Goal: Task Accomplishment & Management: Manage account settings

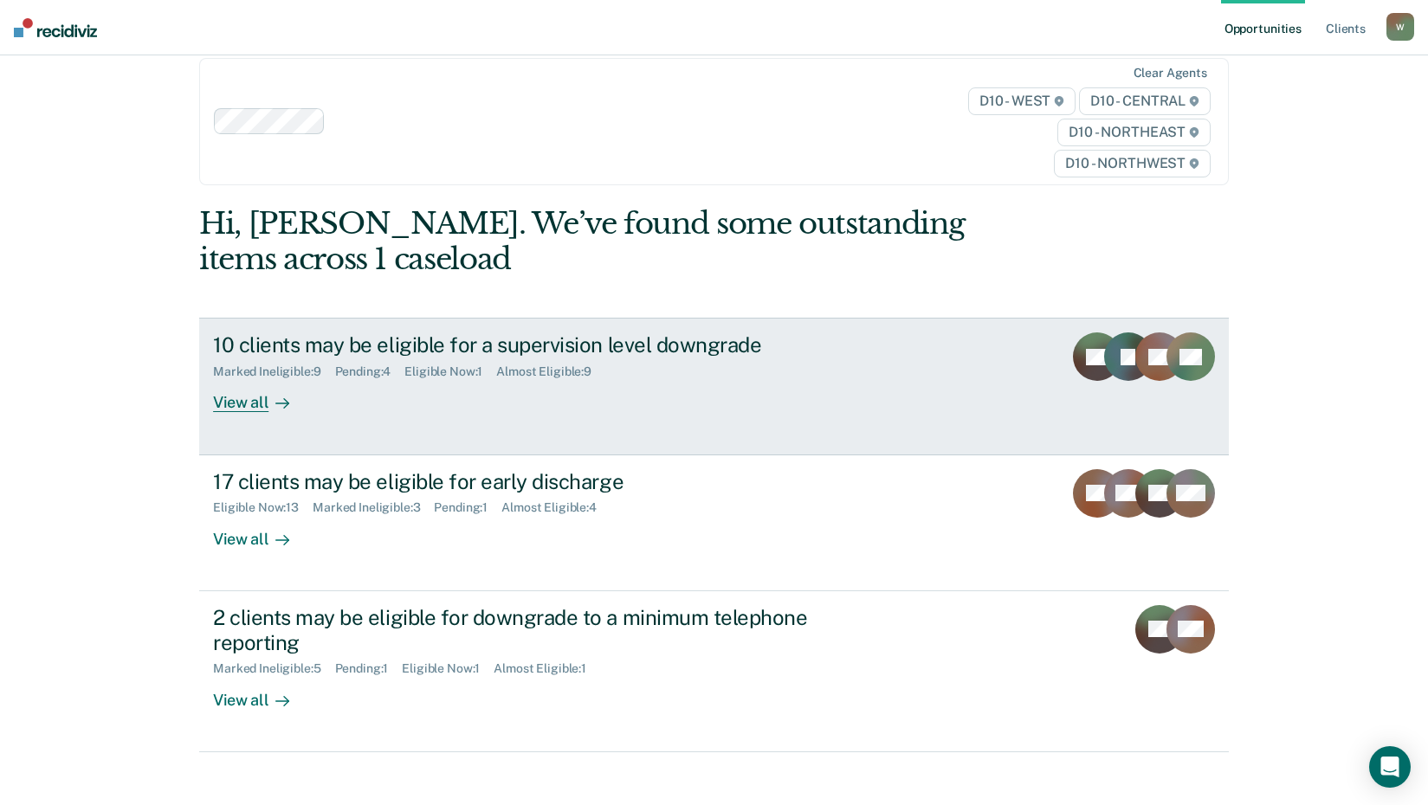
scroll to position [37, 0]
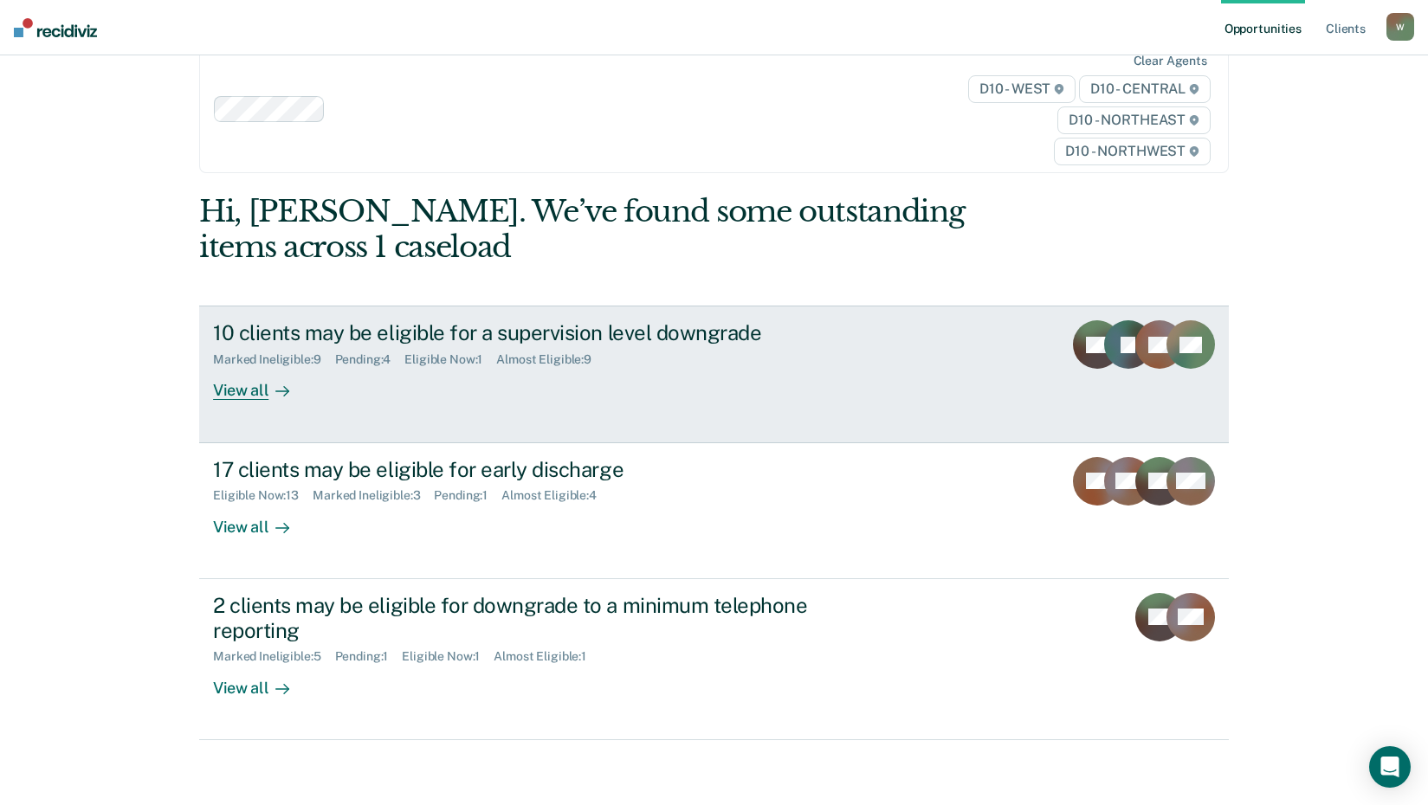
click at [237, 387] on div "View all" at bounding box center [261, 384] width 97 height 34
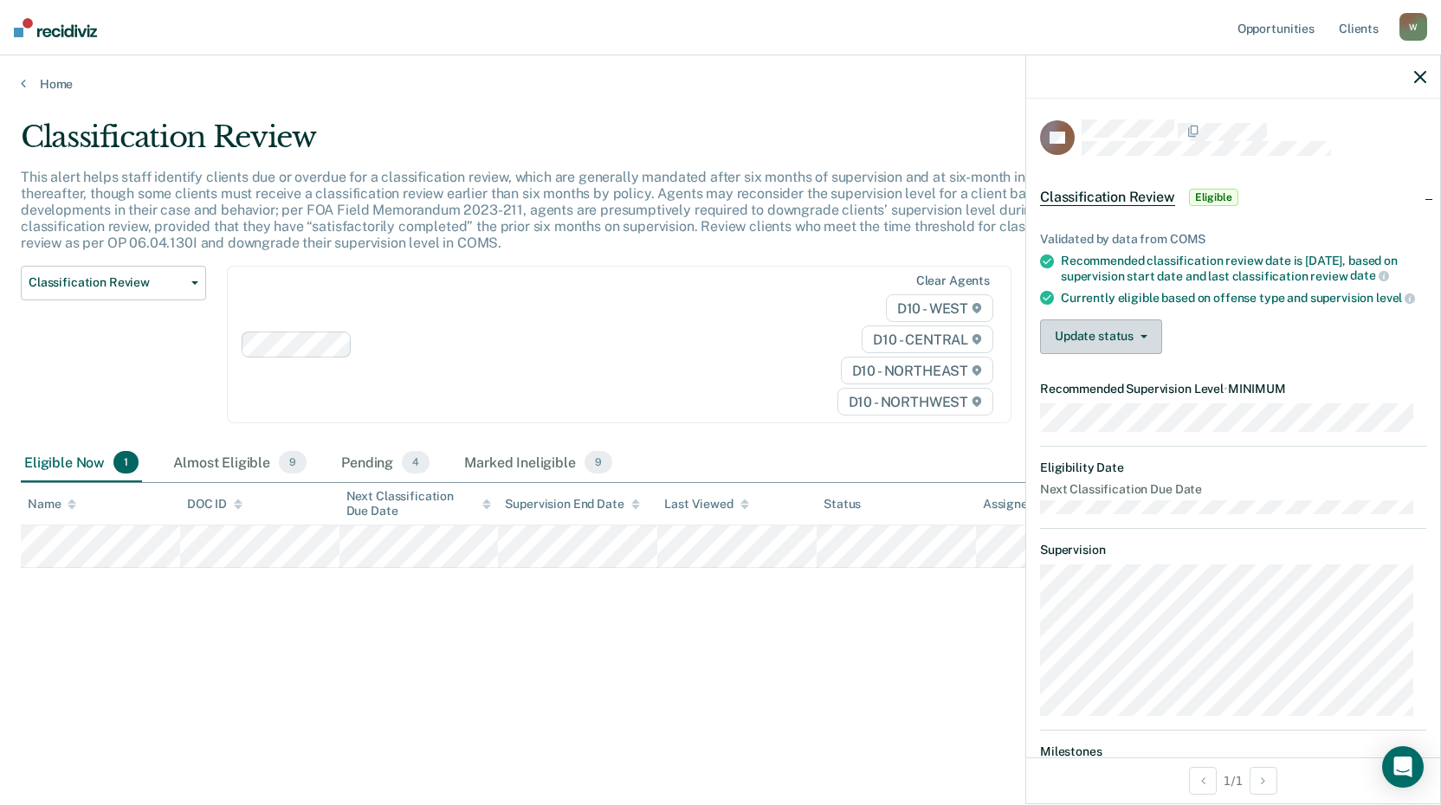
click at [1127, 354] on button "Update status" at bounding box center [1101, 337] width 122 height 35
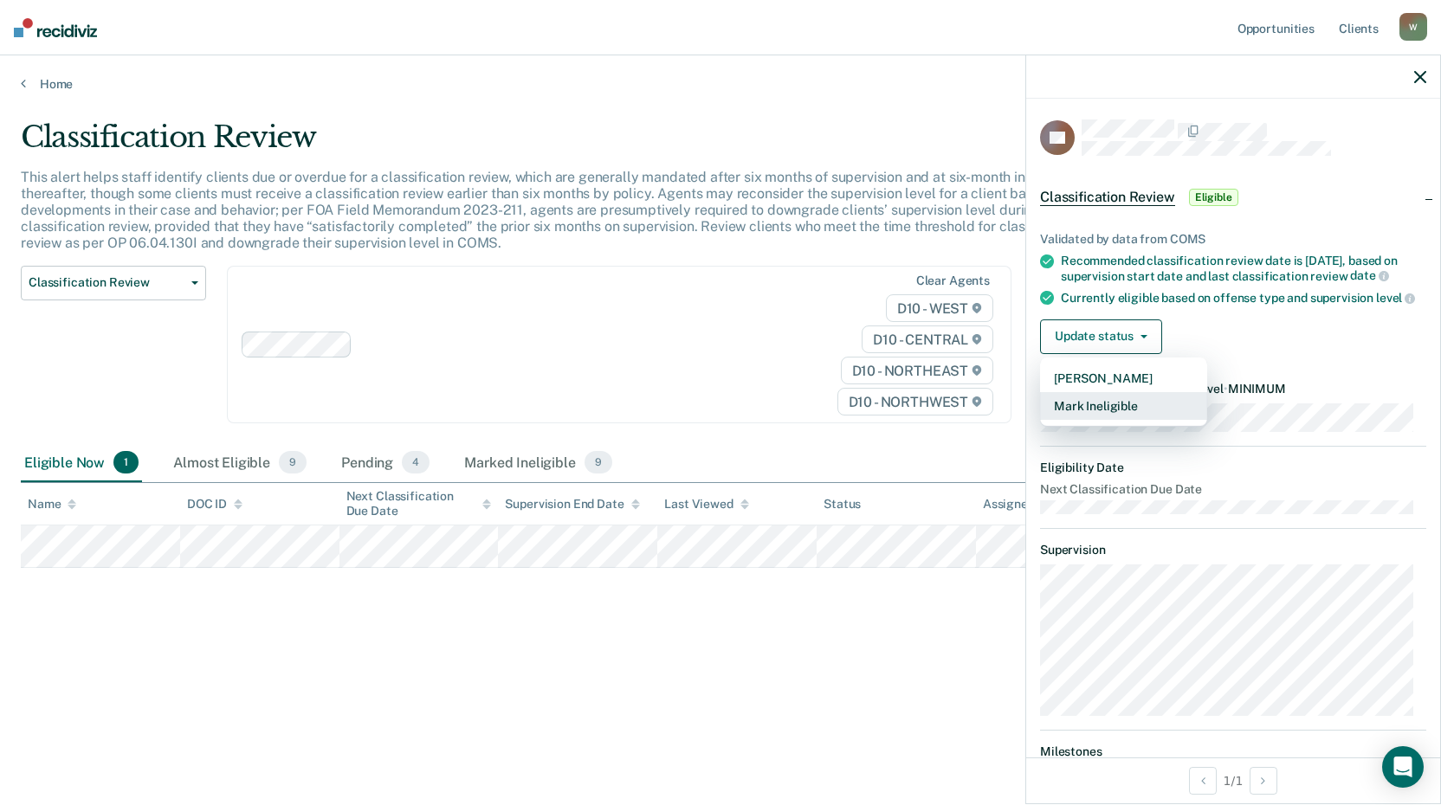
click at [1098, 420] on button "Mark Ineligible" at bounding box center [1123, 406] width 167 height 28
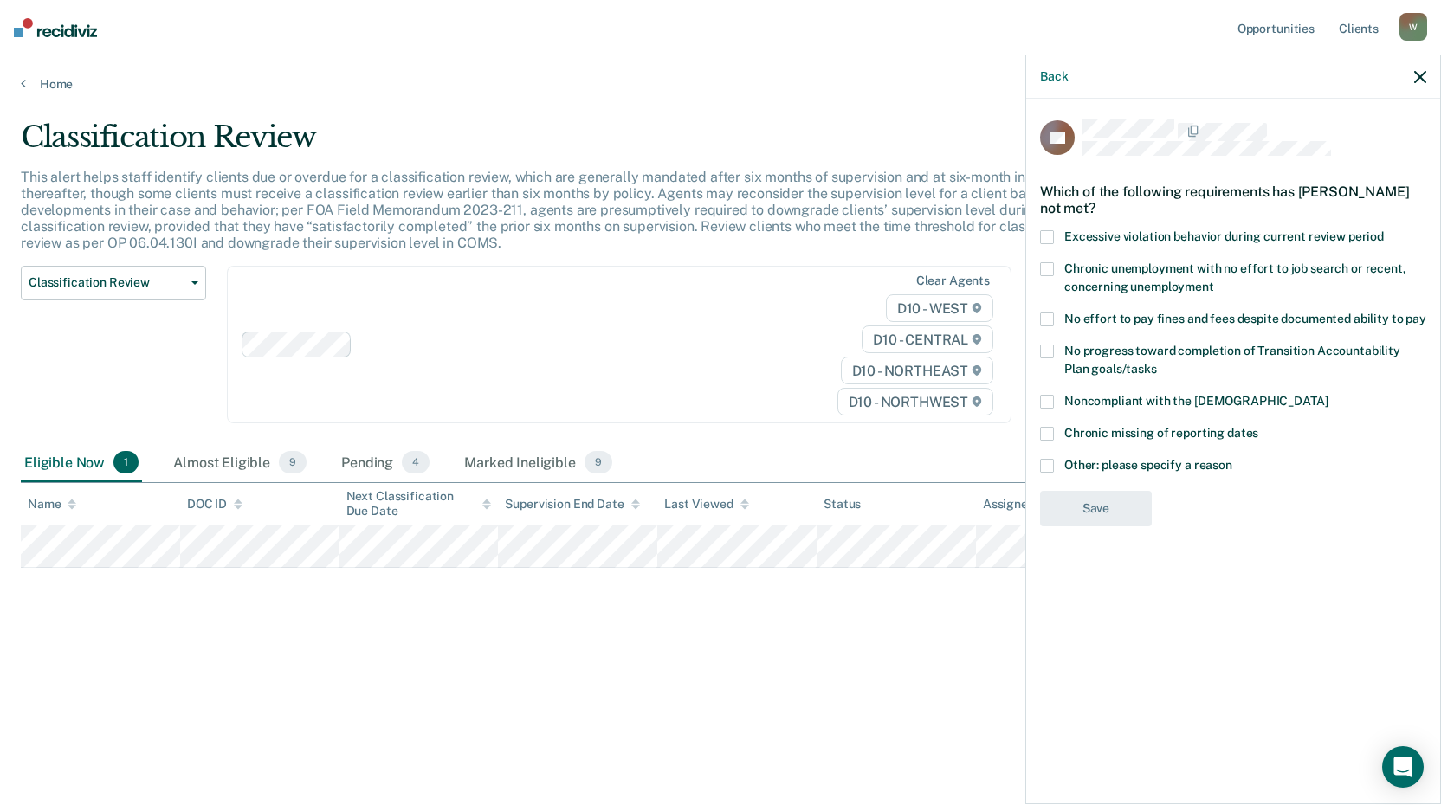
click at [1049, 396] on span at bounding box center [1047, 402] width 14 height 14
click at [1328, 395] on input "Noncompliant with the [DEMOGRAPHIC_DATA]" at bounding box center [1328, 395] width 0 height 0
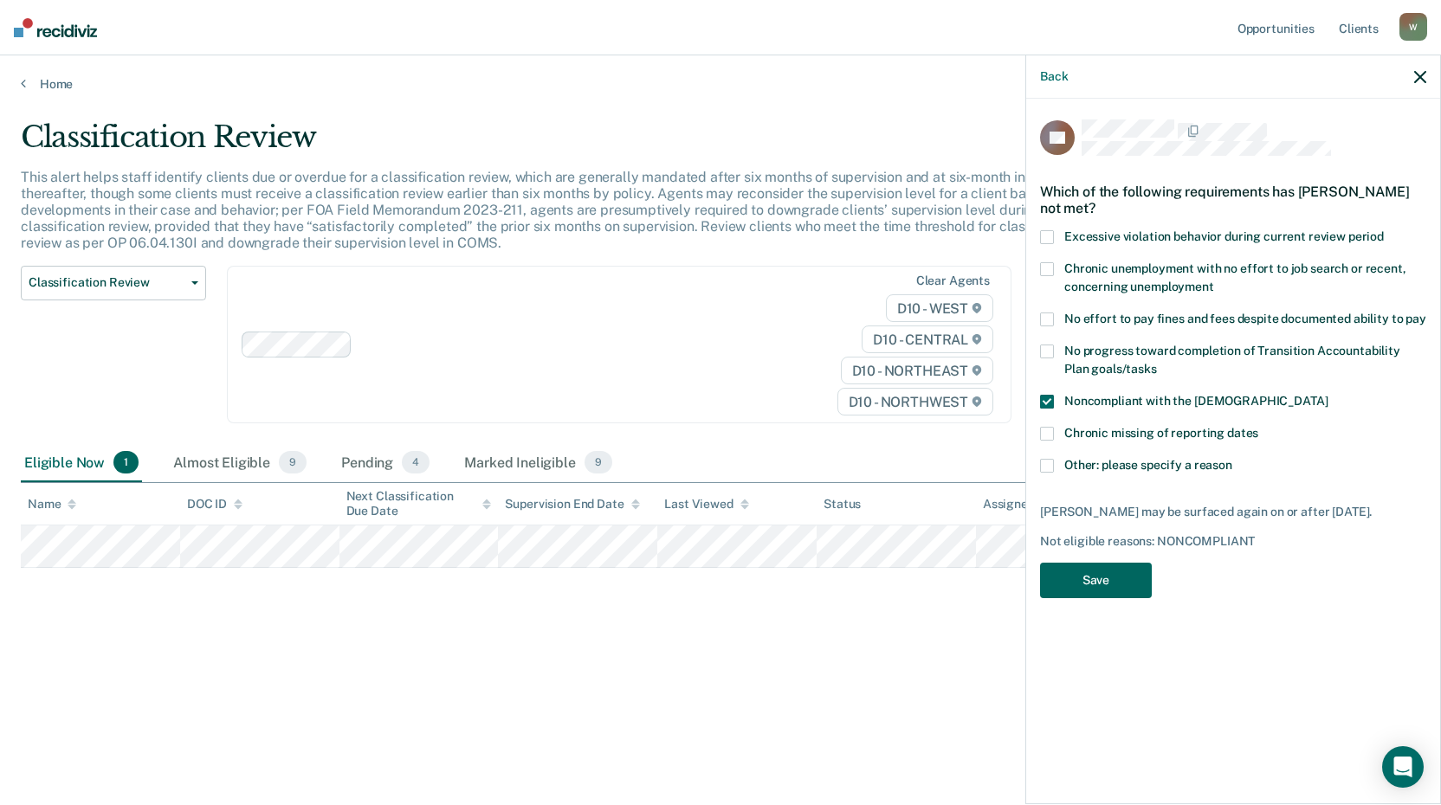
click at [1096, 572] on button "Save" at bounding box center [1096, 581] width 112 height 36
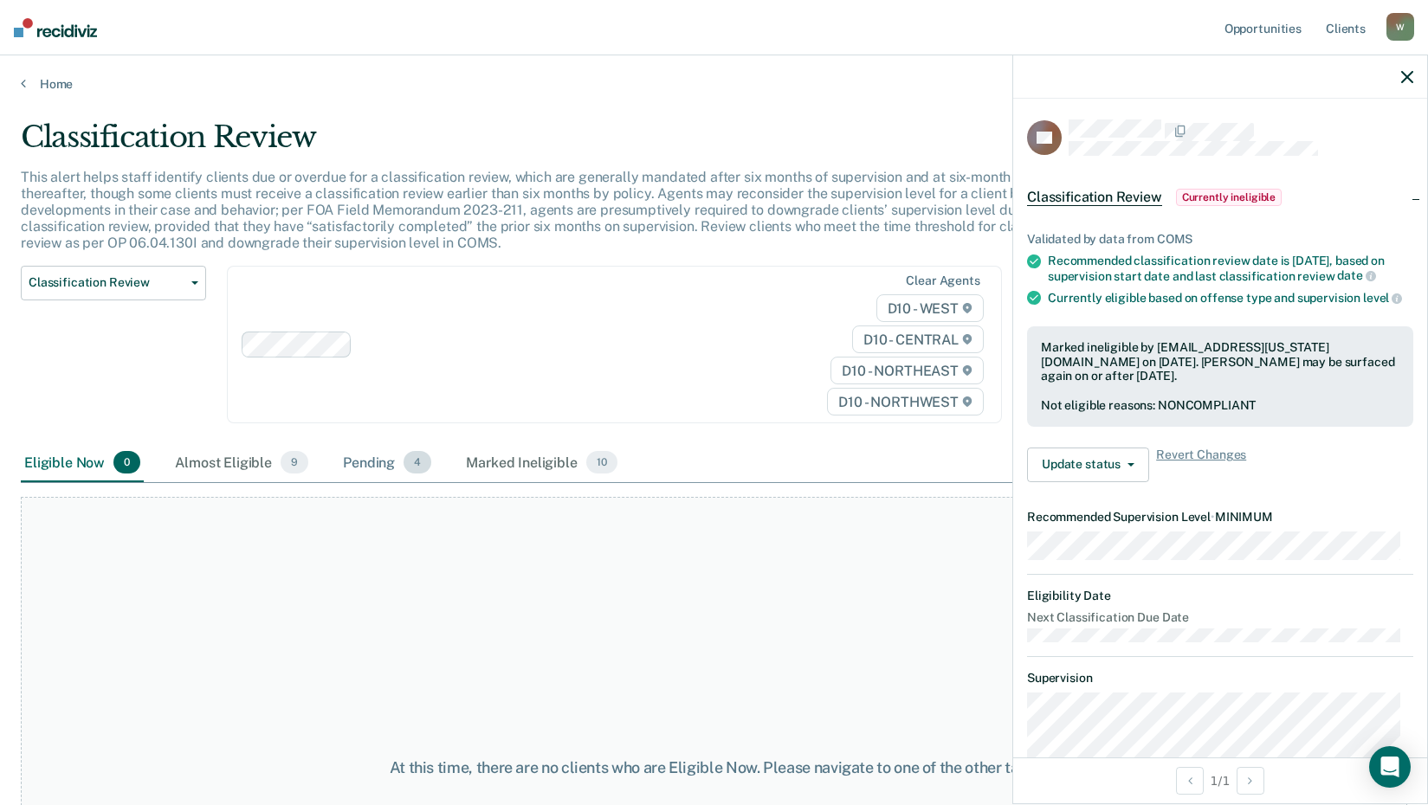
click at [369, 466] on div "Pending 4" at bounding box center [387, 463] width 95 height 38
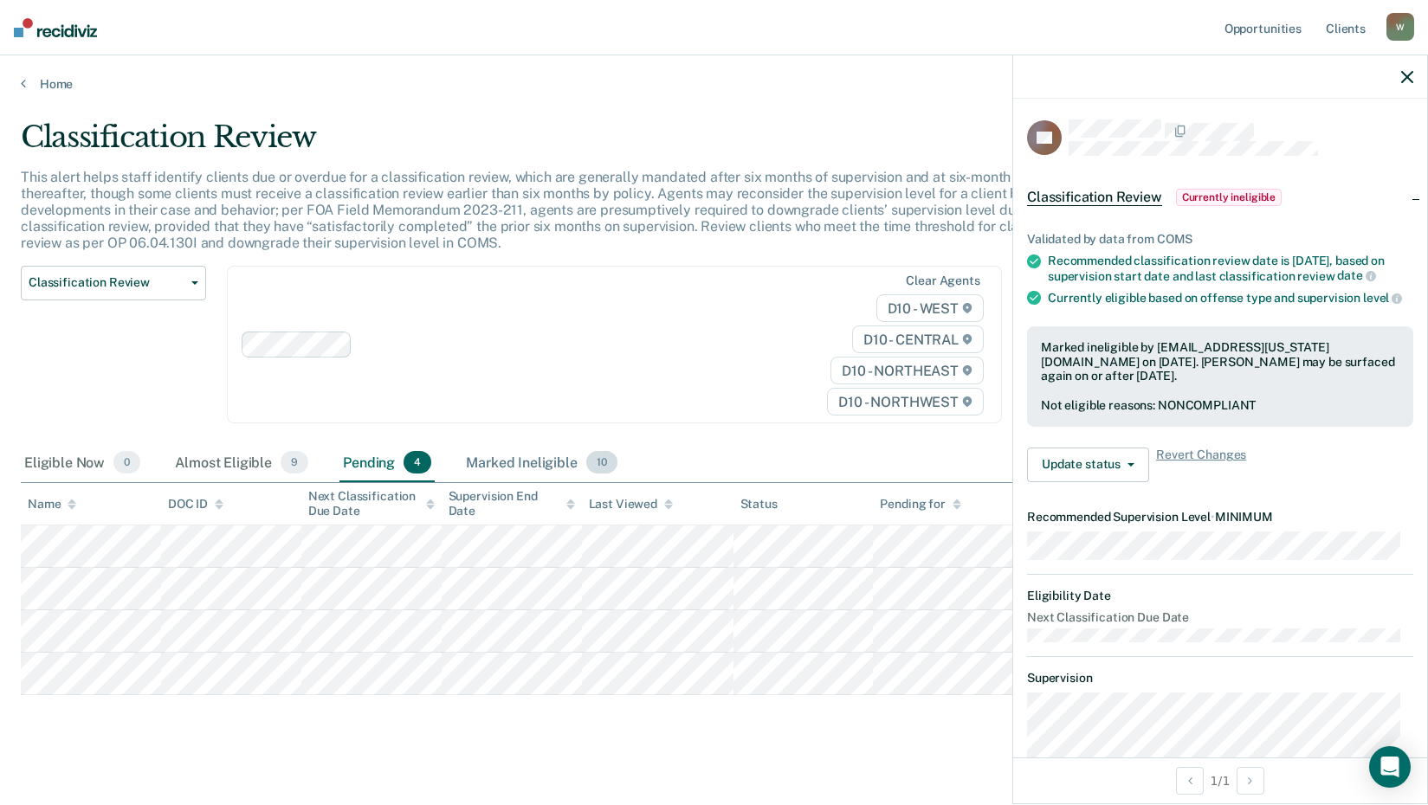
click at [492, 461] on div "Marked Ineligible 10" at bounding box center [541, 463] width 158 height 38
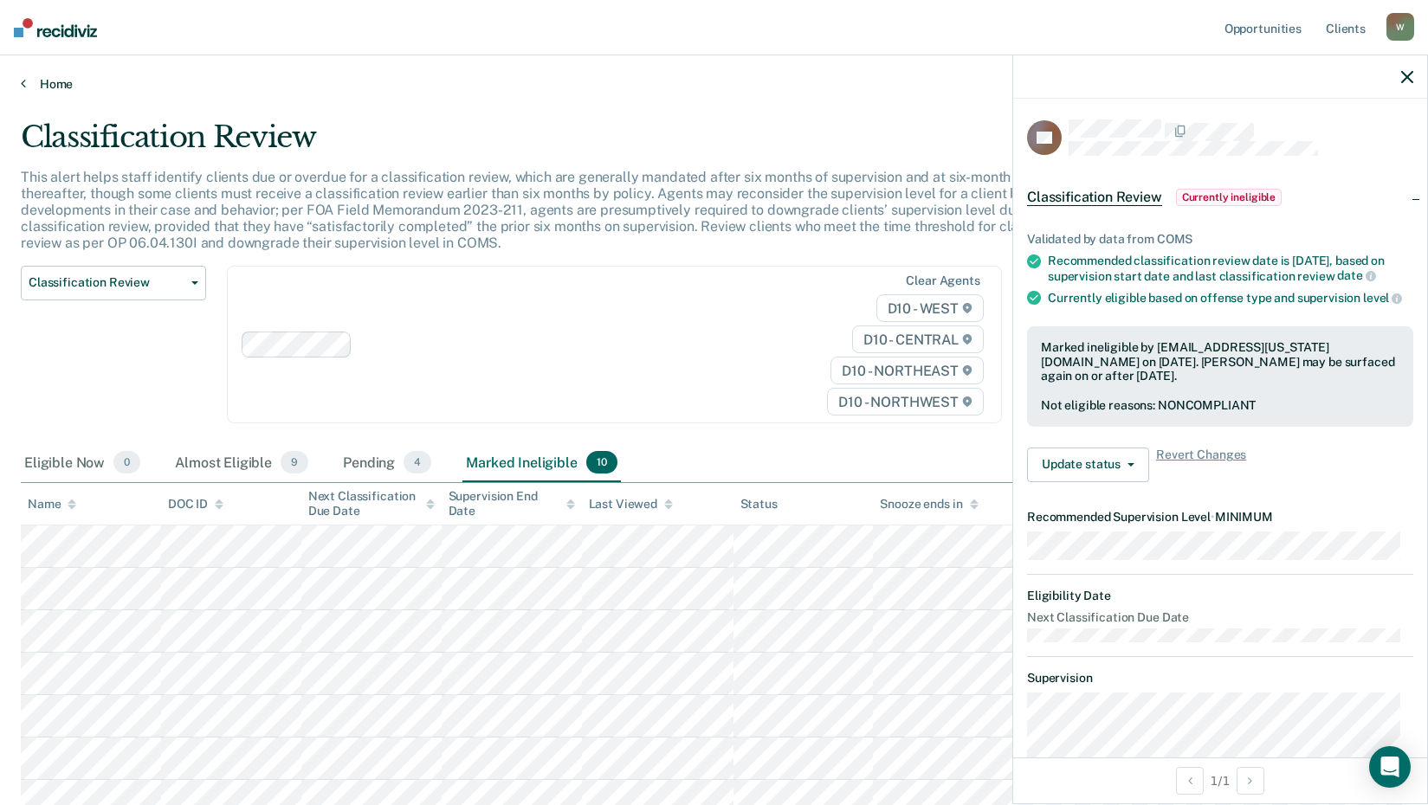
click at [49, 86] on link "Home" at bounding box center [714, 84] width 1387 height 16
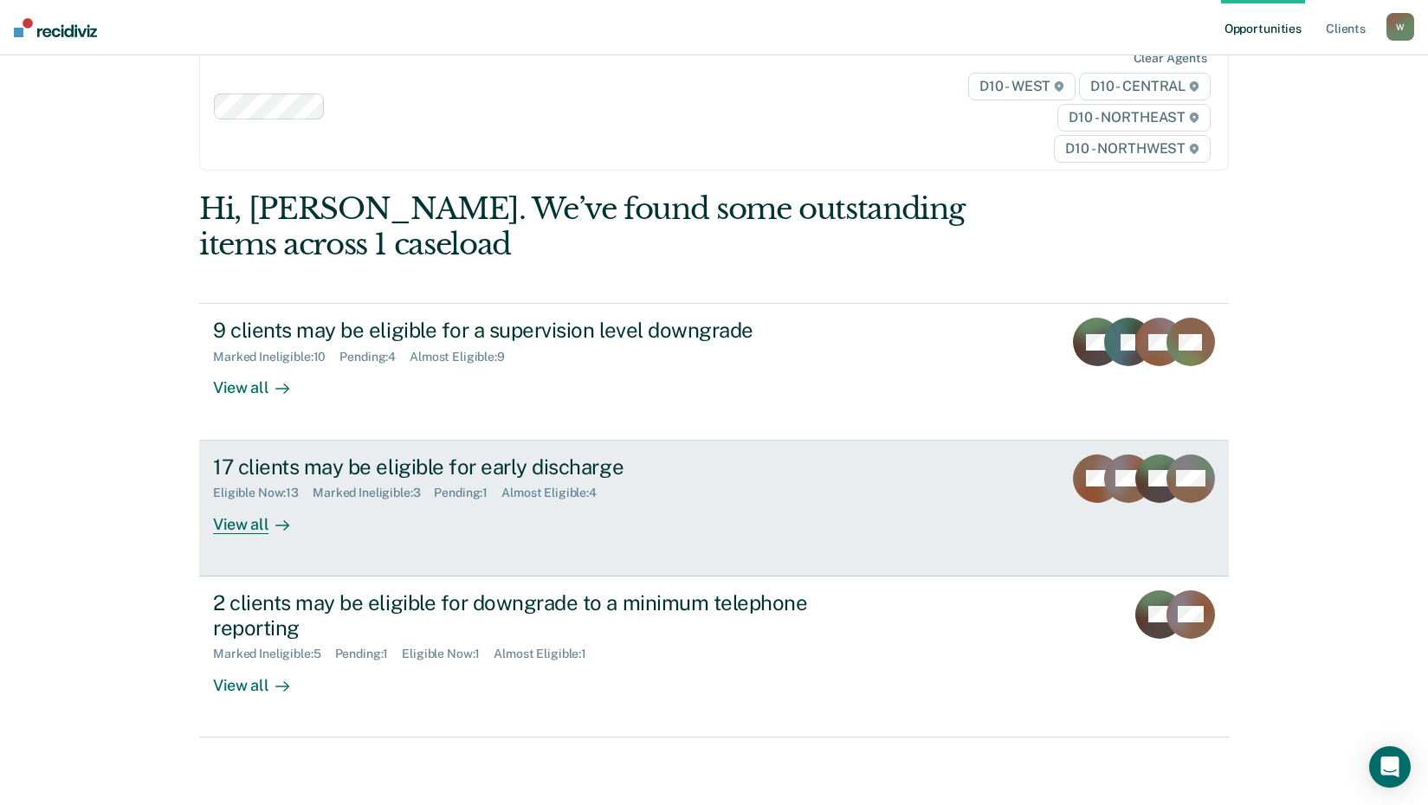
scroll to position [79, 0]
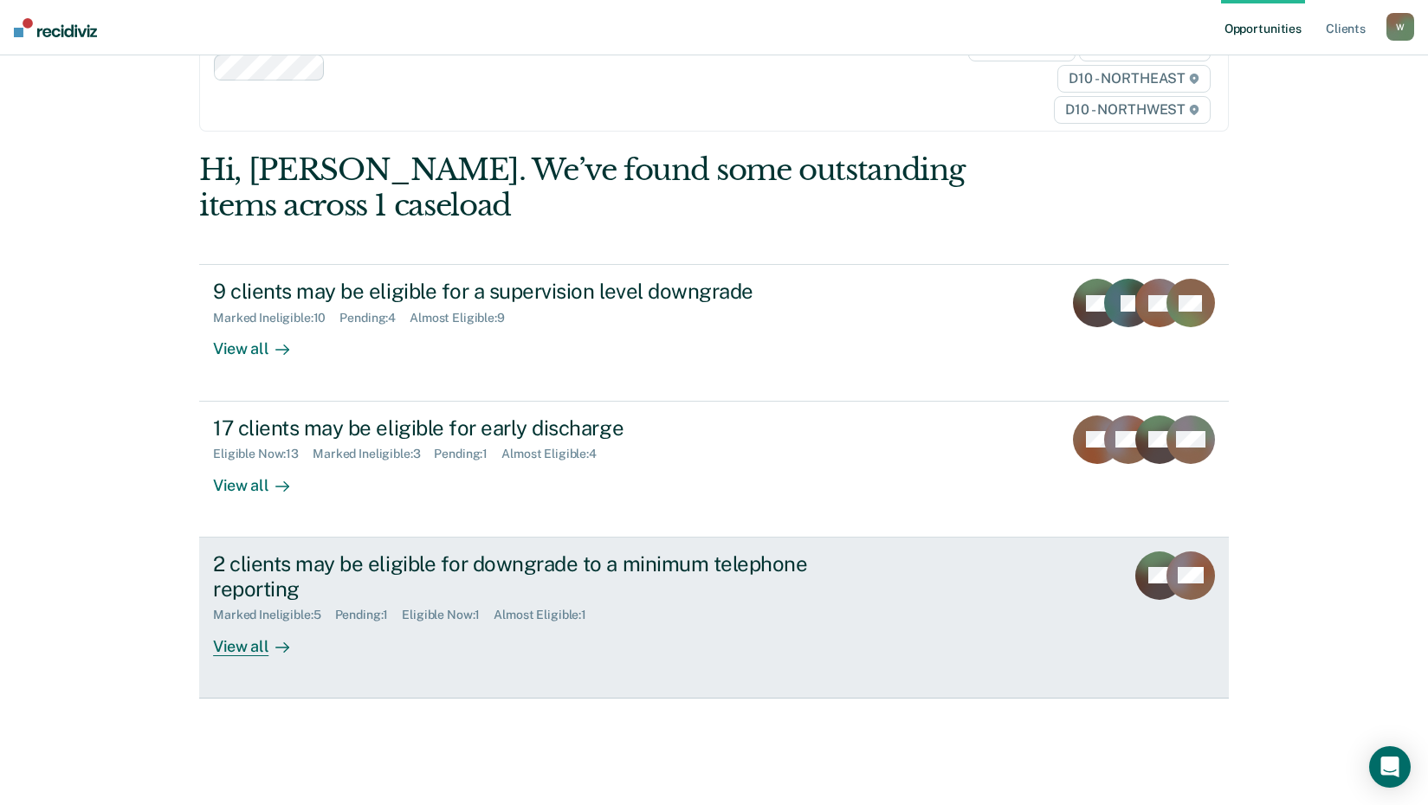
click at [238, 645] on div "View all" at bounding box center [261, 640] width 97 height 34
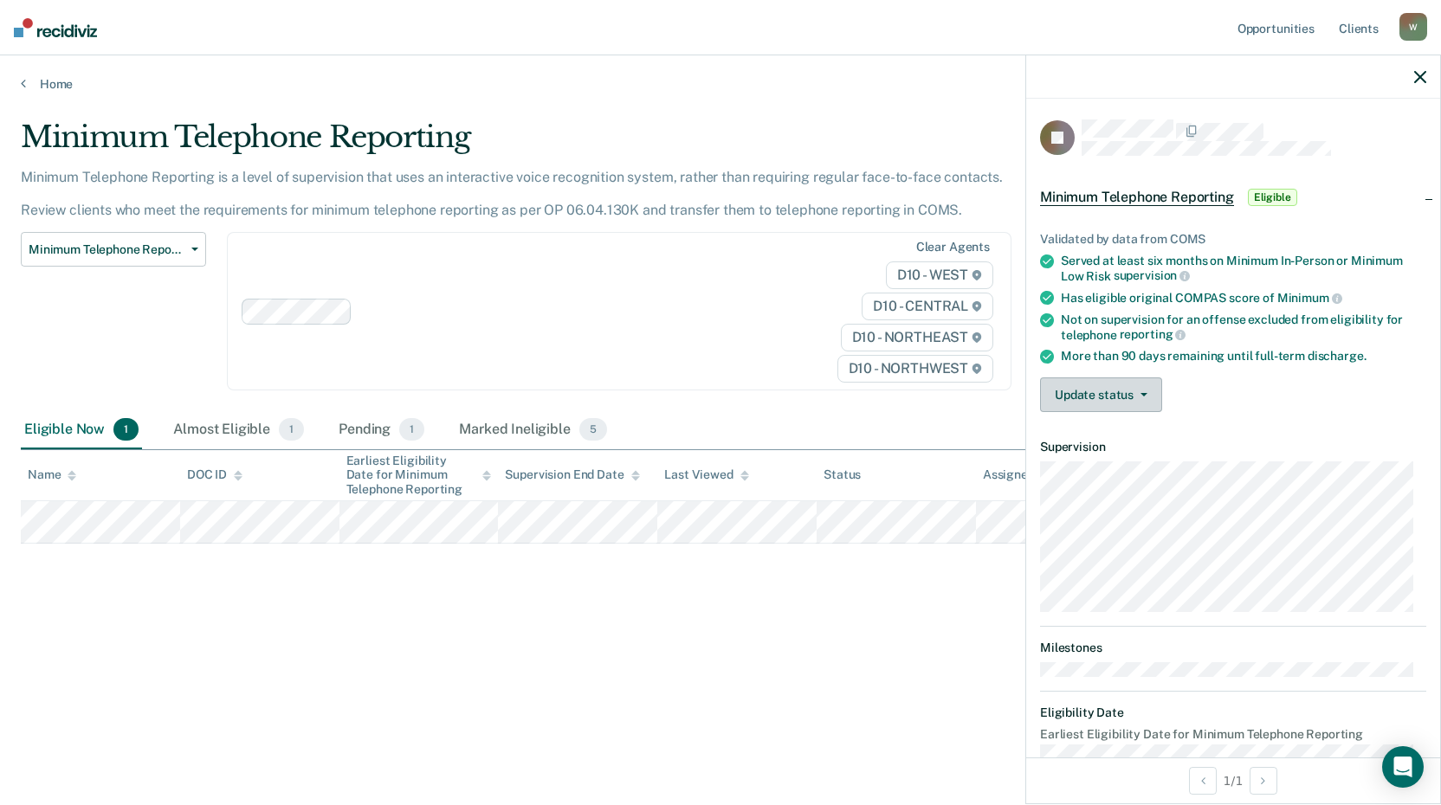
click at [1136, 408] on button "Update status" at bounding box center [1101, 395] width 122 height 35
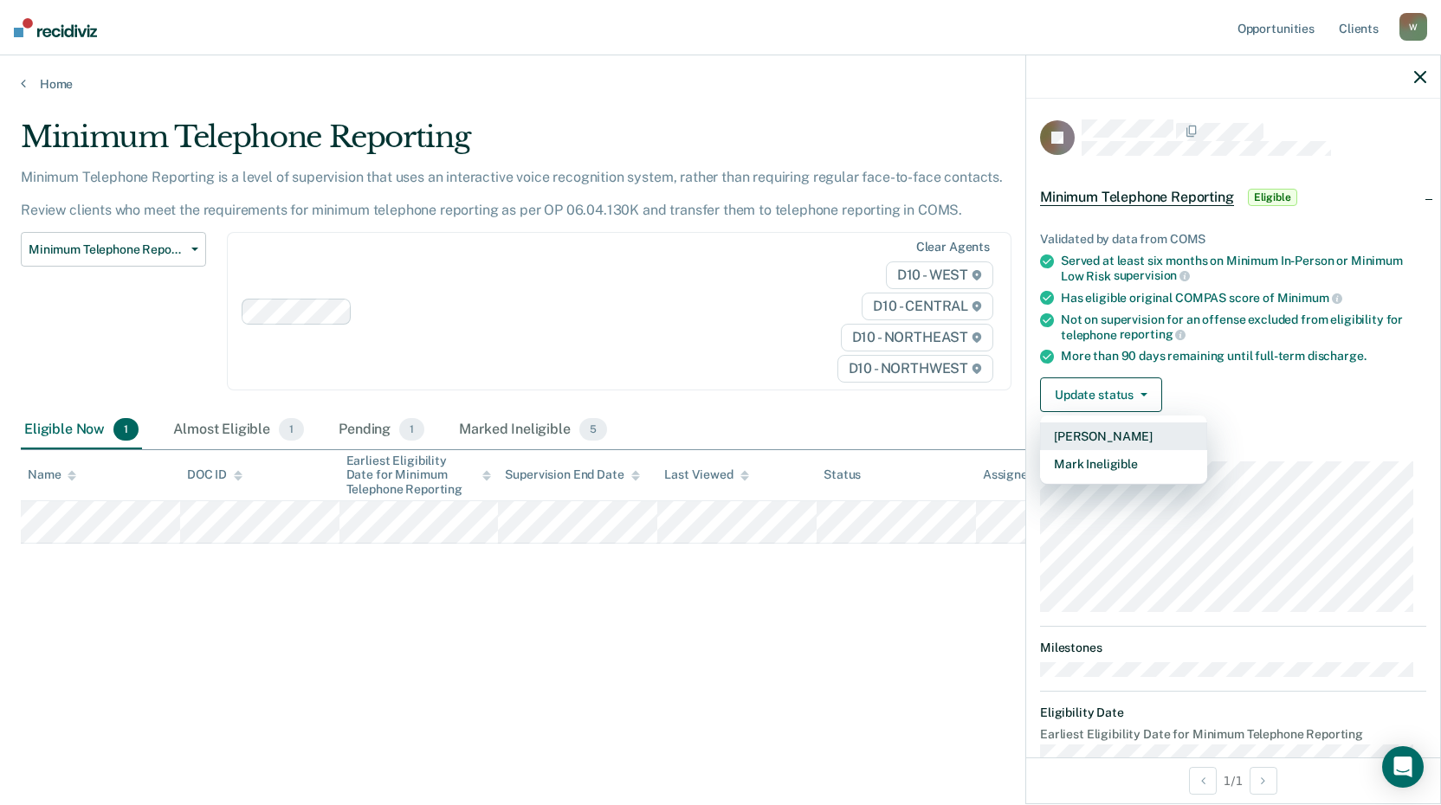
click at [1115, 435] on button "[PERSON_NAME]" at bounding box center [1123, 437] width 167 height 28
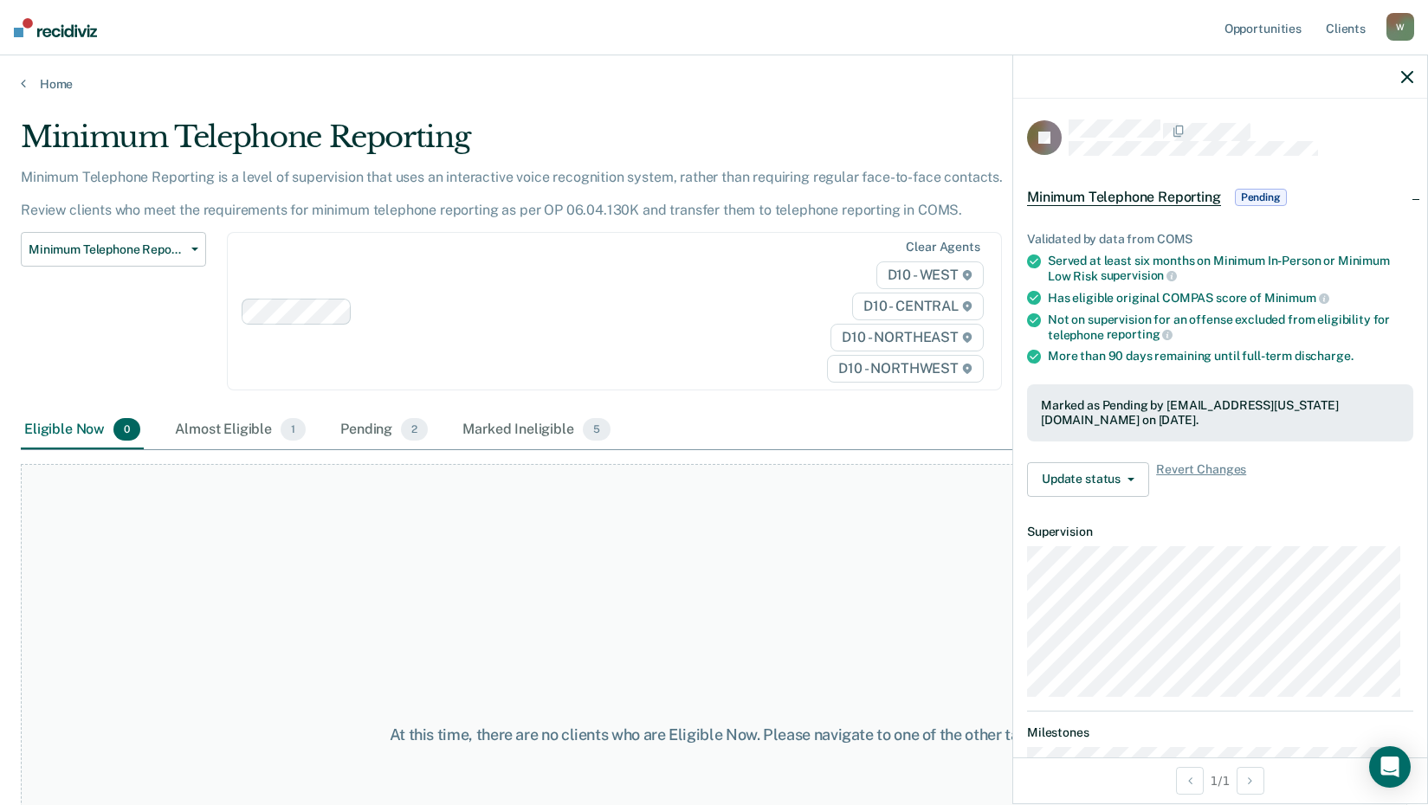
click at [1402, 77] on icon "button" at bounding box center [1407, 77] width 12 height 12
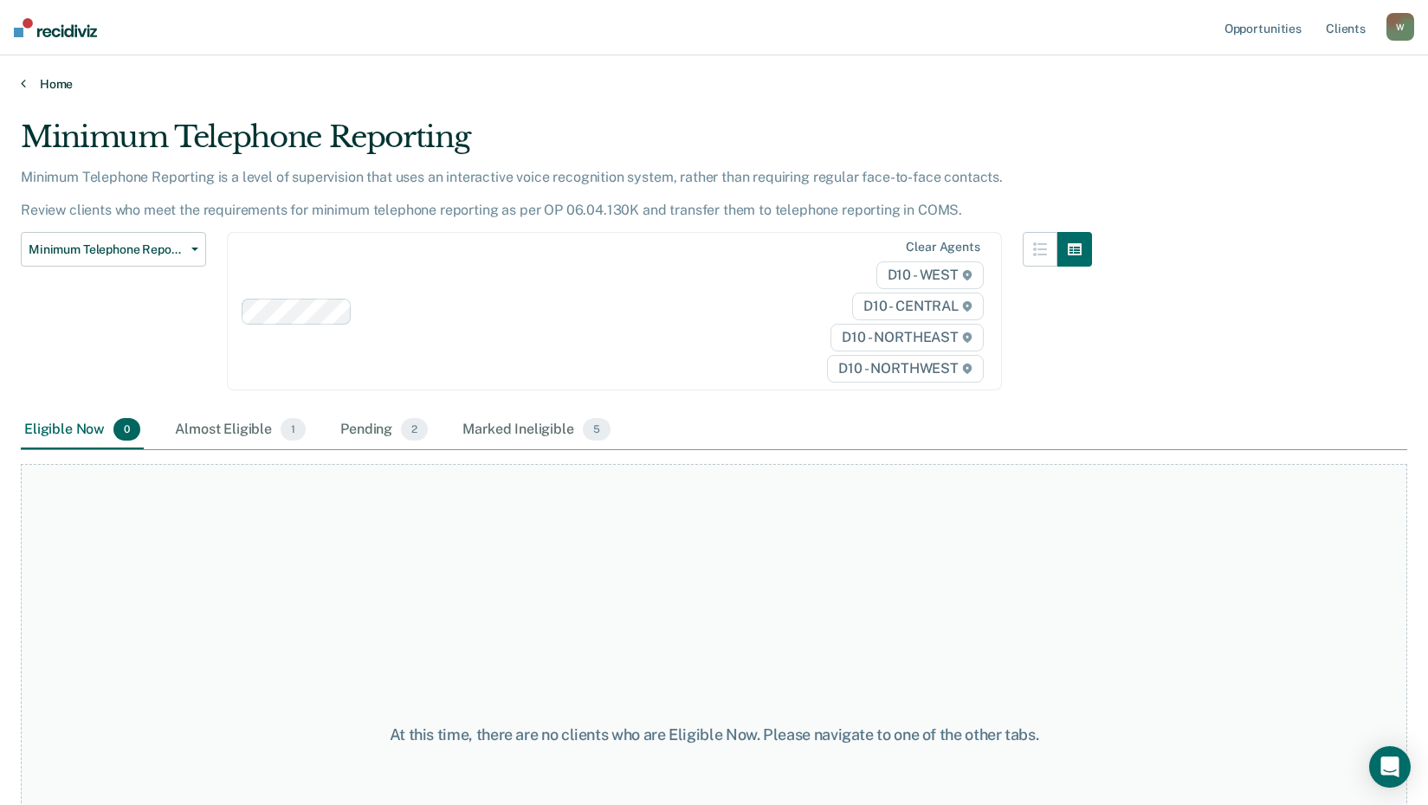
click at [52, 81] on link "Home" at bounding box center [714, 84] width 1387 height 16
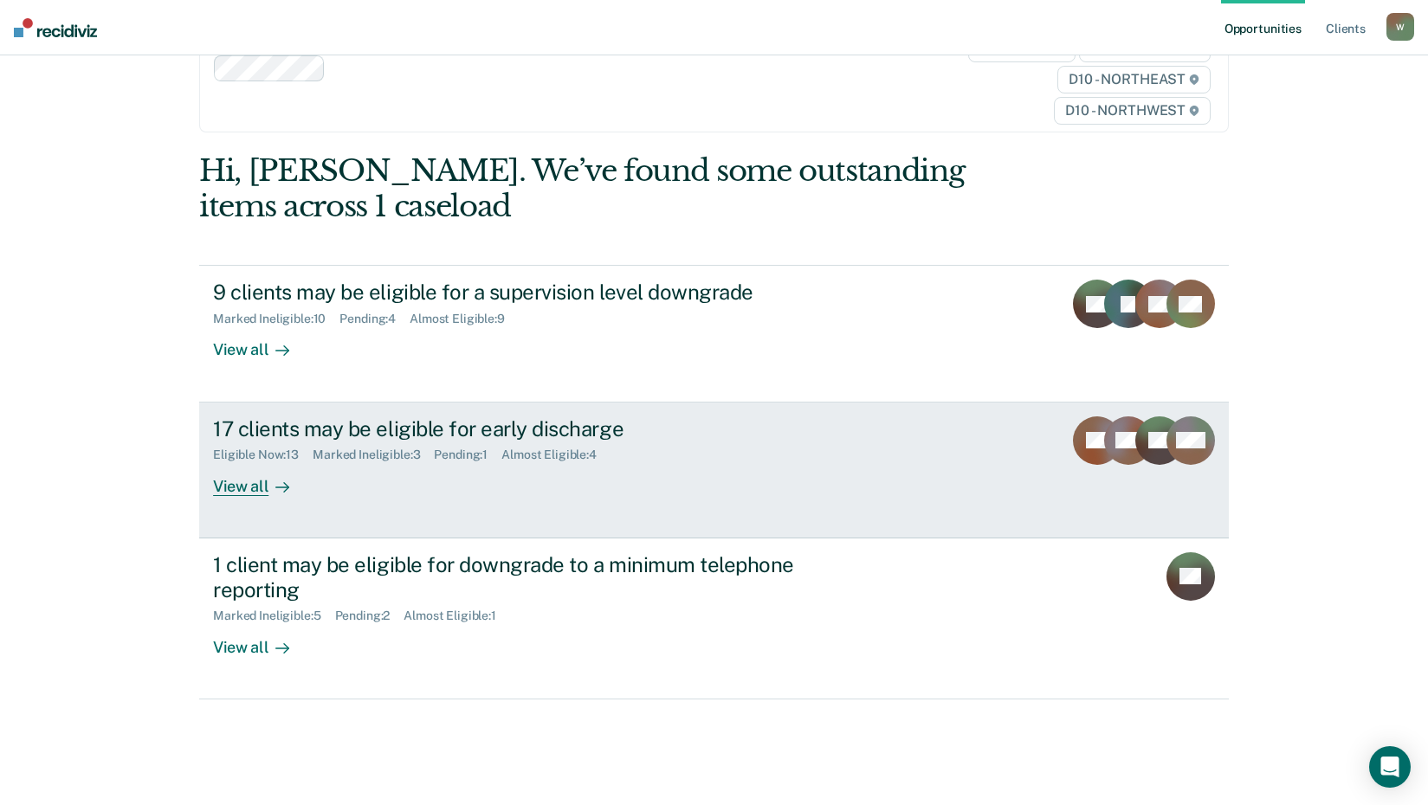
scroll to position [79, 0]
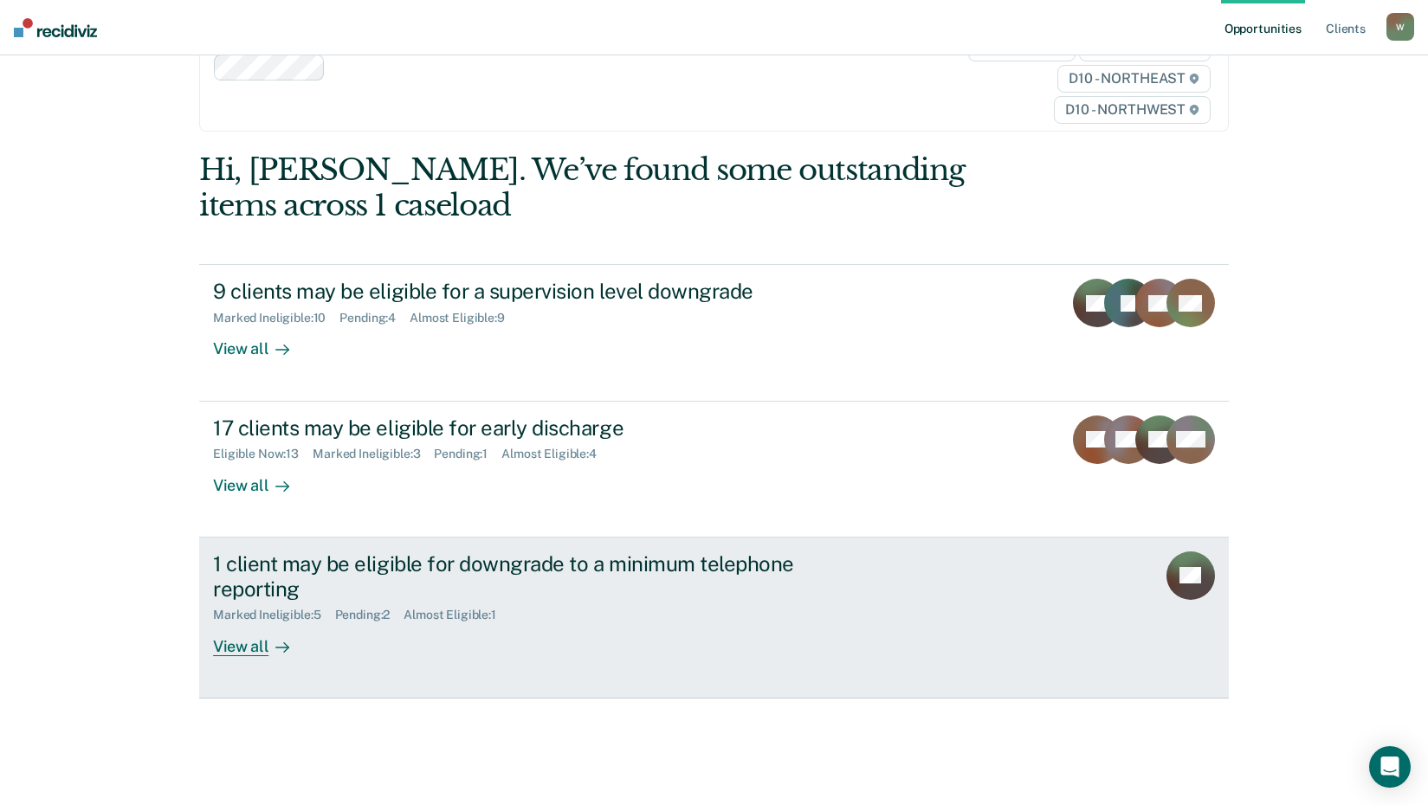
click at [245, 649] on div "View all" at bounding box center [261, 640] width 97 height 34
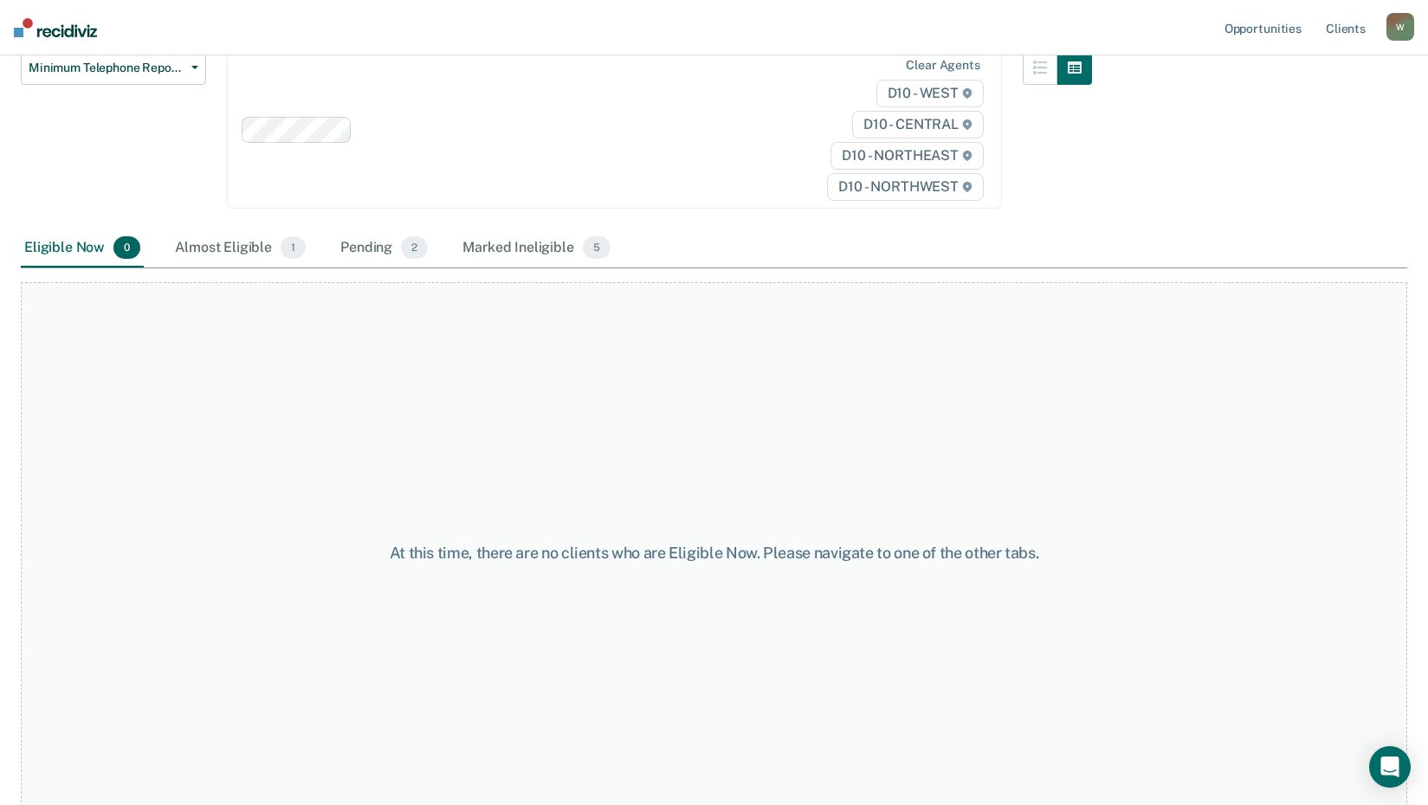
scroll to position [201, 0]
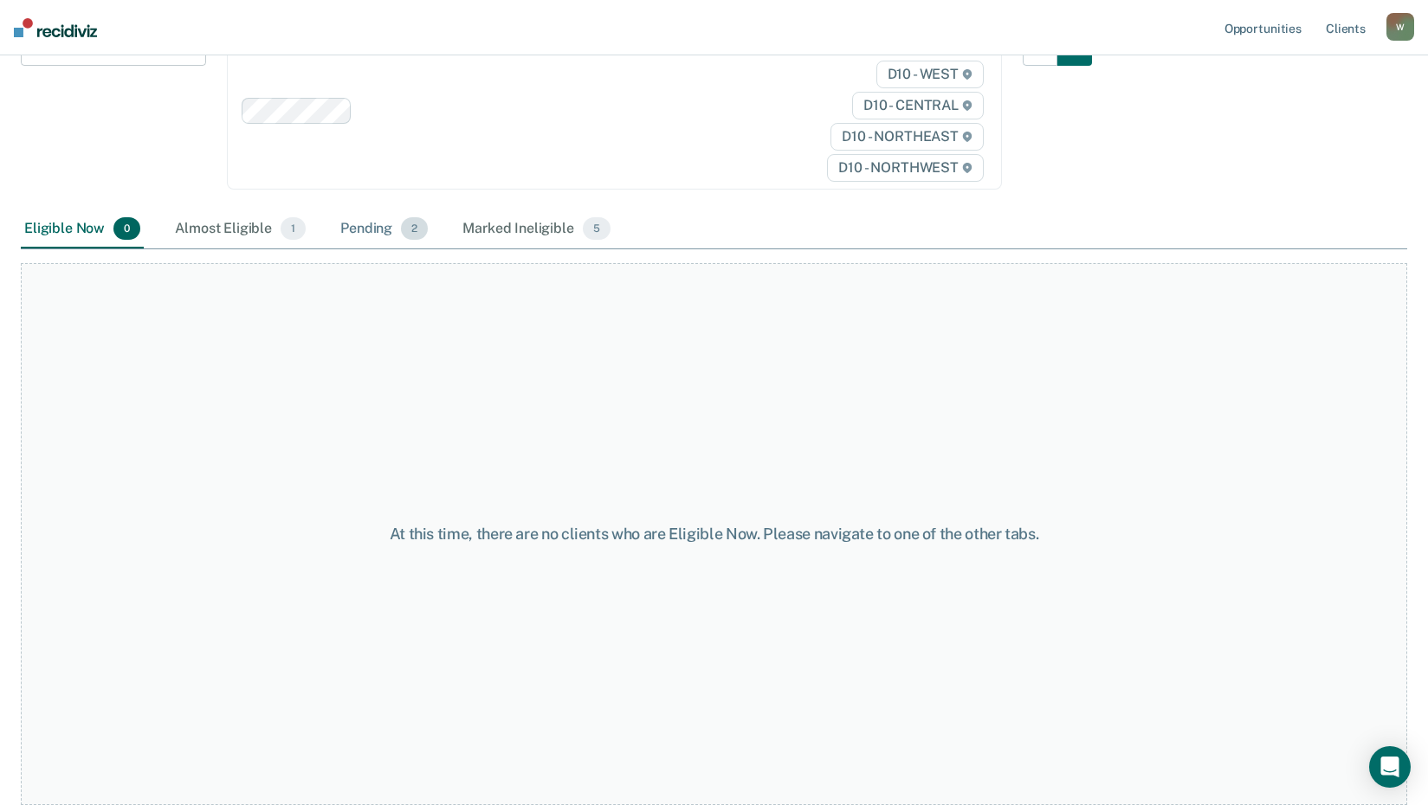
click at [394, 226] on div "Pending 2" at bounding box center [384, 229] width 94 height 38
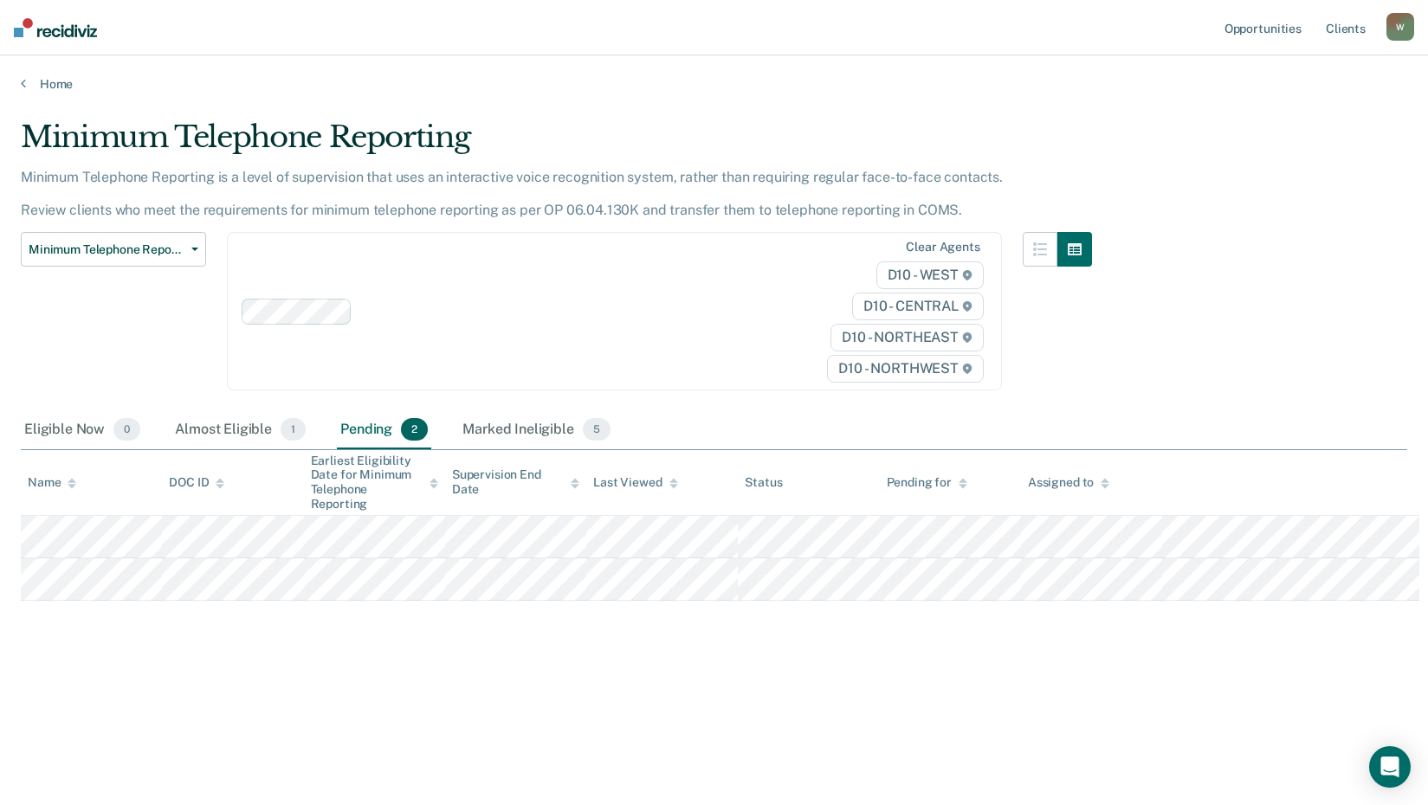
scroll to position [0, 0]
click at [546, 423] on div "Marked Ineligible 5" at bounding box center [536, 430] width 155 height 38
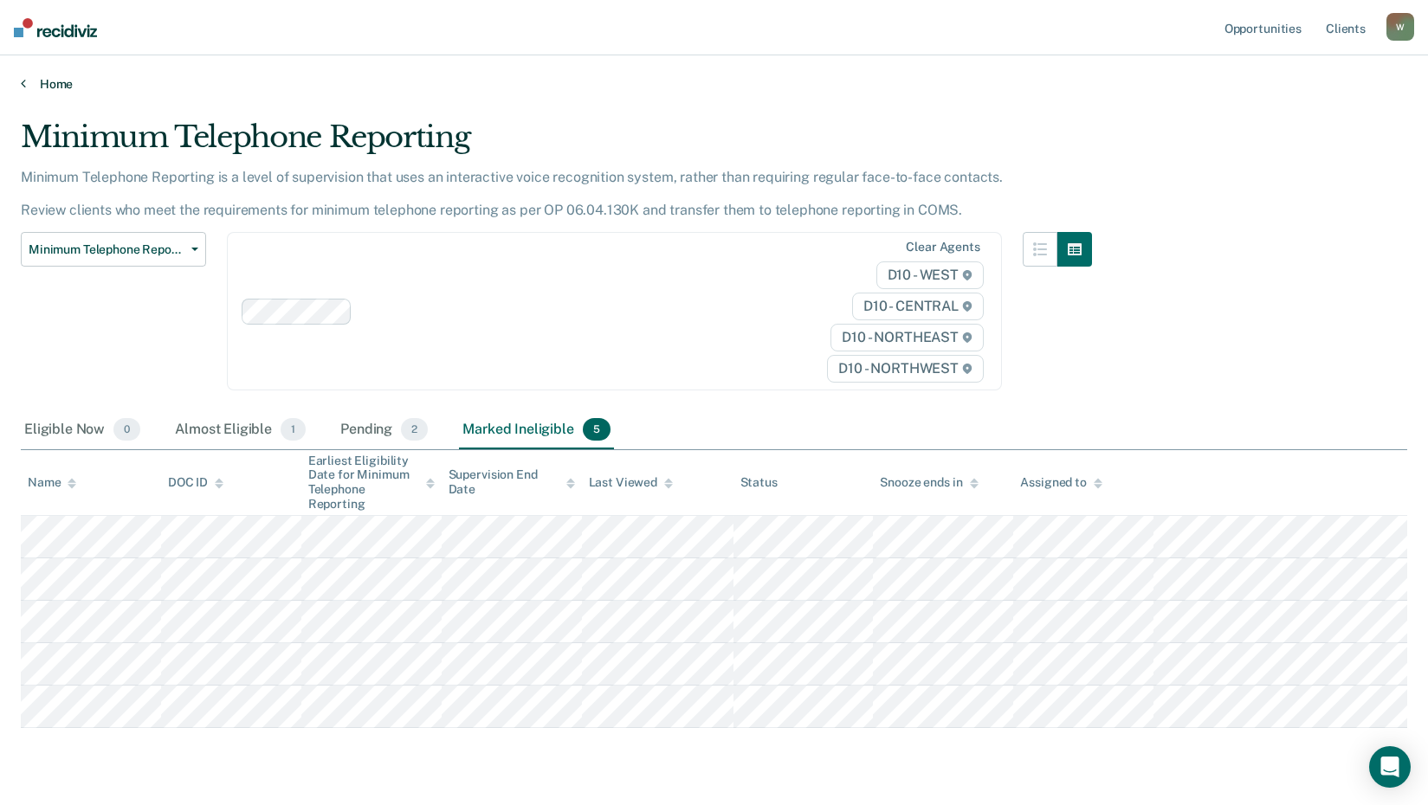
click at [61, 81] on link "Home" at bounding box center [714, 84] width 1387 height 16
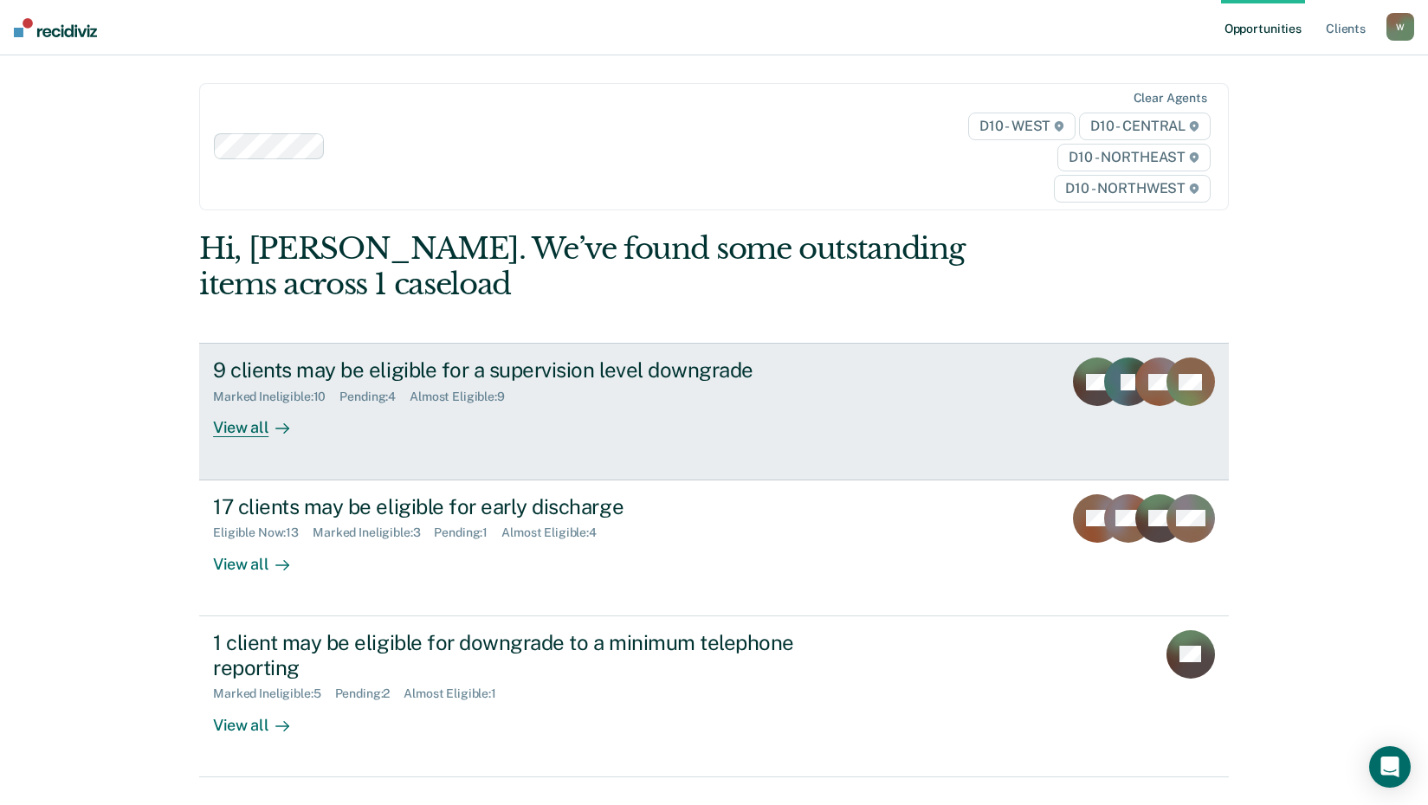
click at [234, 430] on div "View all" at bounding box center [261, 421] width 97 height 34
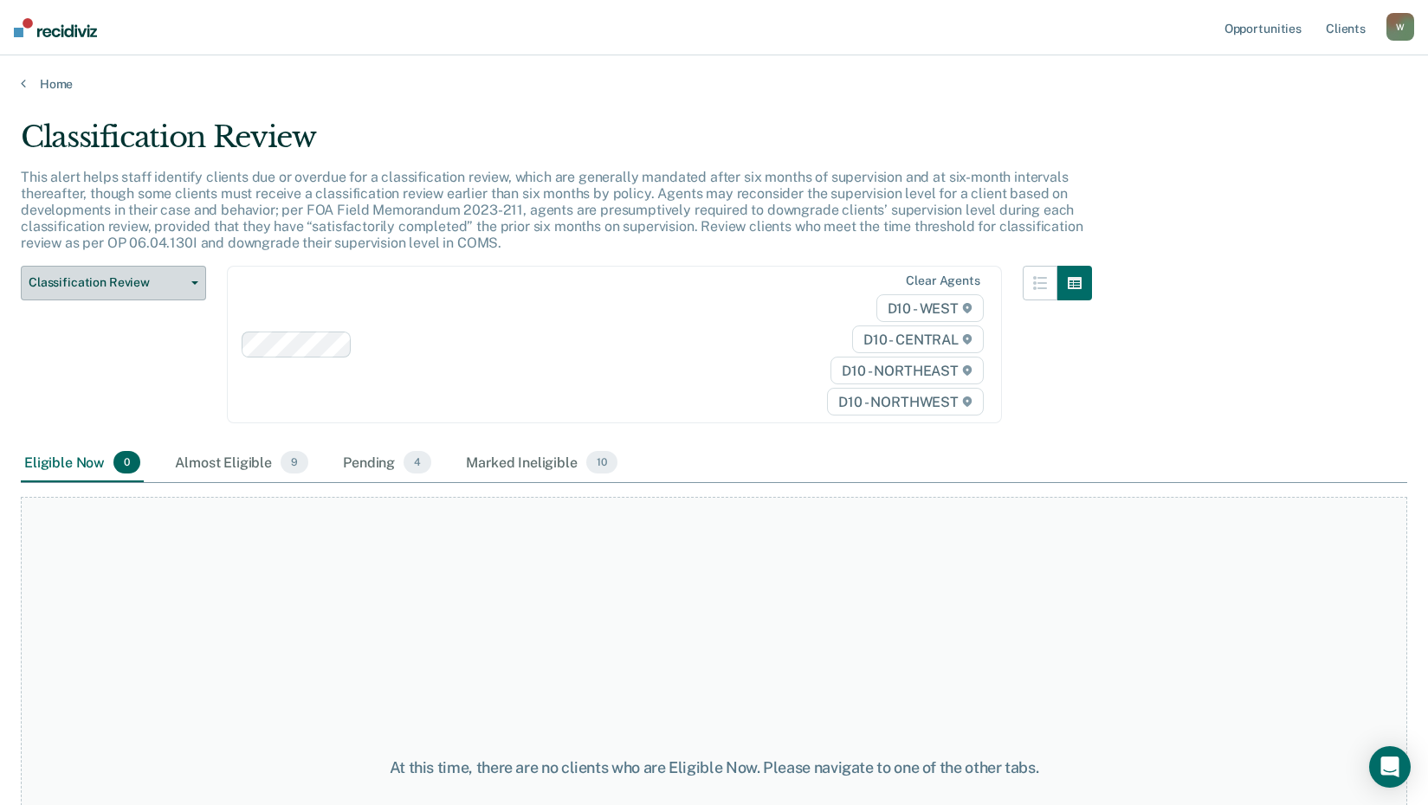
click at [185, 278] on button "Classification Review" at bounding box center [113, 283] width 185 height 35
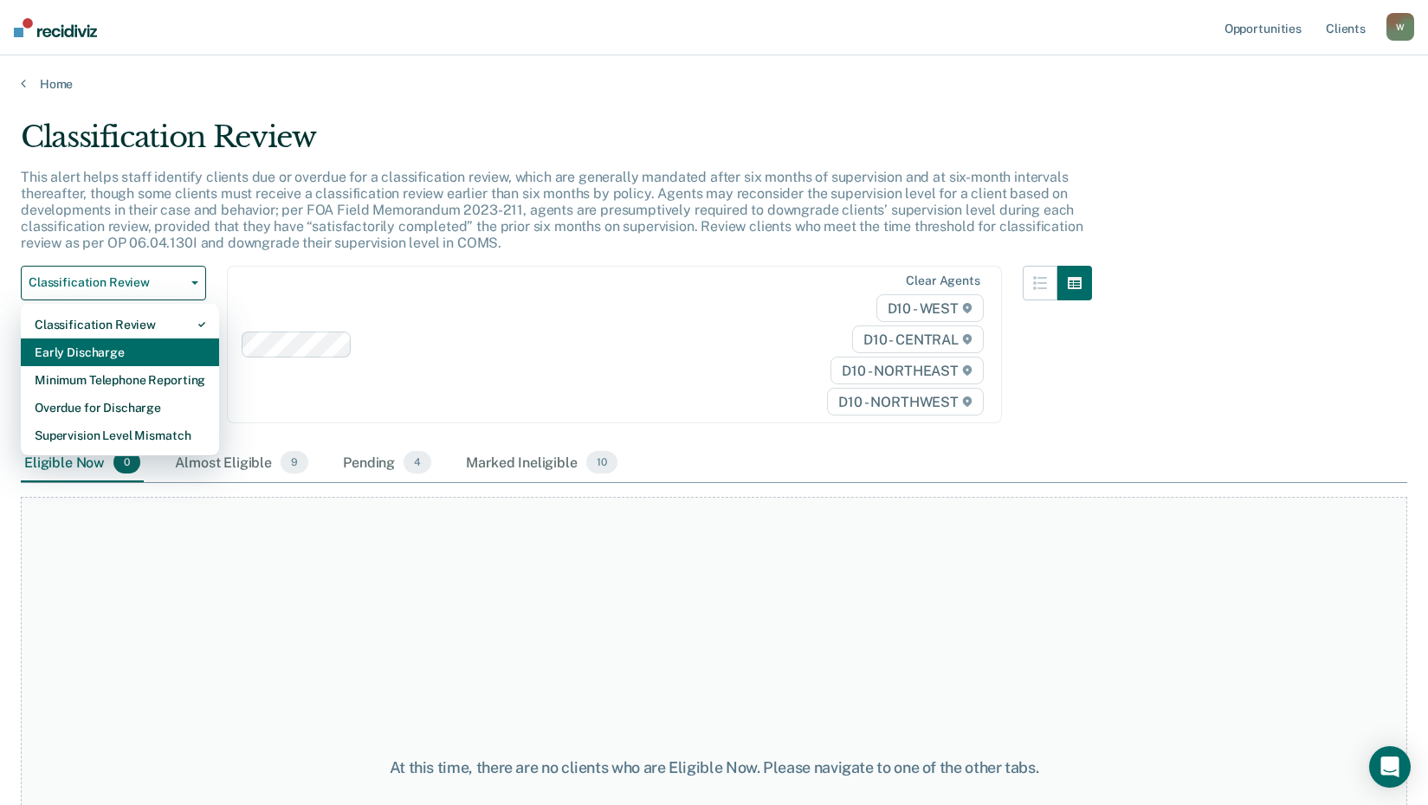
click at [104, 347] on div "Early Discharge" at bounding box center [120, 353] width 171 height 28
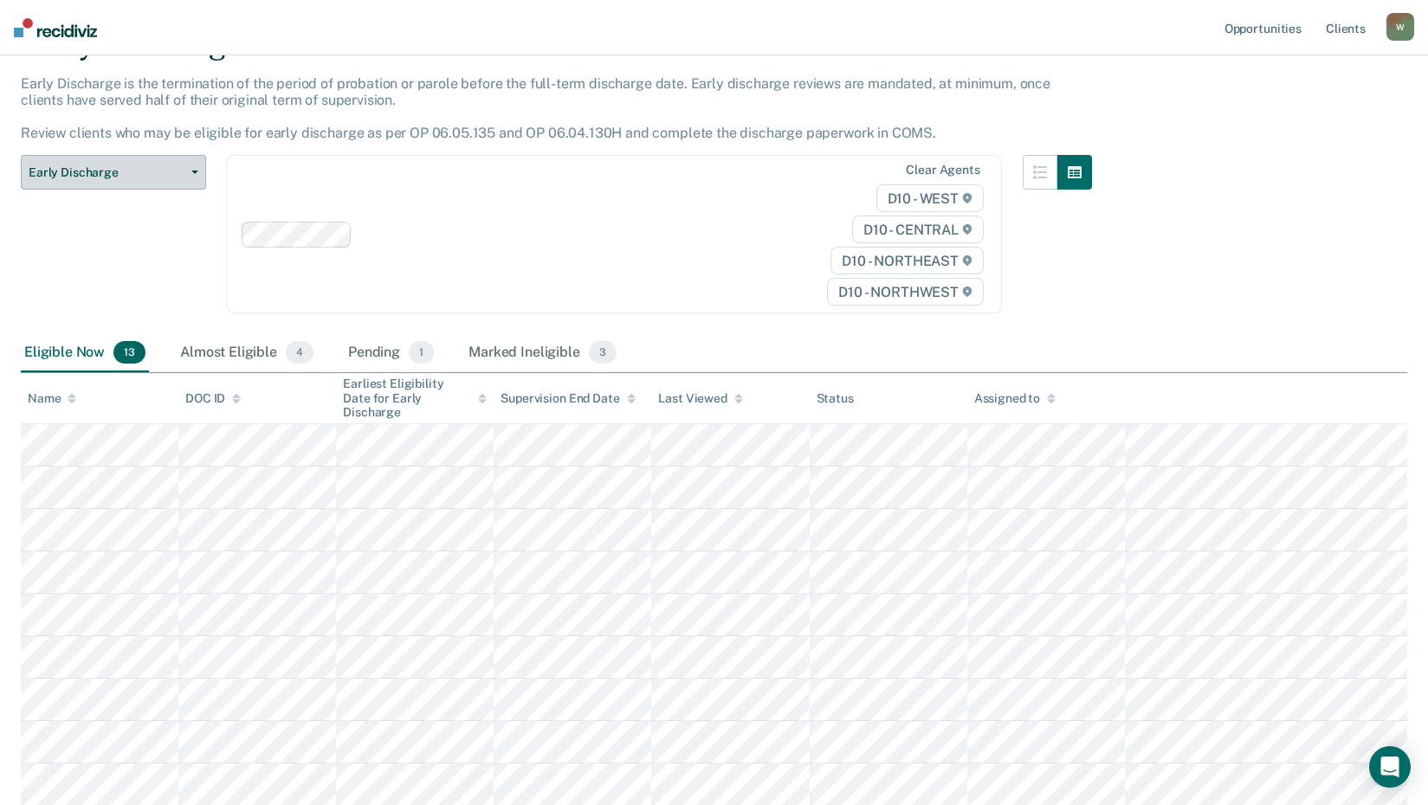
scroll to position [173, 0]
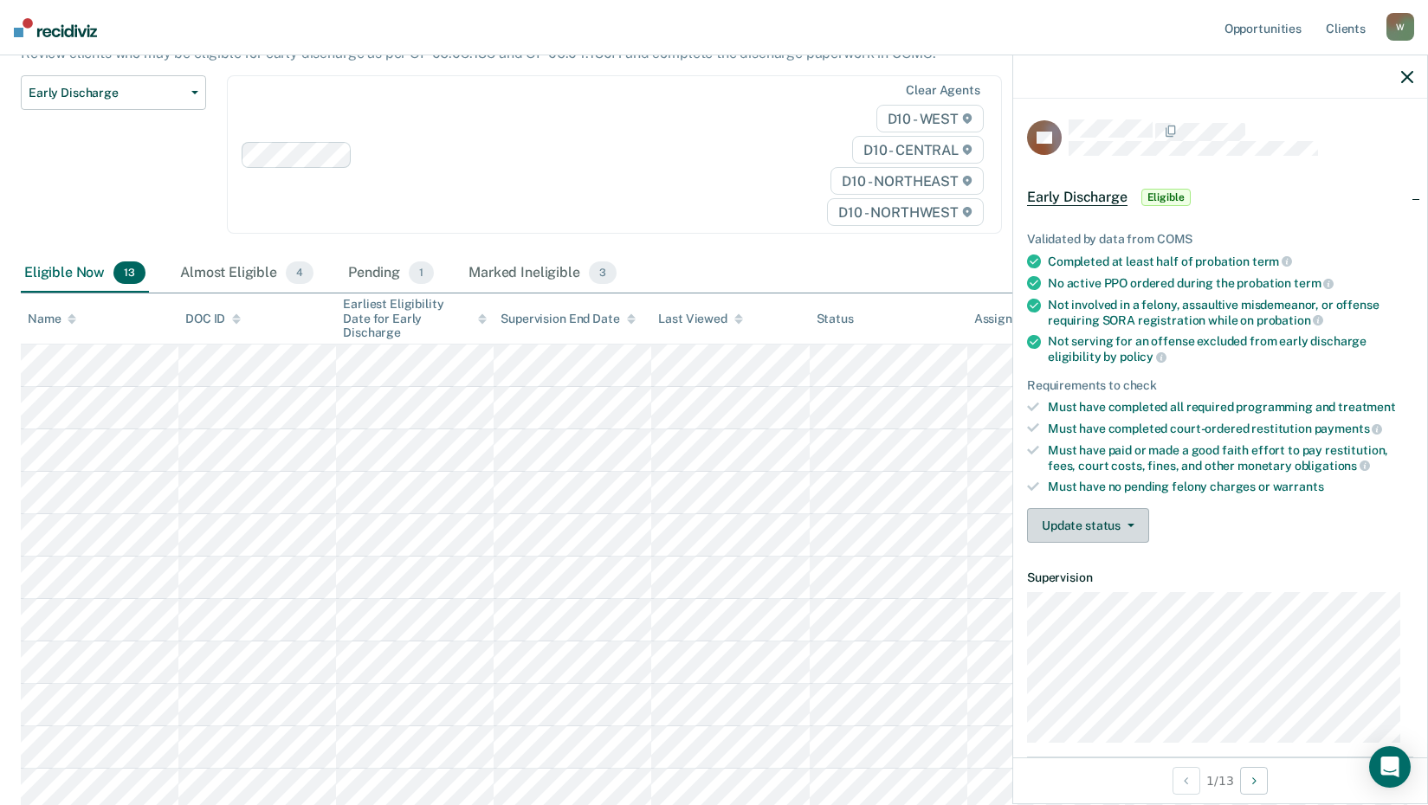
click at [1118, 525] on button "Update status" at bounding box center [1088, 525] width 122 height 35
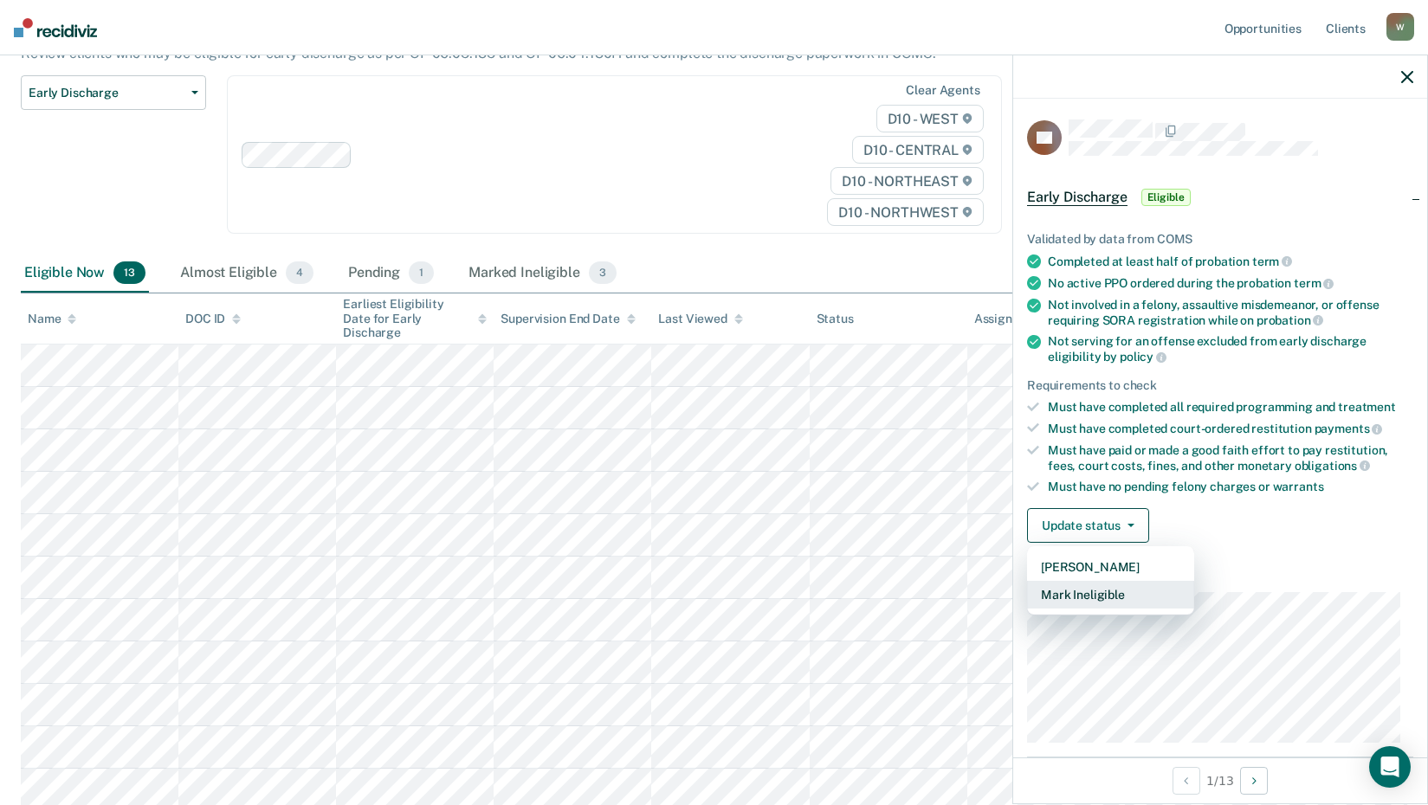
click at [1099, 588] on button "Mark Ineligible" at bounding box center [1110, 595] width 167 height 28
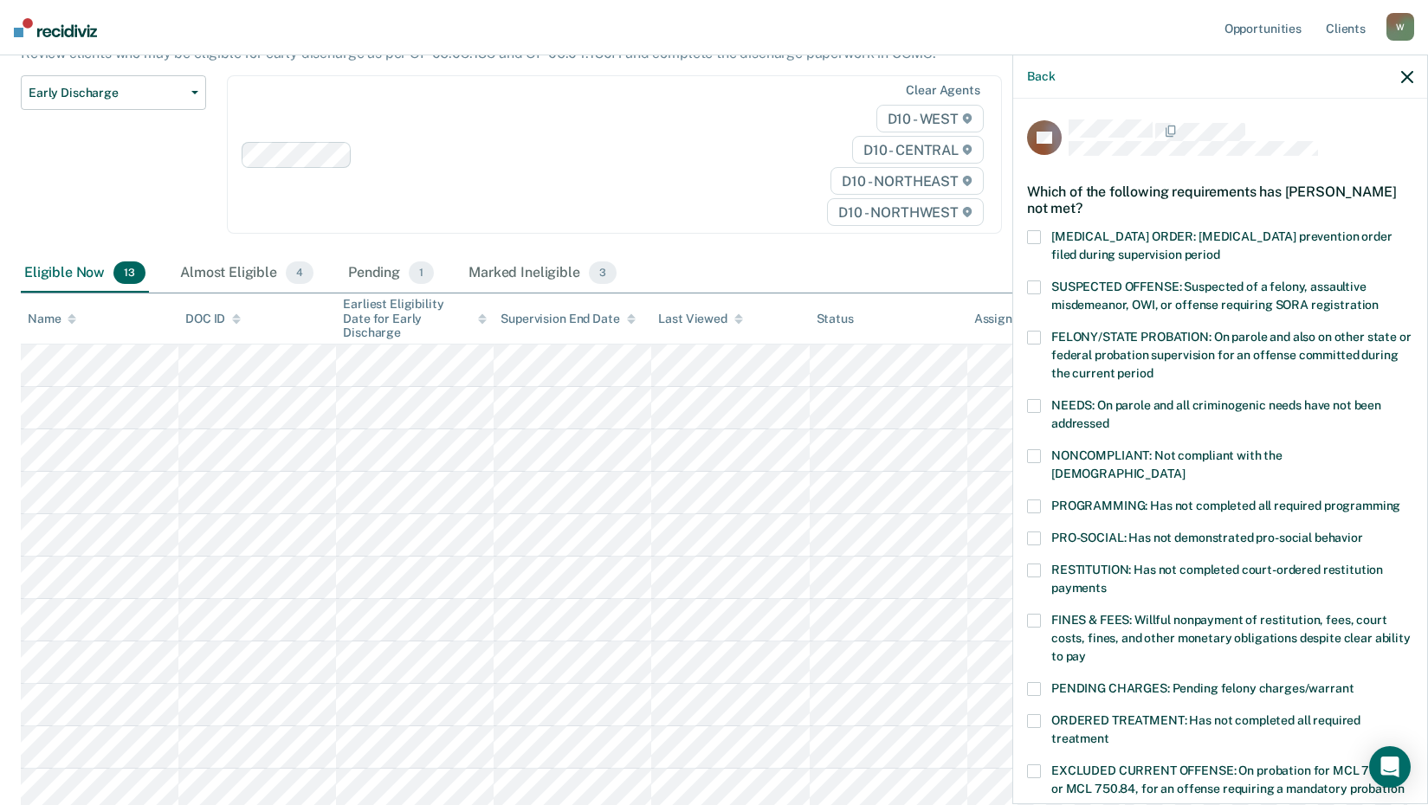
scroll to position [87, 0]
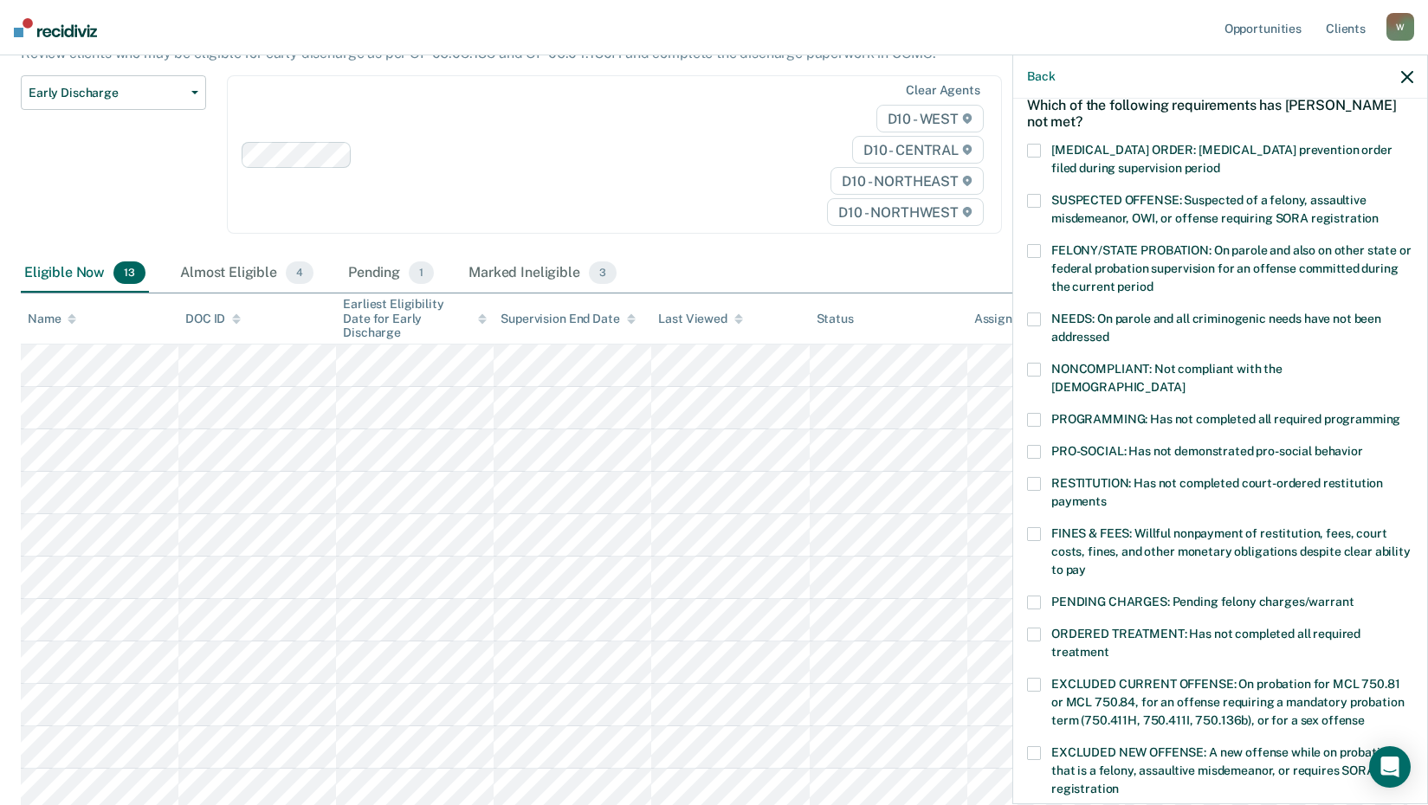
click at [1032, 413] on span at bounding box center [1034, 420] width 14 height 14
click at [1400, 413] on input "PROGRAMMING: Has not completed all required programming" at bounding box center [1400, 413] width 0 height 0
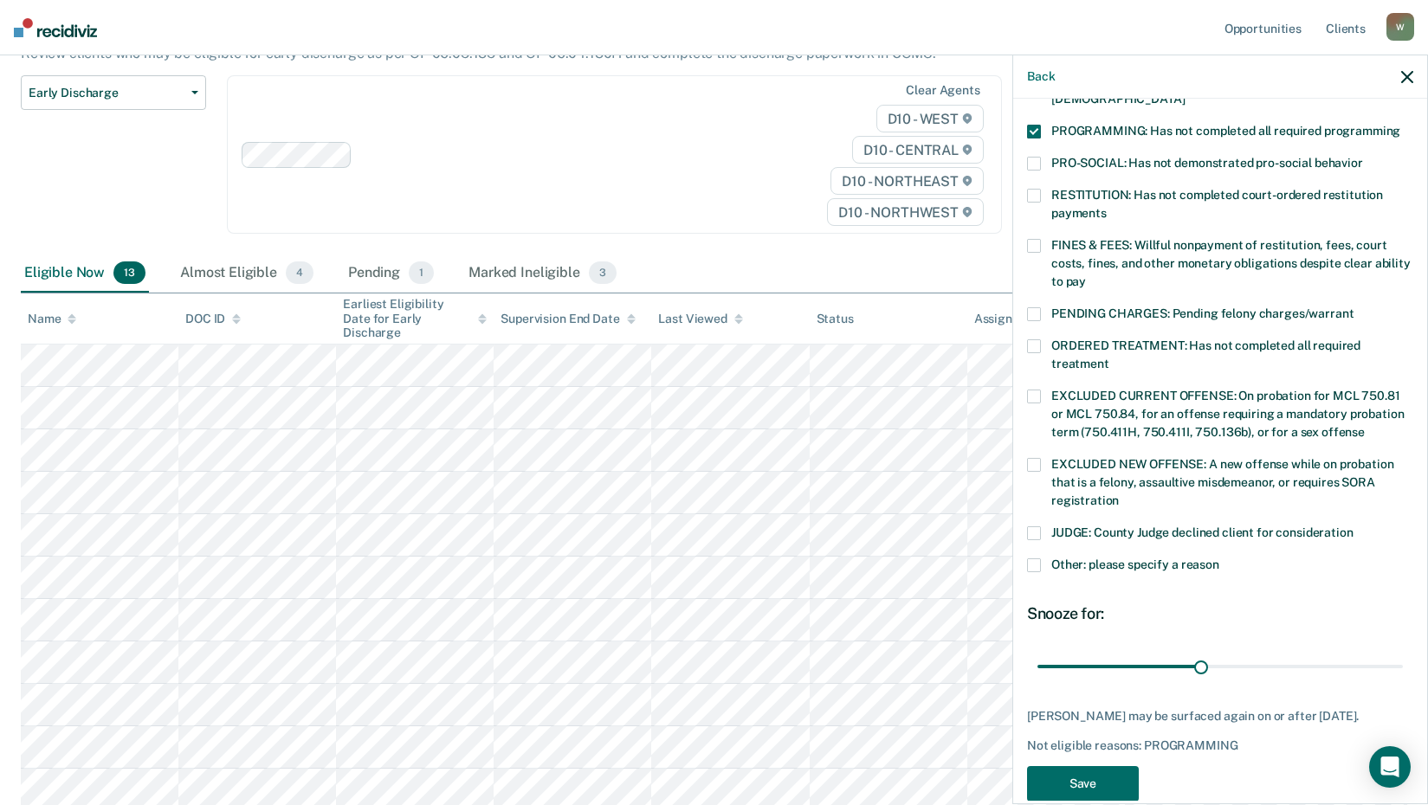
scroll to position [387, 0]
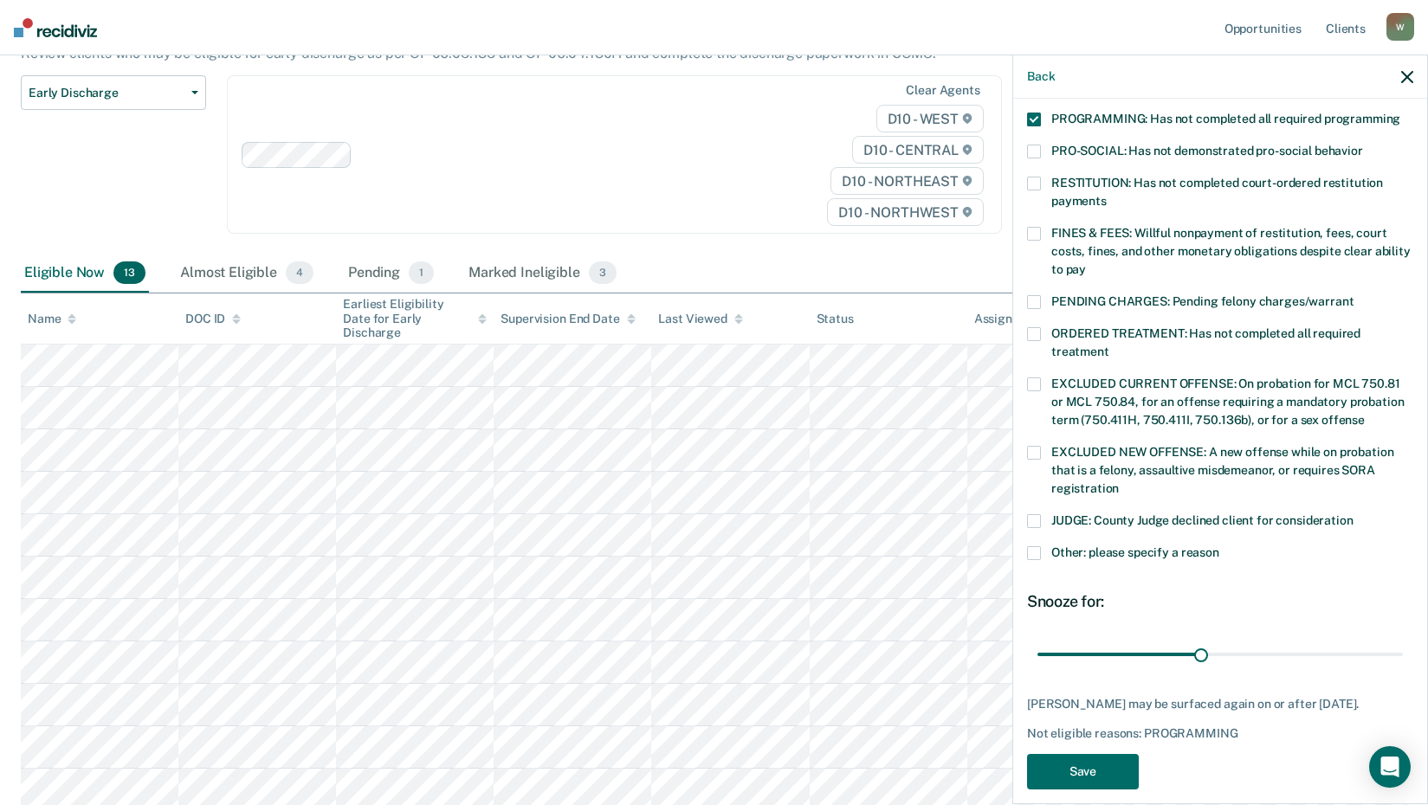
click at [1034, 547] on span at bounding box center [1034, 554] width 14 height 14
click at [1219, 547] on input "Other: please specify a reason" at bounding box center [1219, 547] width 0 height 0
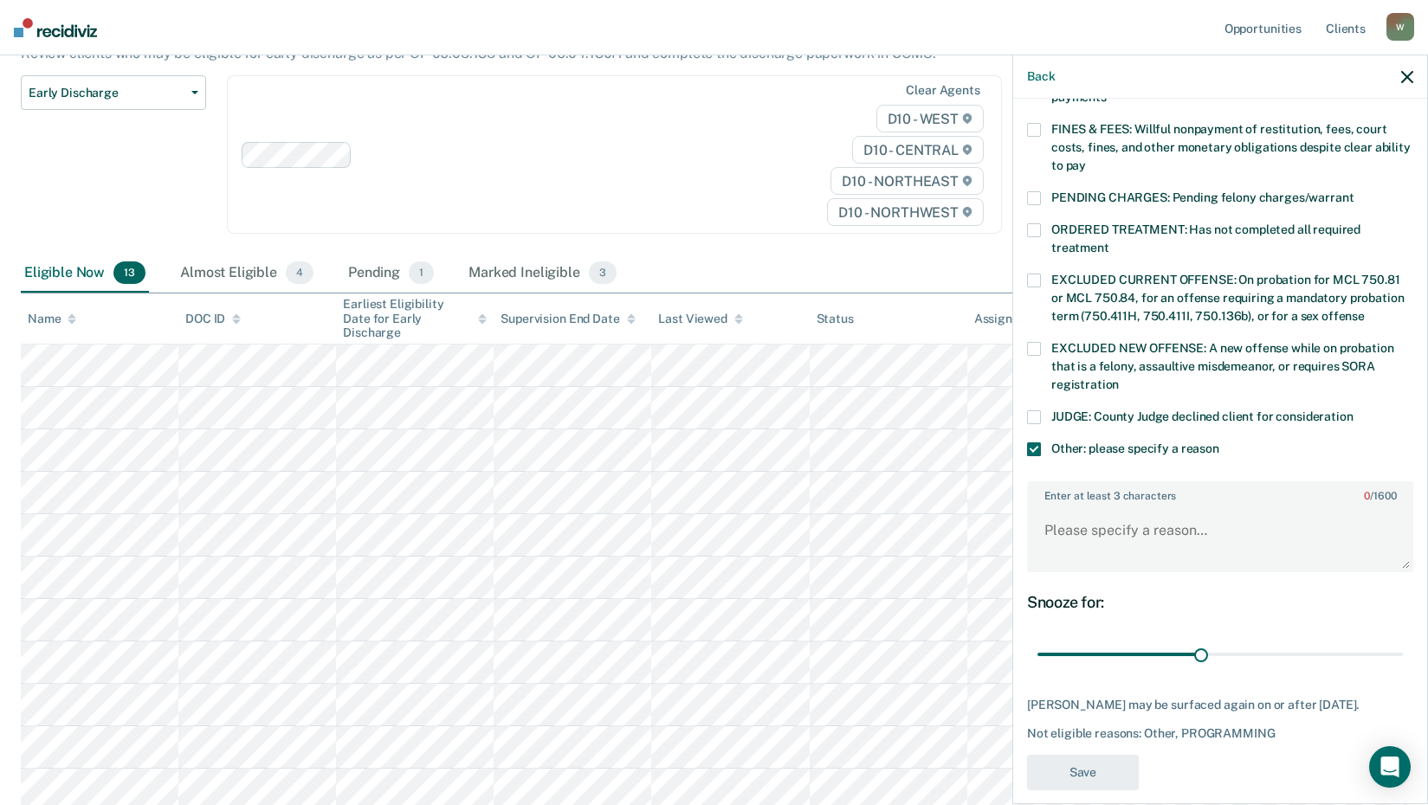
scroll to position [492, 0]
click at [1103, 511] on textarea "Enter at least 3 characters 0 / 1600" at bounding box center [1220, 538] width 383 height 64
type textarea "P"
click at [1040, 442] on span at bounding box center [1034, 449] width 14 height 14
click at [1219, 442] on input "Other: please specify a reason" at bounding box center [1219, 442] width 0 height 0
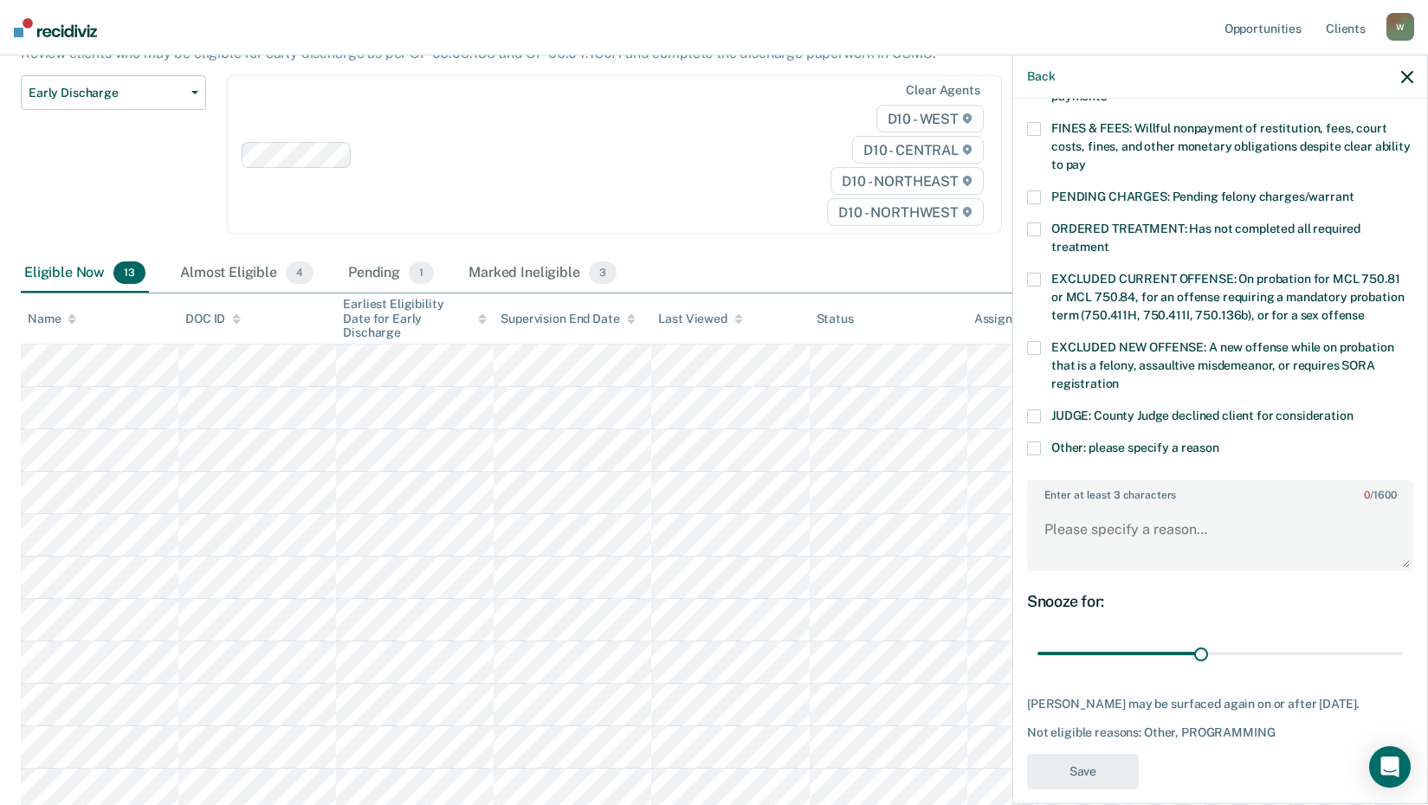
scroll to position [387, 0]
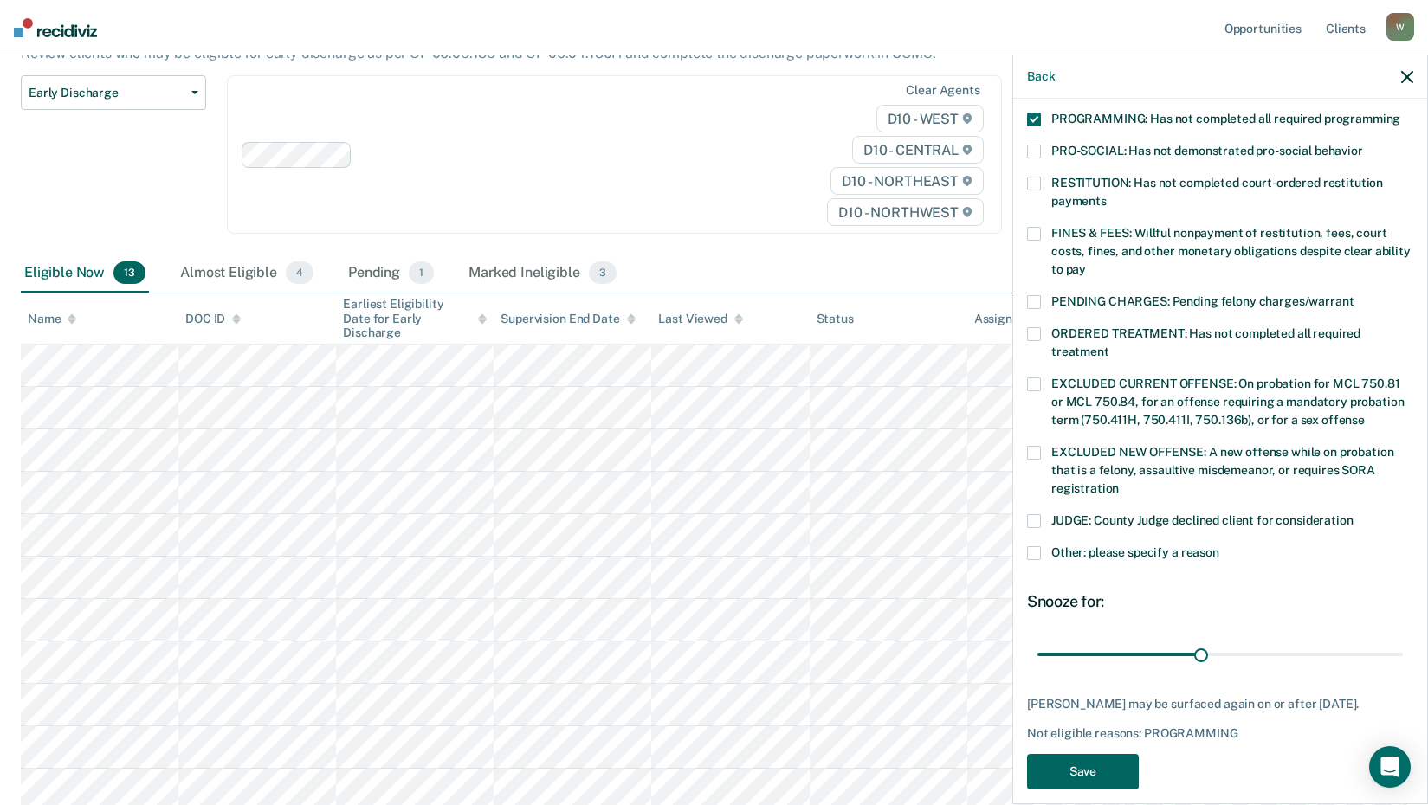
click at [1097, 754] on button "Save" at bounding box center [1083, 772] width 112 height 36
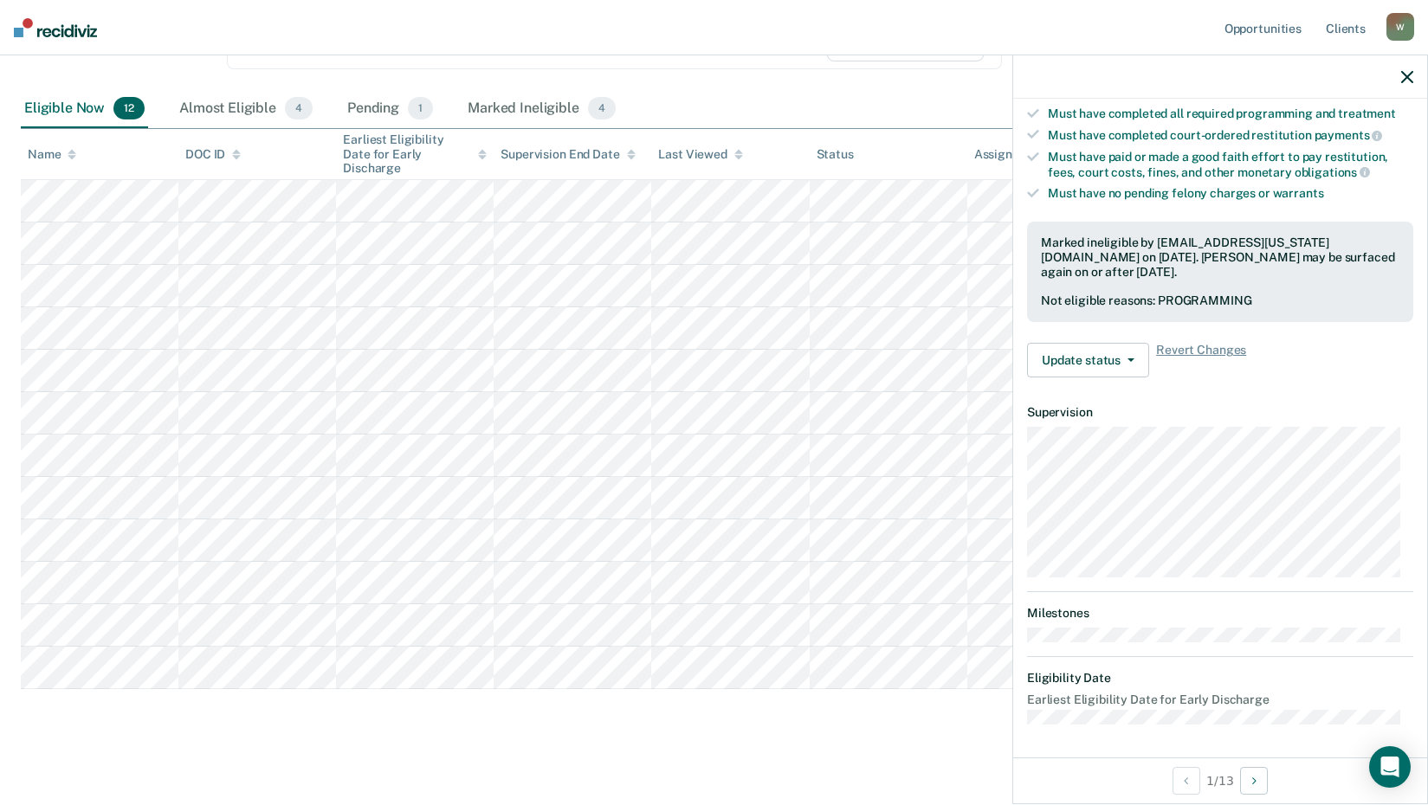
scroll to position [165, 0]
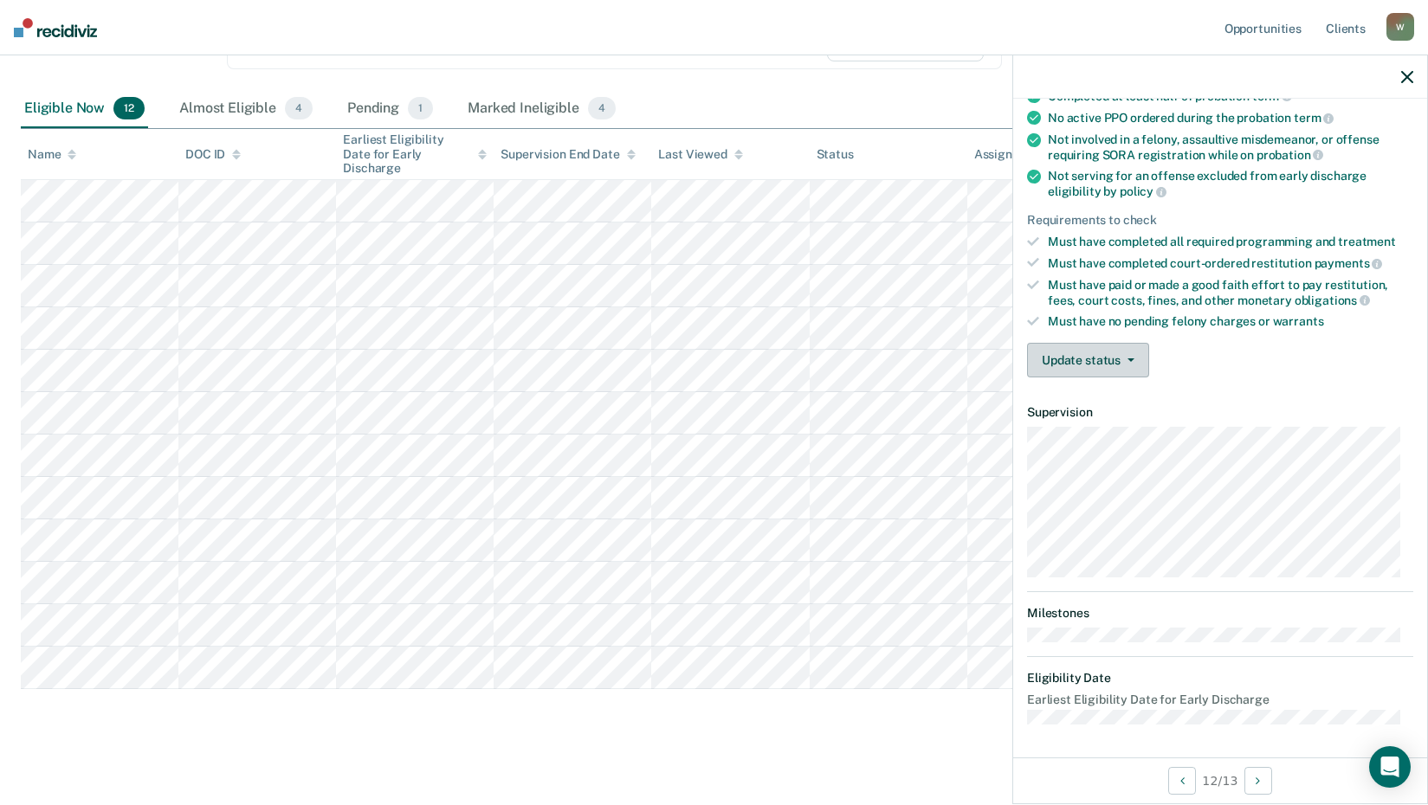
click at [1116, 359] on button "Update status" at bounding box center [1088, 360] width 122 height 35
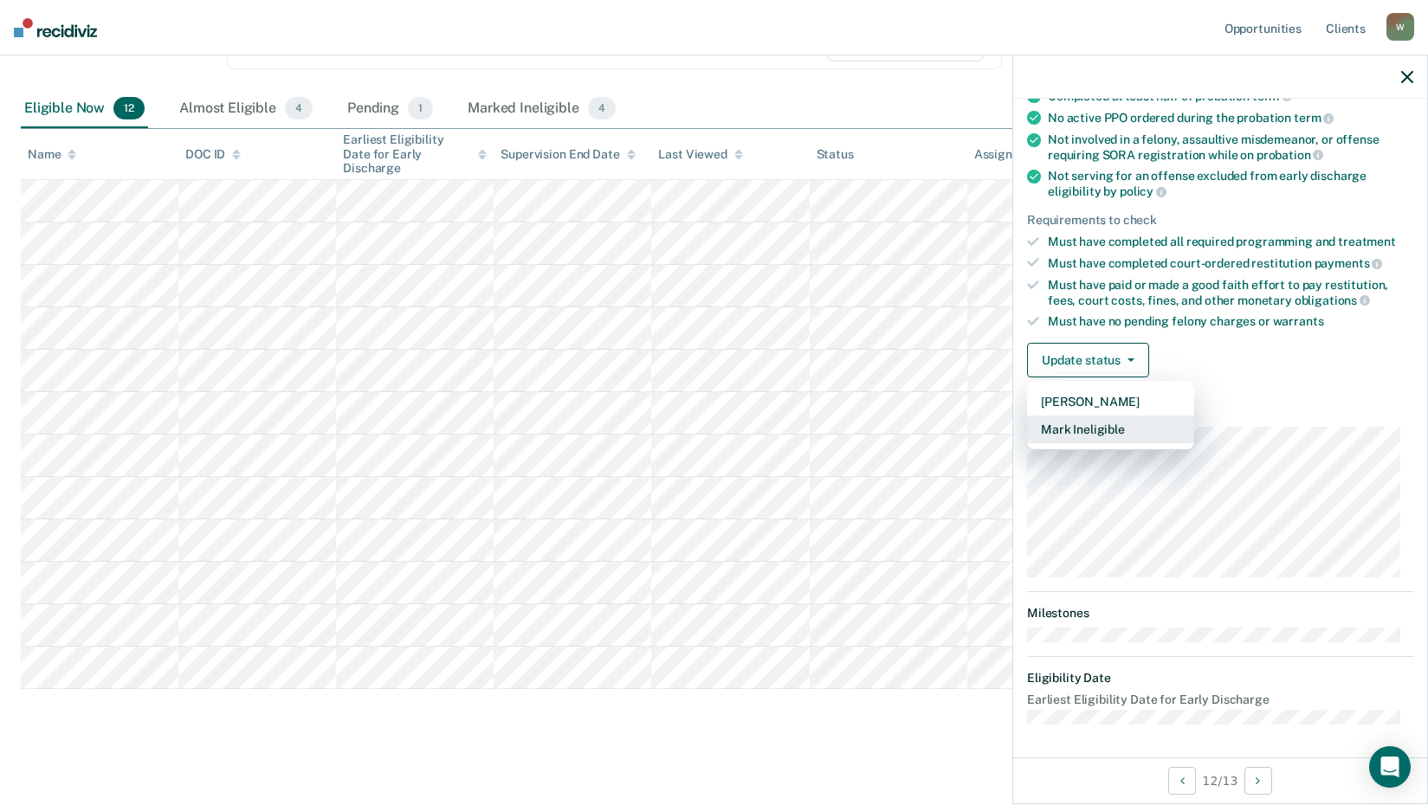
click at [1097, 427] on button "Mark Ineligible" at bounding box center [1110, 430] width 167 height 28
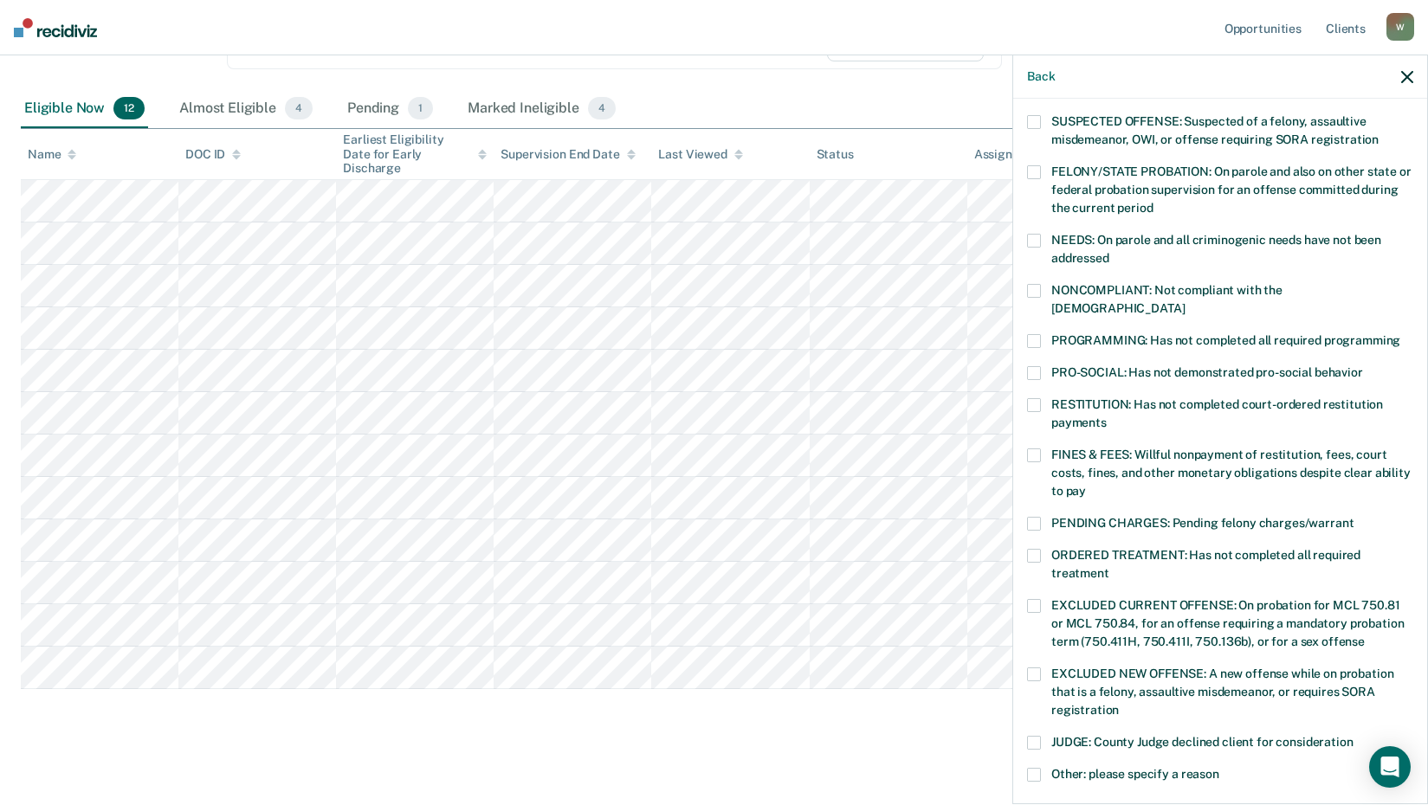
click at [1037, 289] on span at bounding box center [1034, 291] width 14 height 14
click at [1185, 302] on input "NONCOMPLIANT: Not compliant with the [DEMOGRAPHIC_DATA]" at bounding box center [1185, 302] width 0 height 0
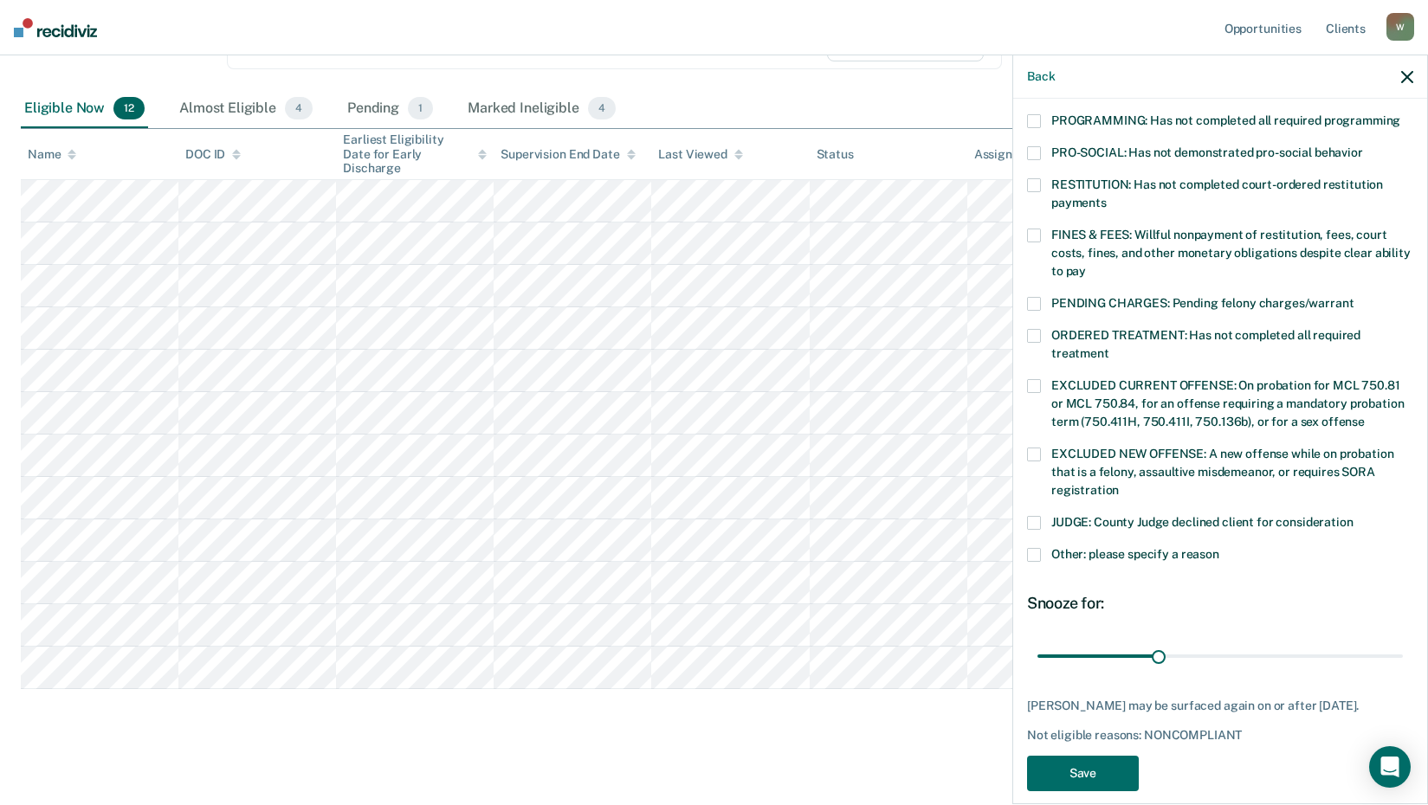
scroll to position [387, 0]
click at [1082, 754] on button "Save" at bounding box center [1083, 772] width 112 height 36
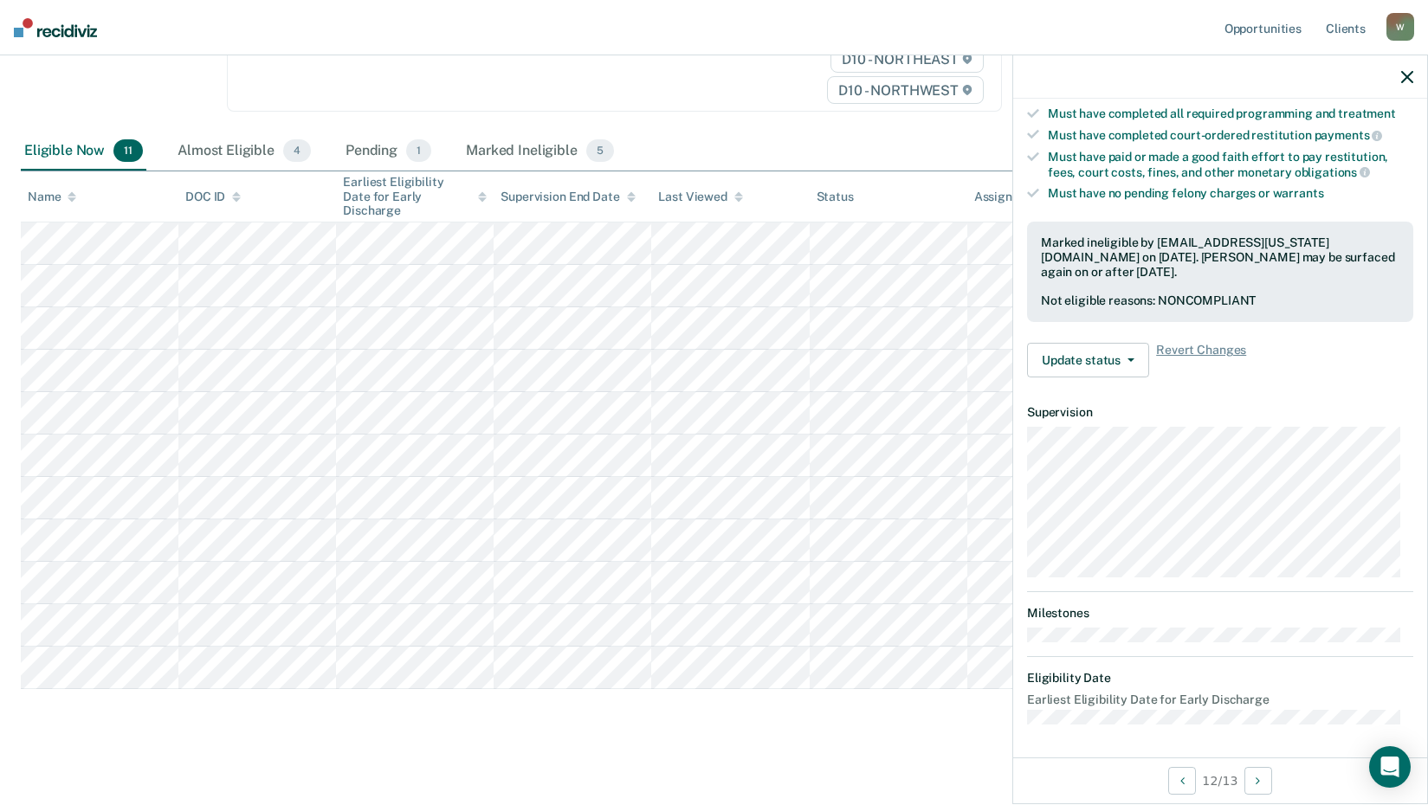
scroll to position [165, 0]
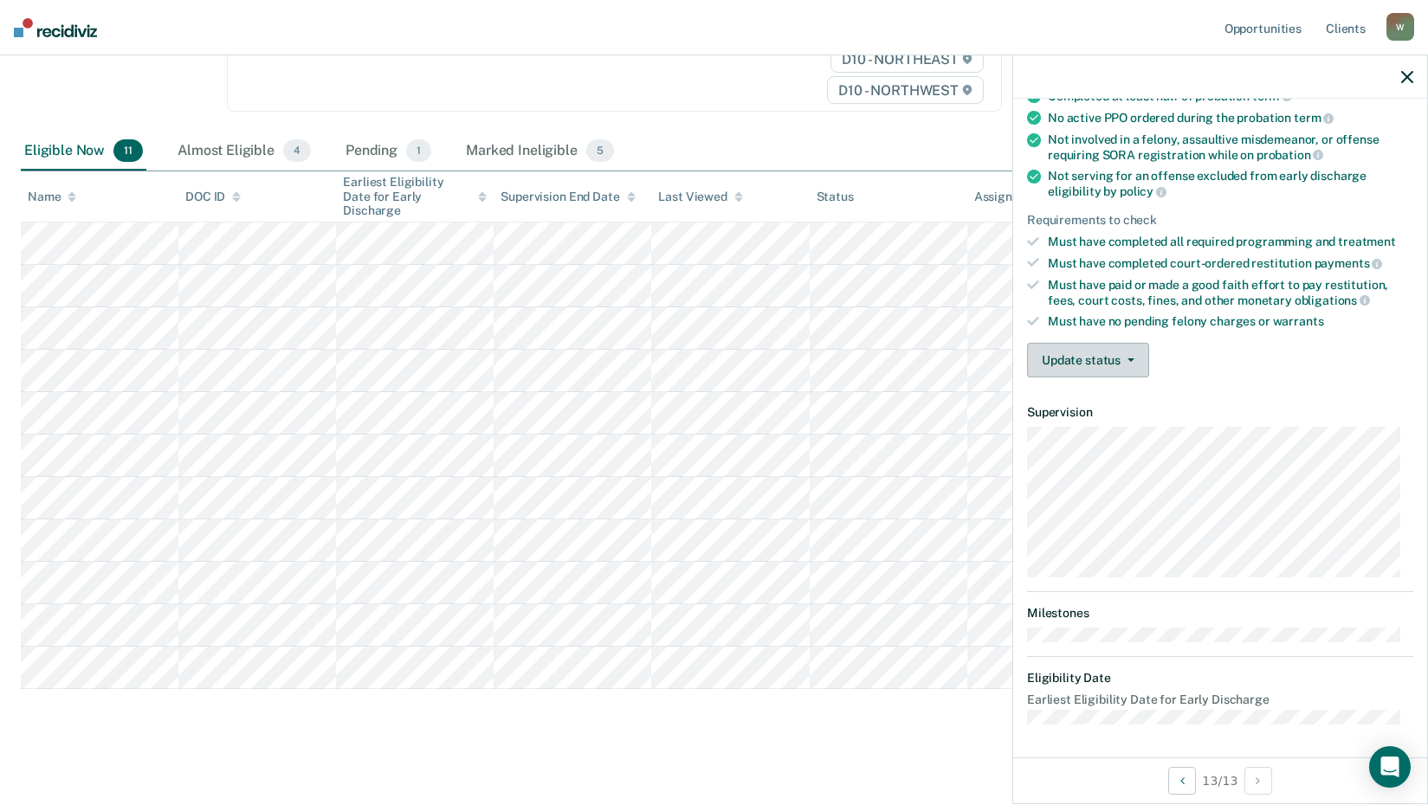
click at [1126, 351] on button "Update status" at bounding box center [1088, 360] width 122 height 35
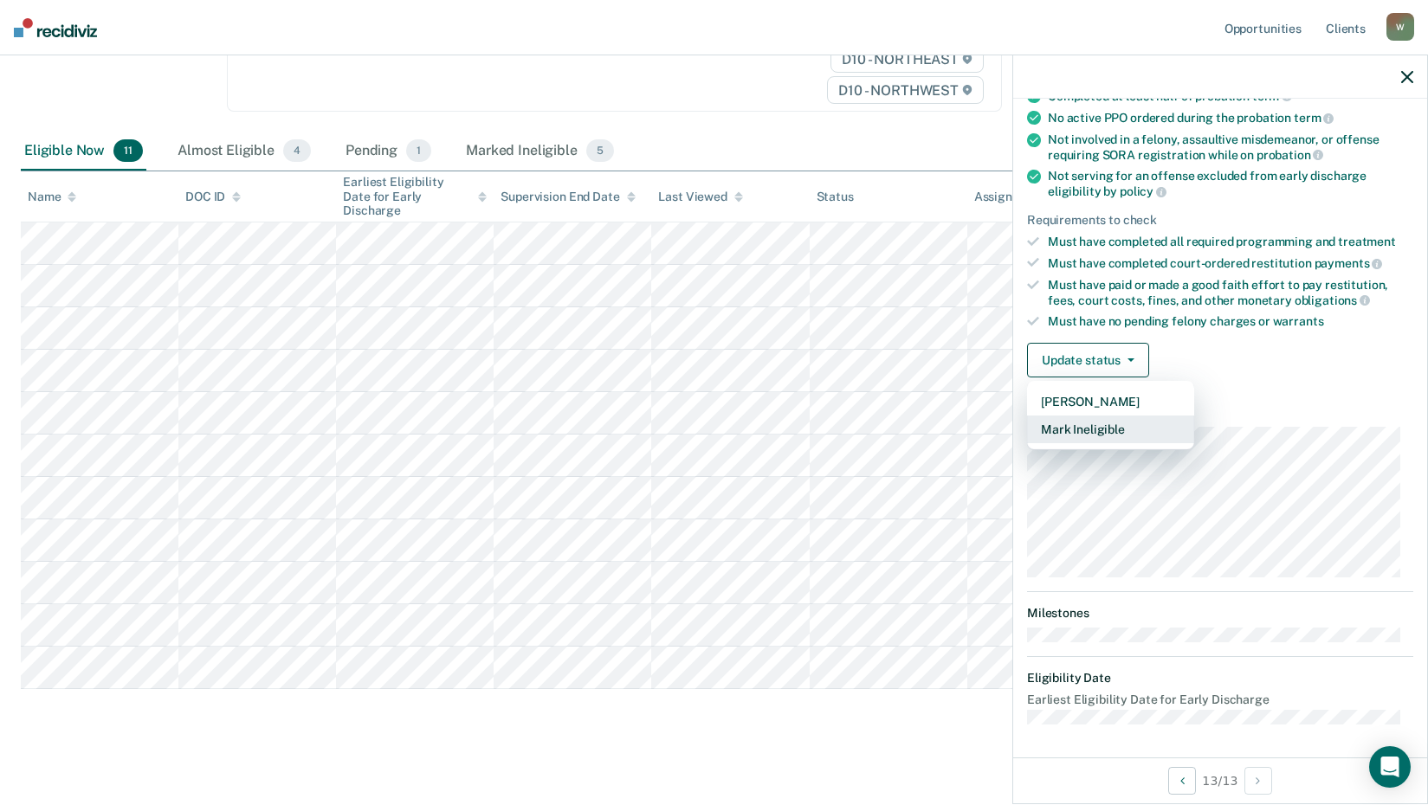
click at [1090, 425] on button "Mark Ineligible" at bounding box center [1110, 430] width 167 height 28
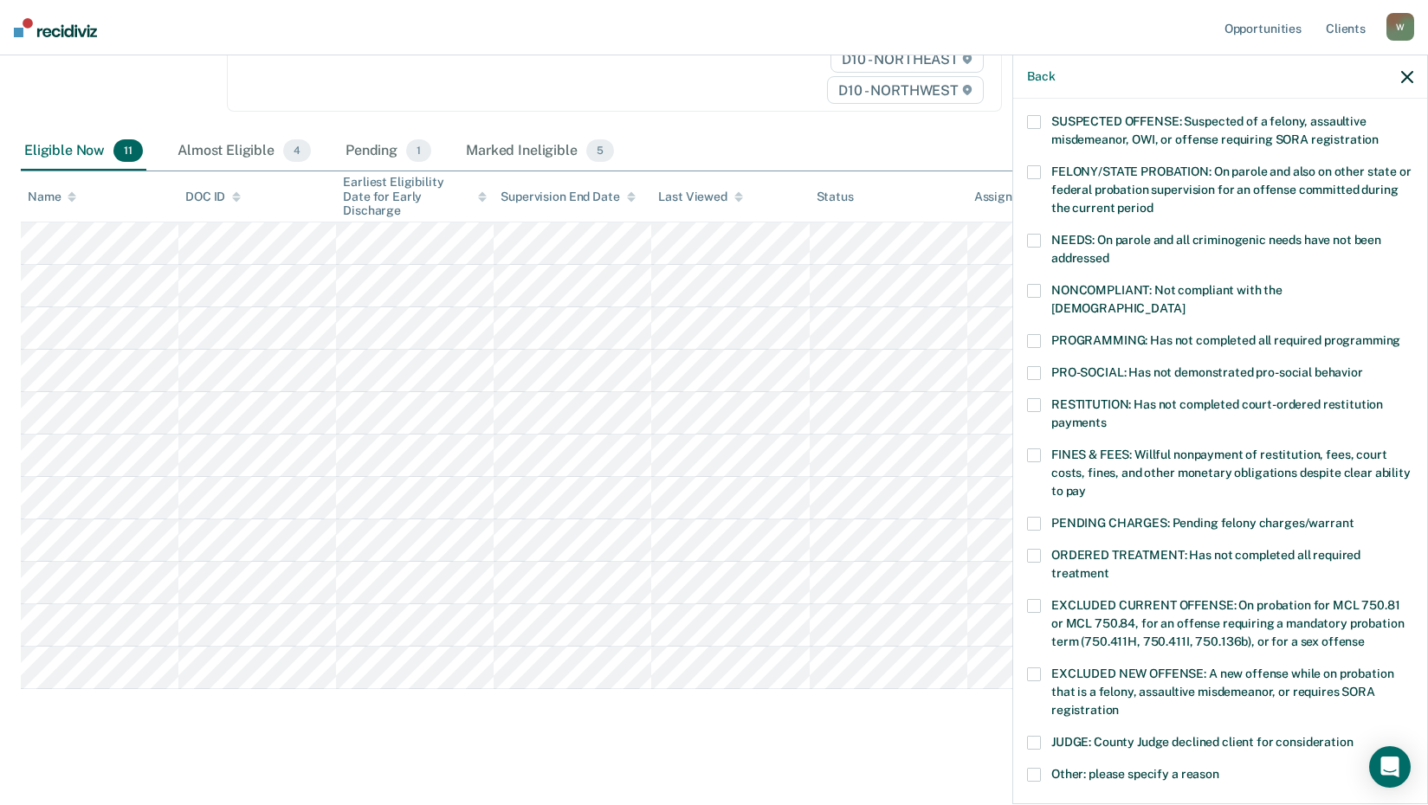
click at [1047, 334] on label "PROGRAMMING: Has not completed all required programming" at bounding box center [1220, 343] width 386 height 18
click at [1400, 334] on input "PROGRAMMING: Has not completed all required programming" at bounding box center [1400, 334] width 0 height 0
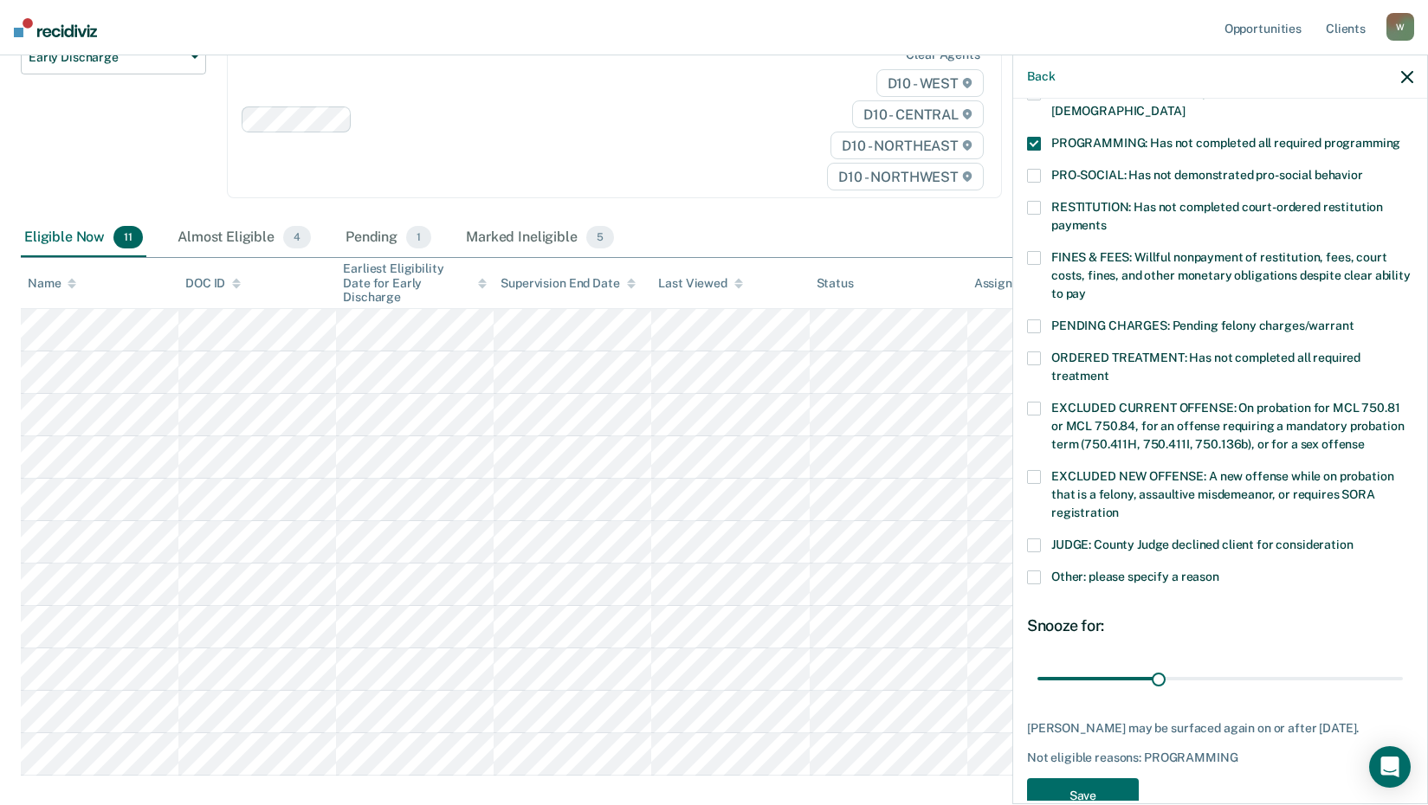
scroll to position [387, 0]
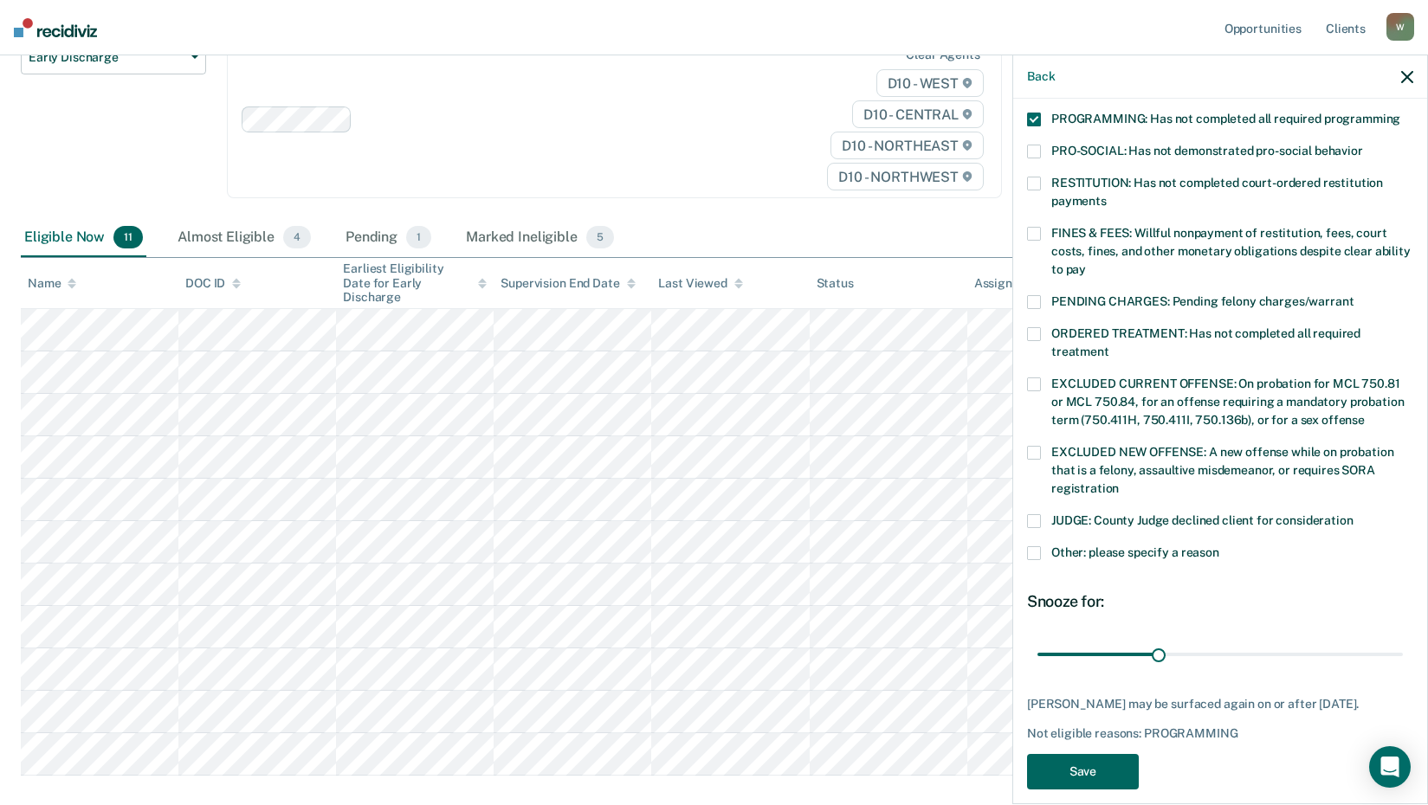
click at [1077, 754] on button "Save" at bounding box center [1083, 772] width 112 height 36
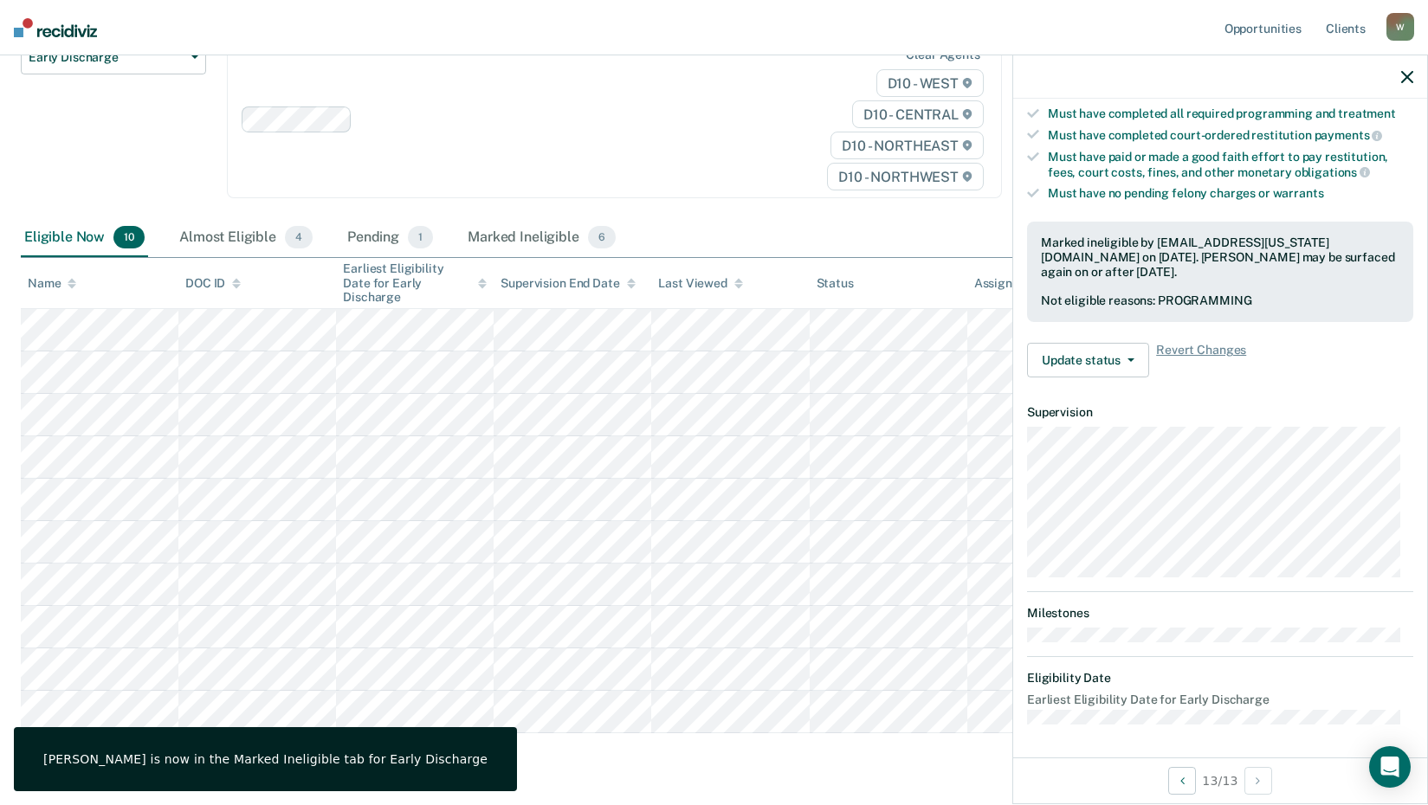
scroll to position [184, 0]
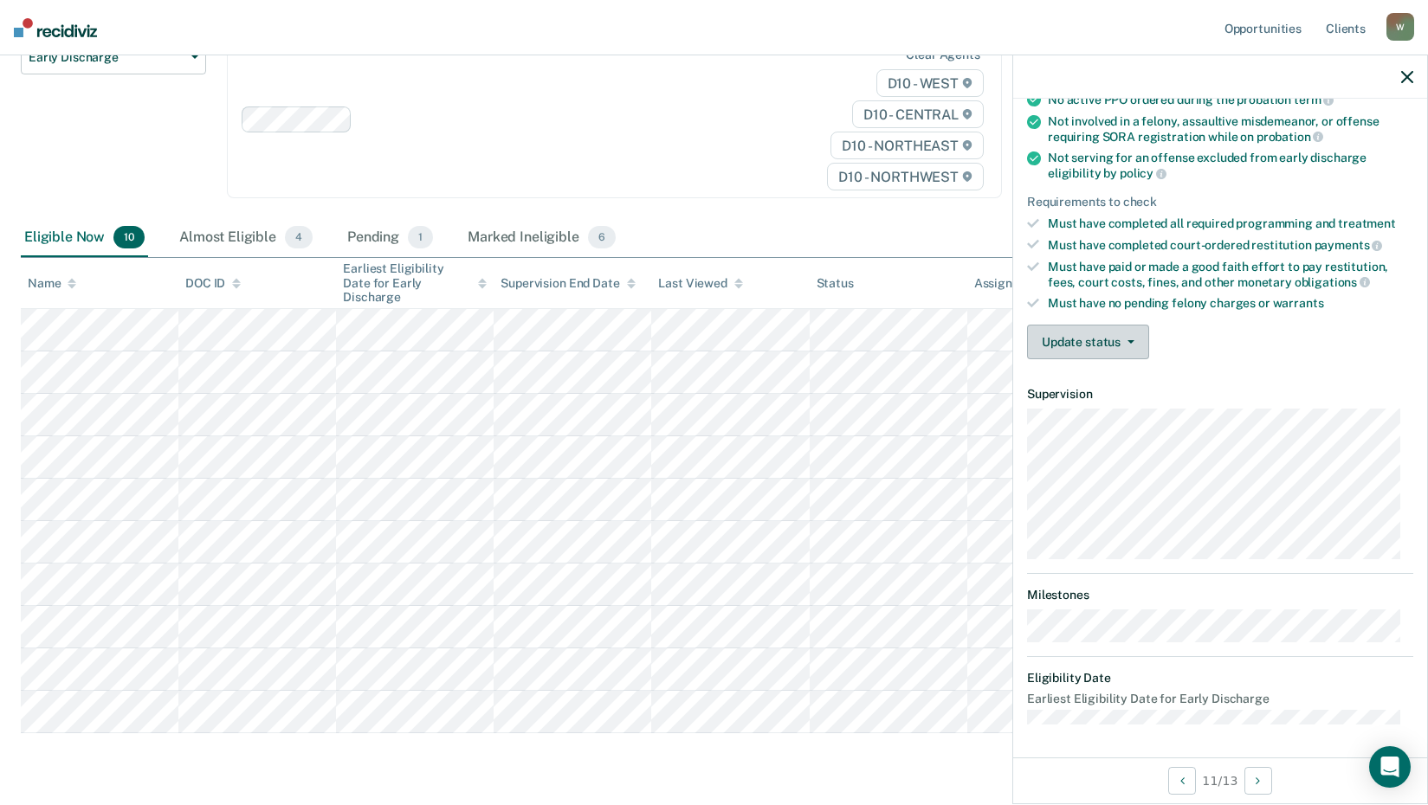
click at [1109, 341] on button "Update status" at bounding box center [1088, 342] width 122 height 35
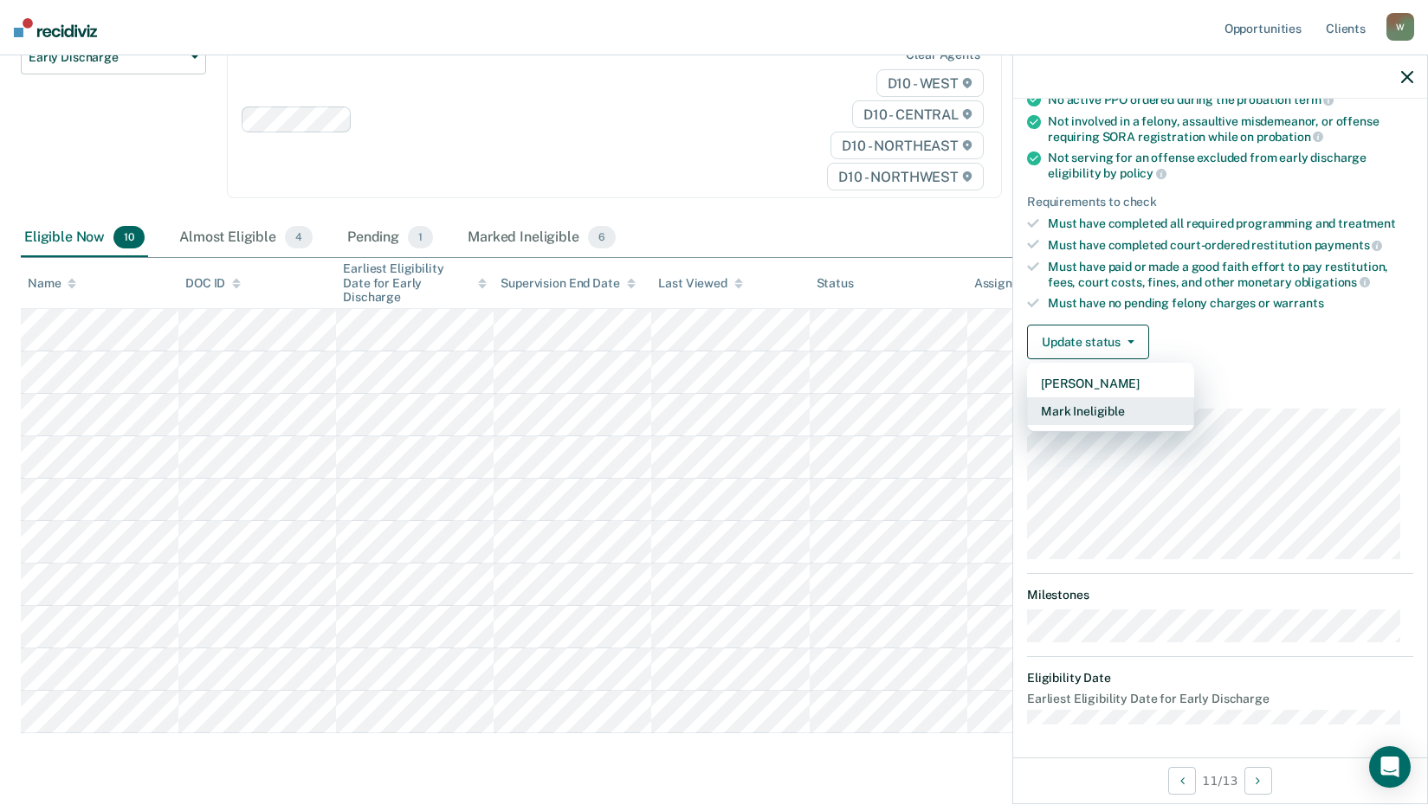
click at [1101, 409] on button "Mark Ineligible" at bounding box center [1110, 412] width 167 height 28
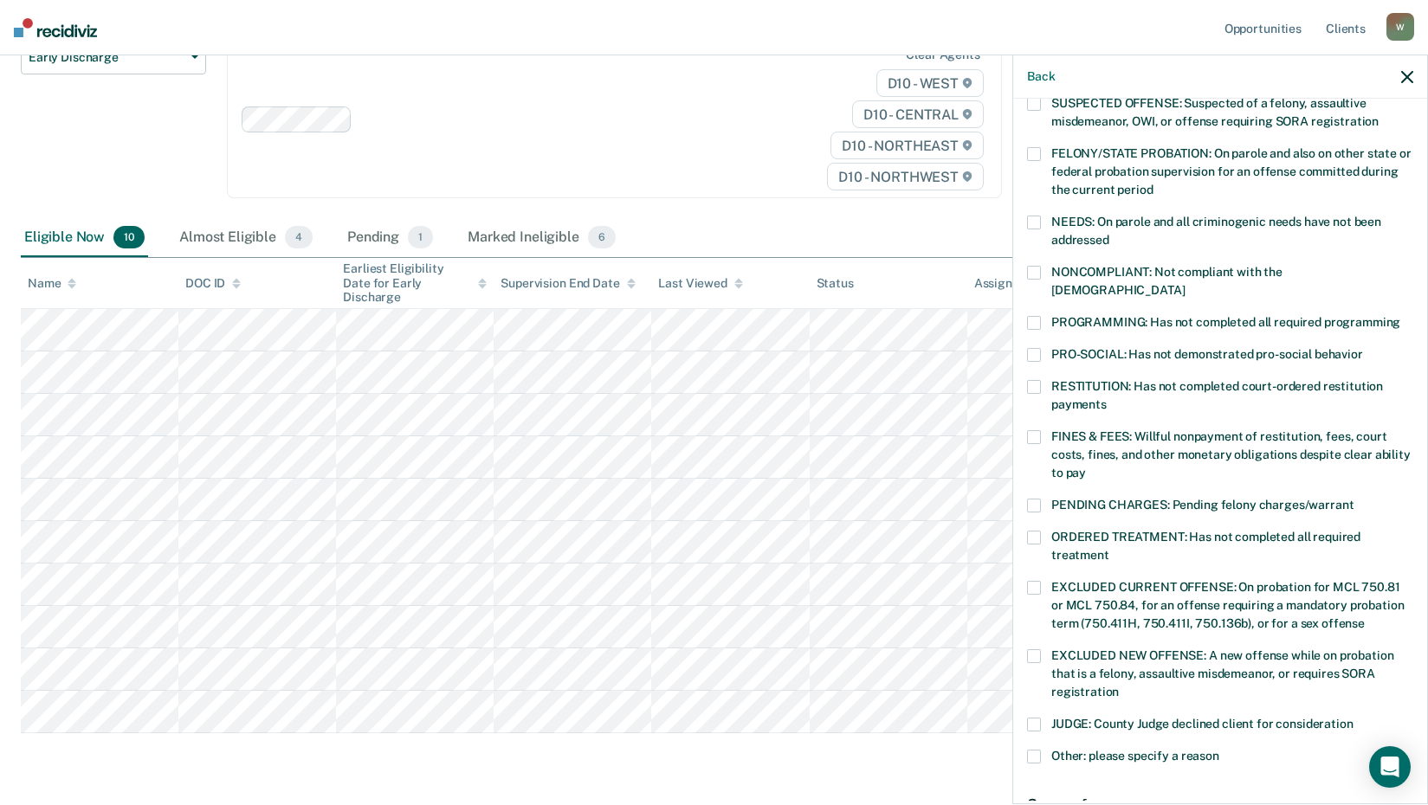
click at [1034, 531] on span at bounding box center [1034, 538] width 14 height 14
click at [1109, 549] on input "ORDERED TREATMENT: Has not completed all required treatment" at bounding box center [1109, 549] width 0 height 0
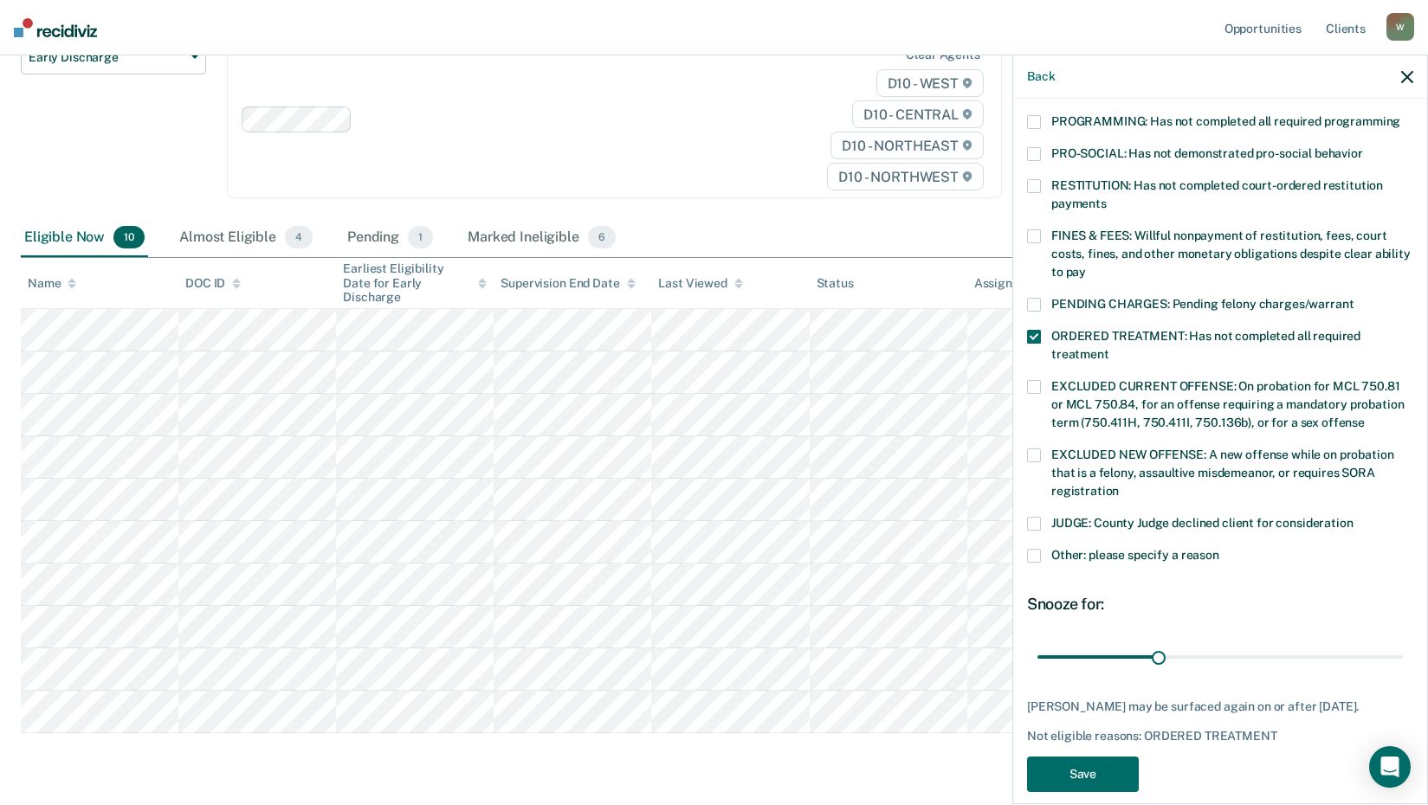
scroll to position [387, 0]
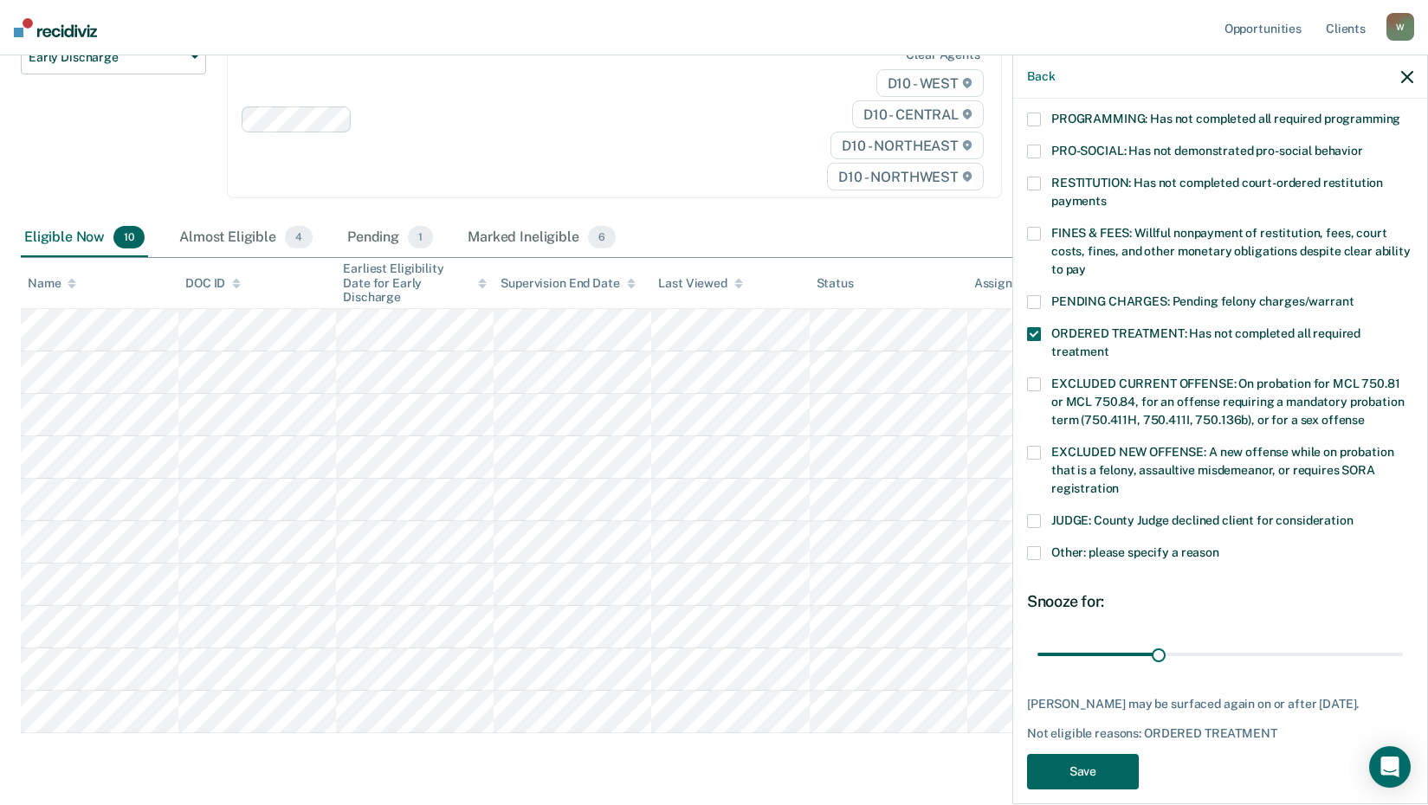
click at [1093, 754] on button "Save" at bounding box center [1083, 772] width 112 height 36
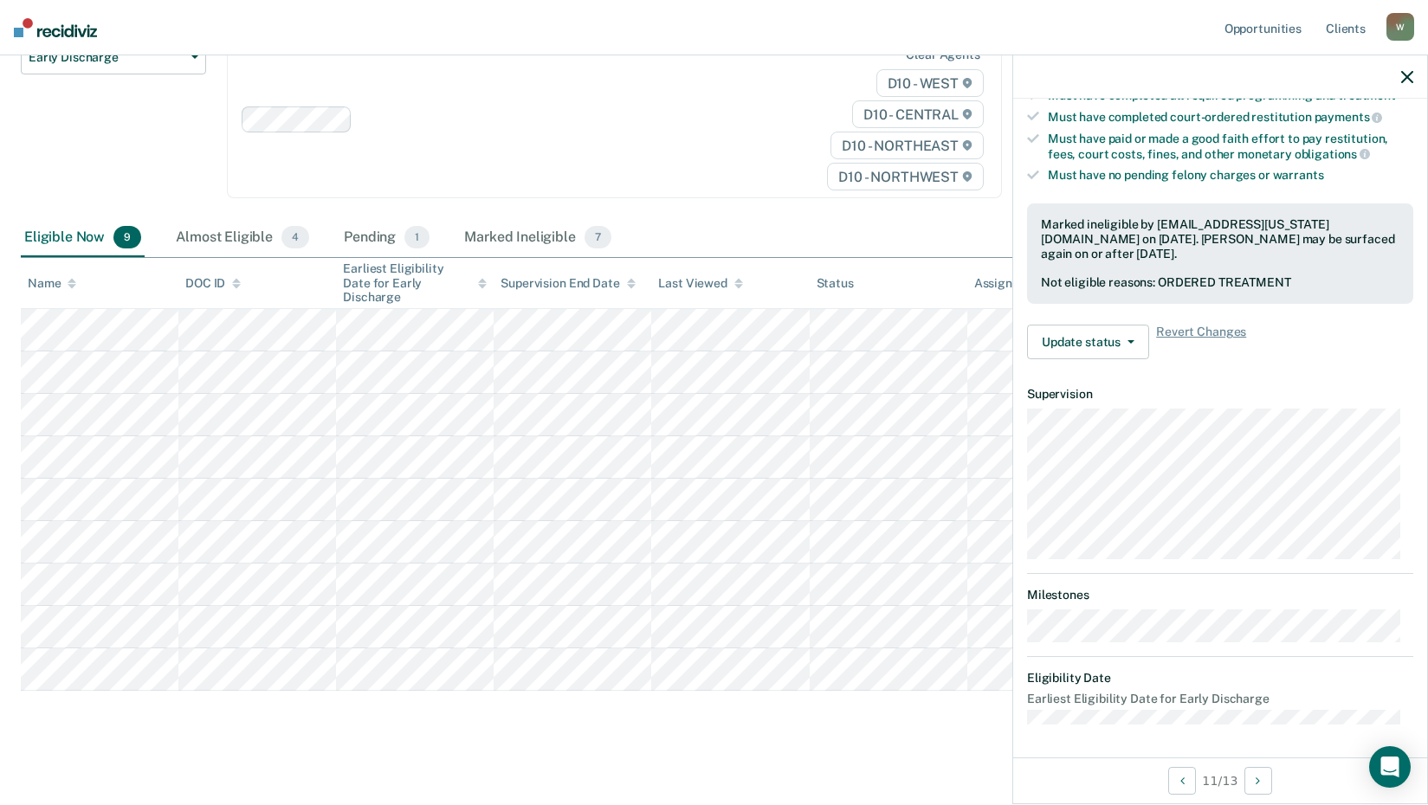
scroll to position [165, 0]
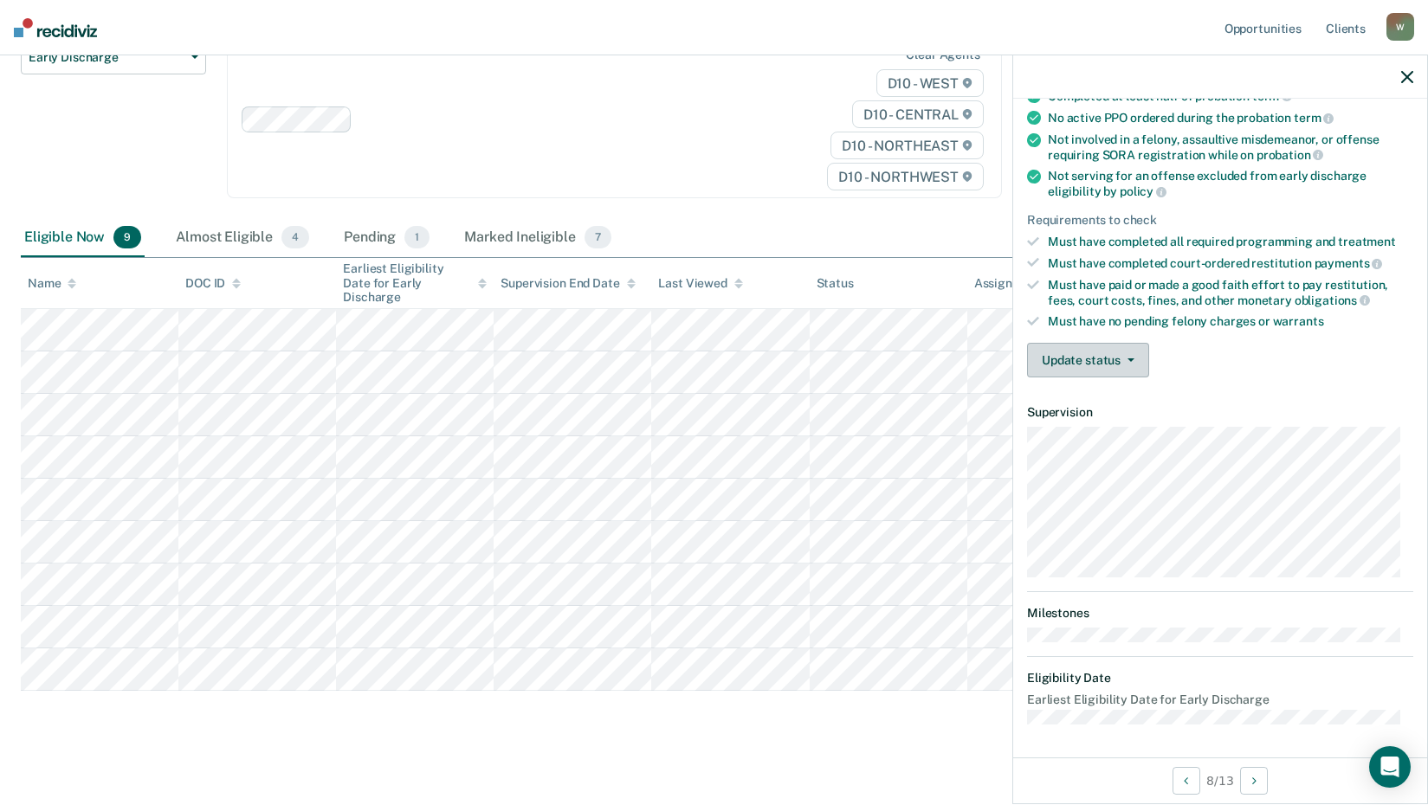
click at [1126, 360] on button "Update status" at bounding box center [1088, 360] width 122 height 35
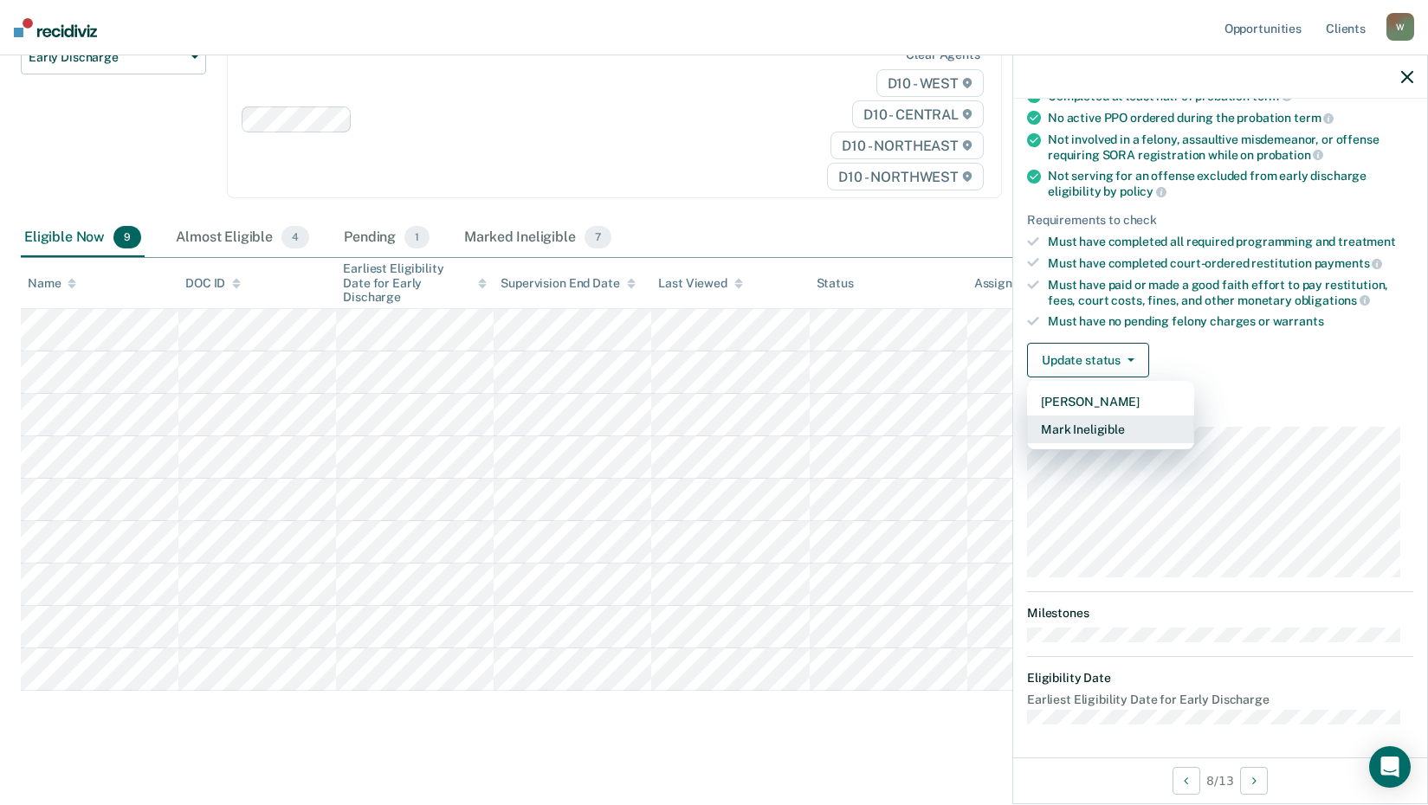
click at [1102, 428] on button "Mark Ineligible" at bounding box center [1110, 430] width 167 height 28
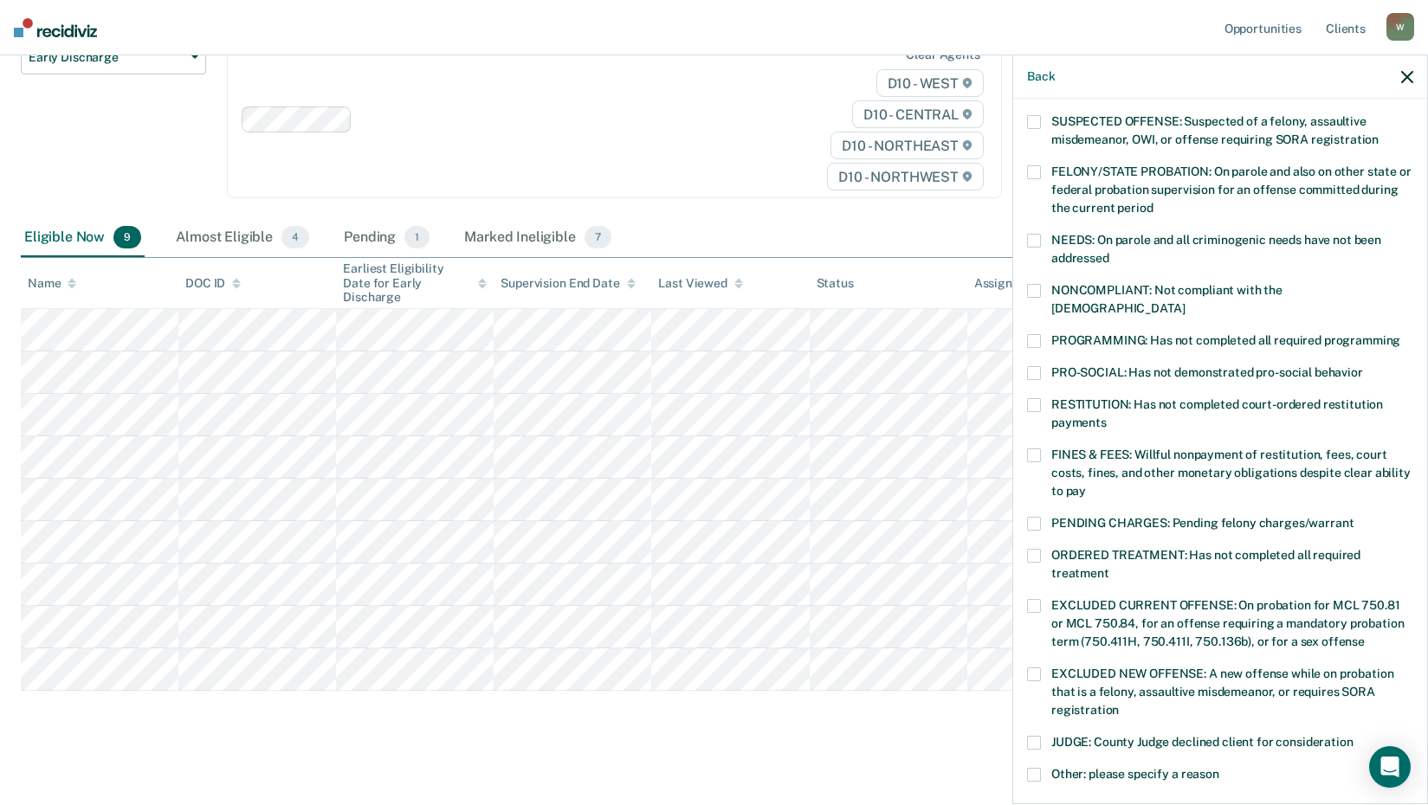
click at [1038, 549] on span at bounding box center [1034, 556] width 14 height 14
click at [1109, 567] on input "ORDERED TREATMENT: Has not completed all required treatment" at bounding box center [1109, 567] width 0 height 0
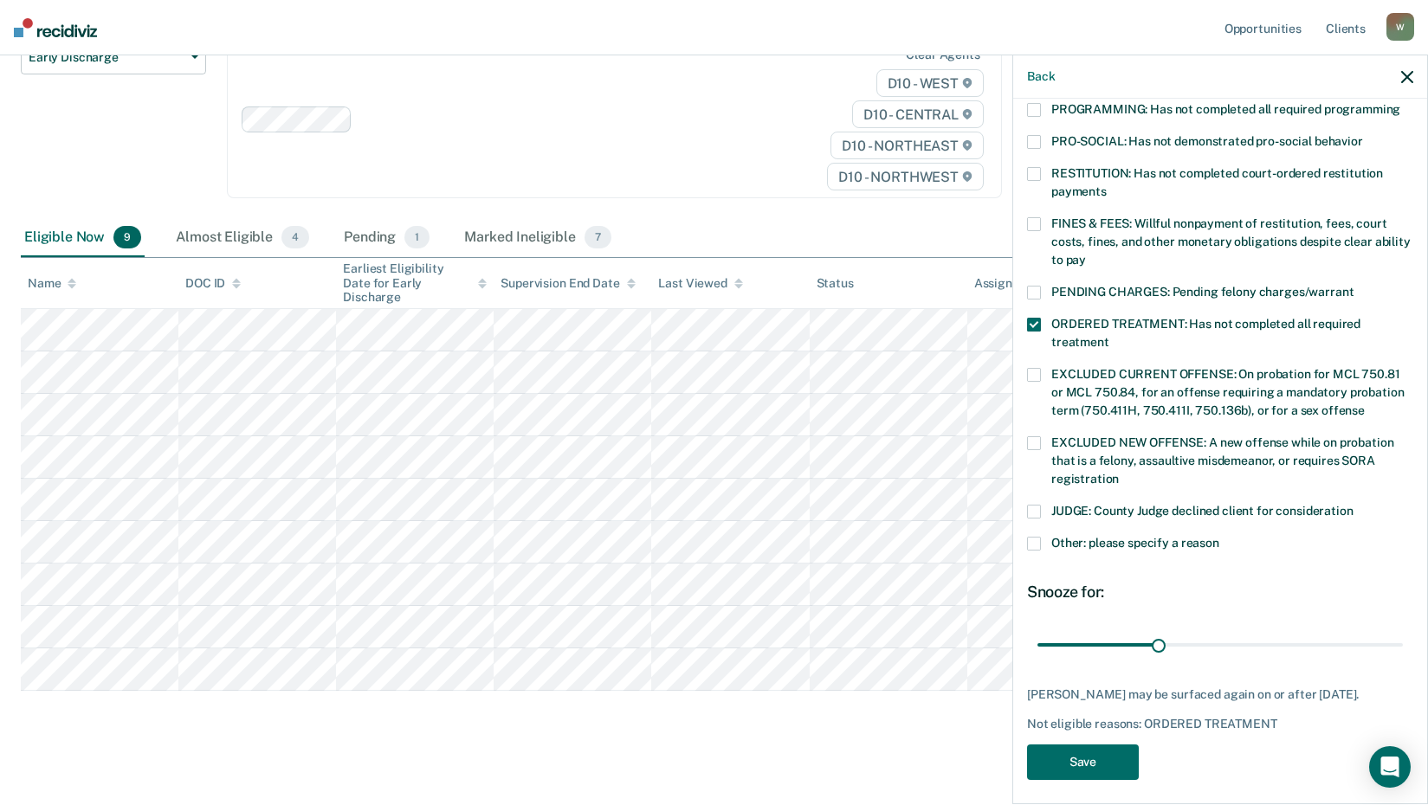
scroll to position [402, 0]
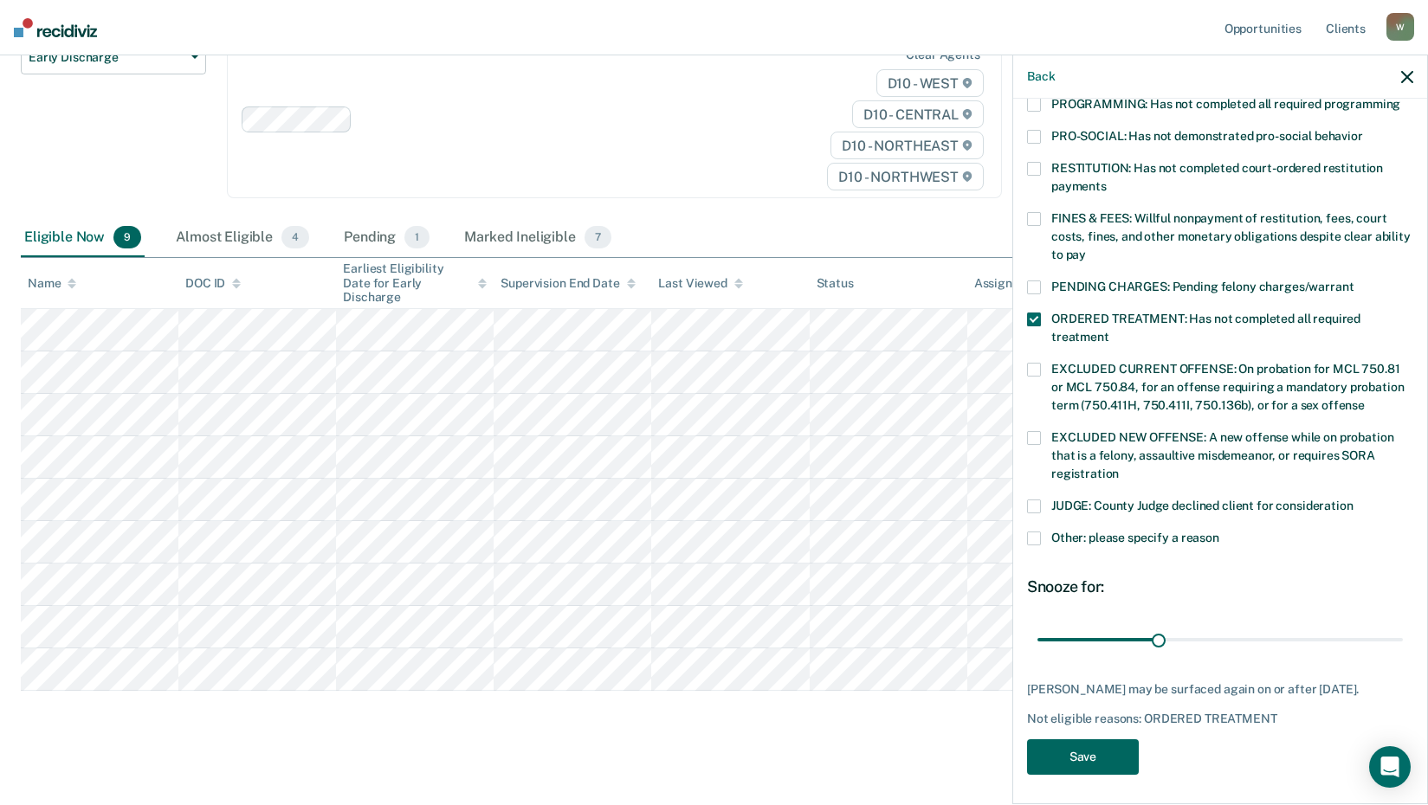
click at [1082, 756] on button "Save" at bounding box center [1083, 758] width 112 height 36
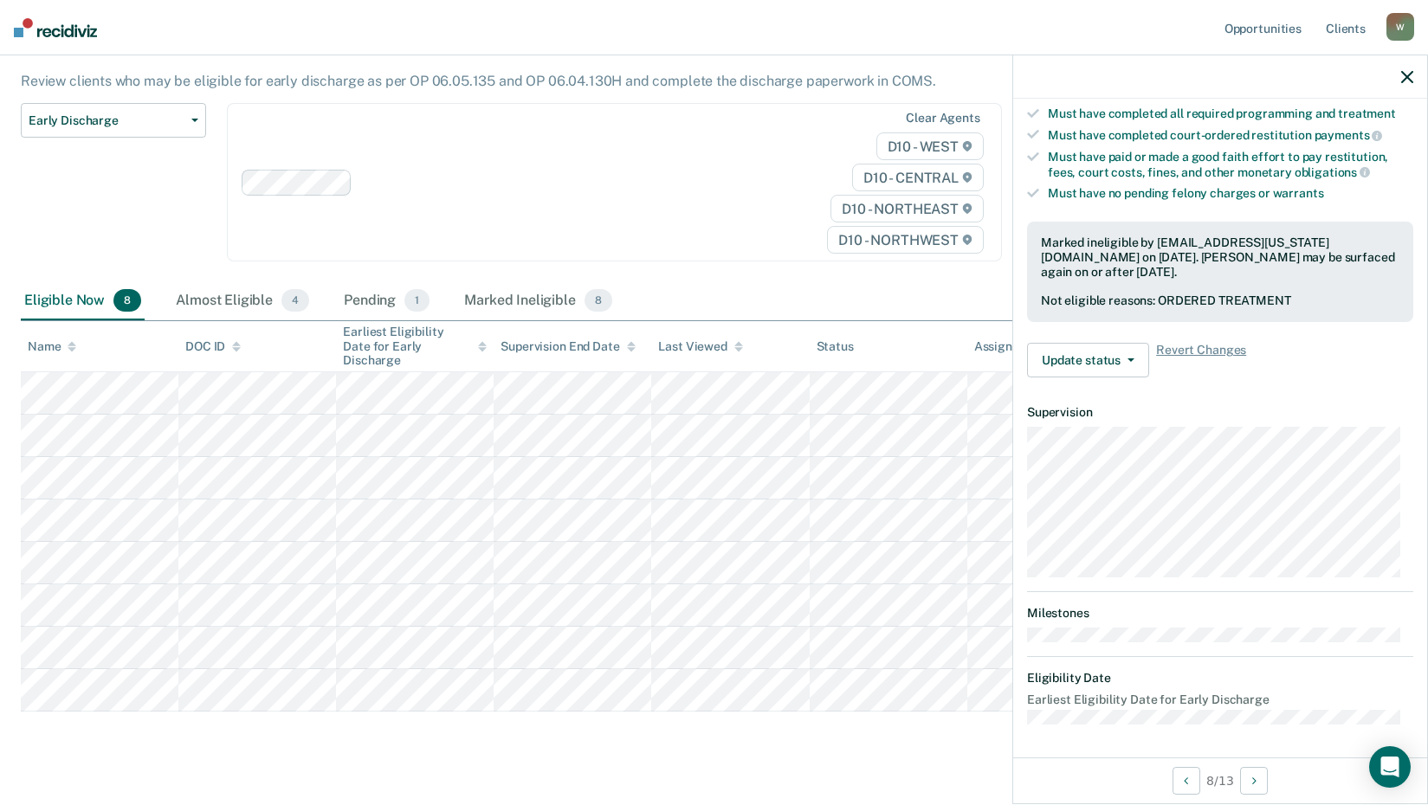
scroll to position [168, 0]
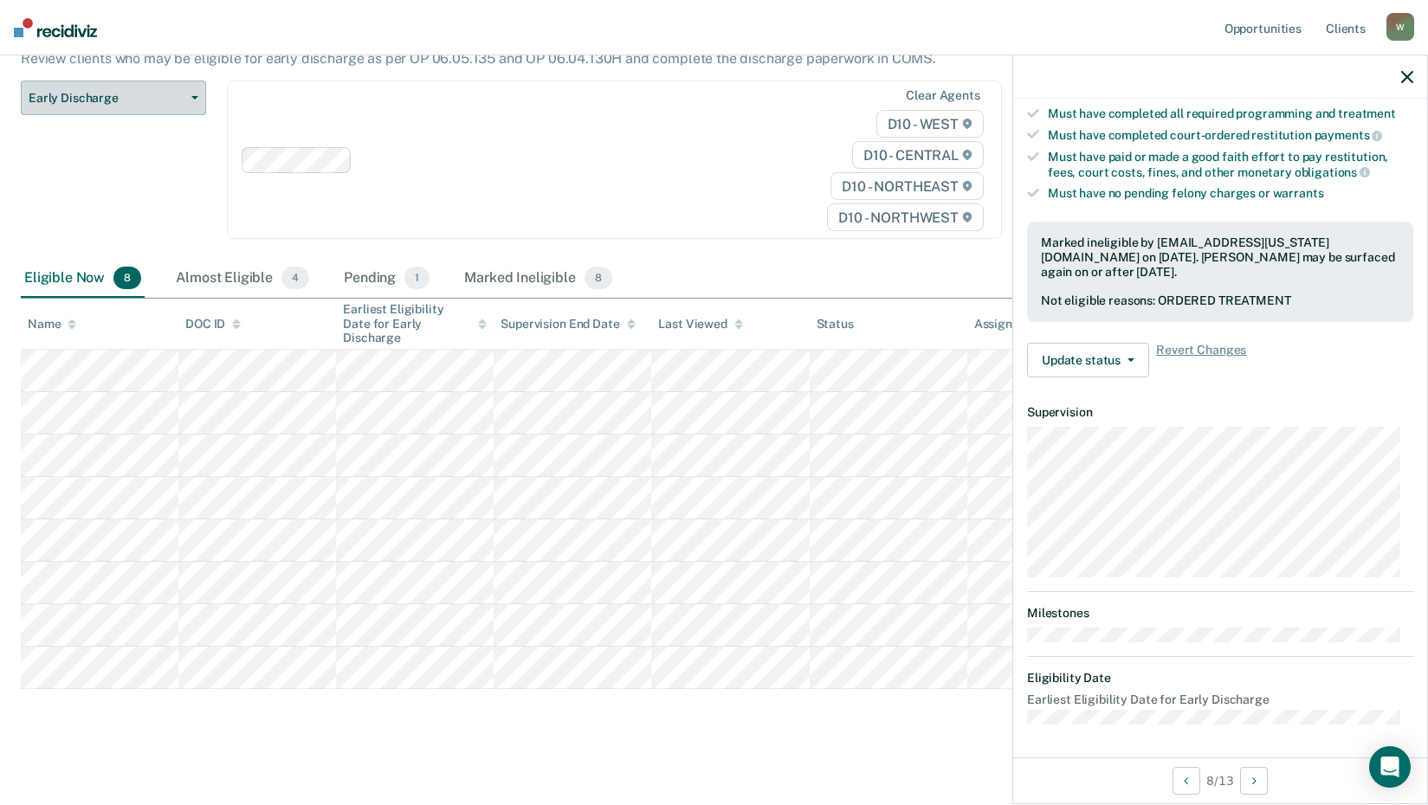
click at [193, 97] on icon "button" at bounding box center [194, 97] width 7 height 3
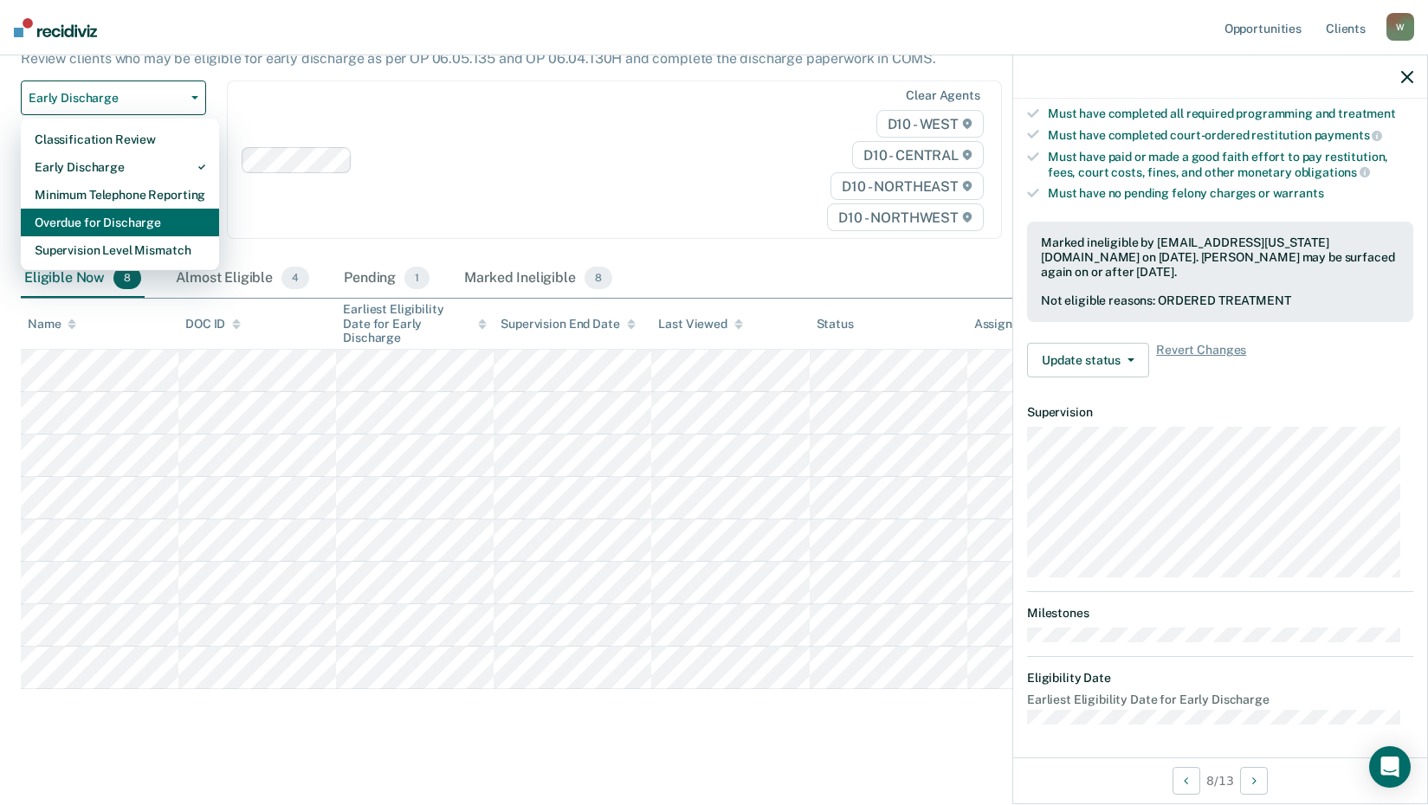
click at [93, 215] on div "Overdue for Discharge" at bounding box center [120, 223] width 171 height 28
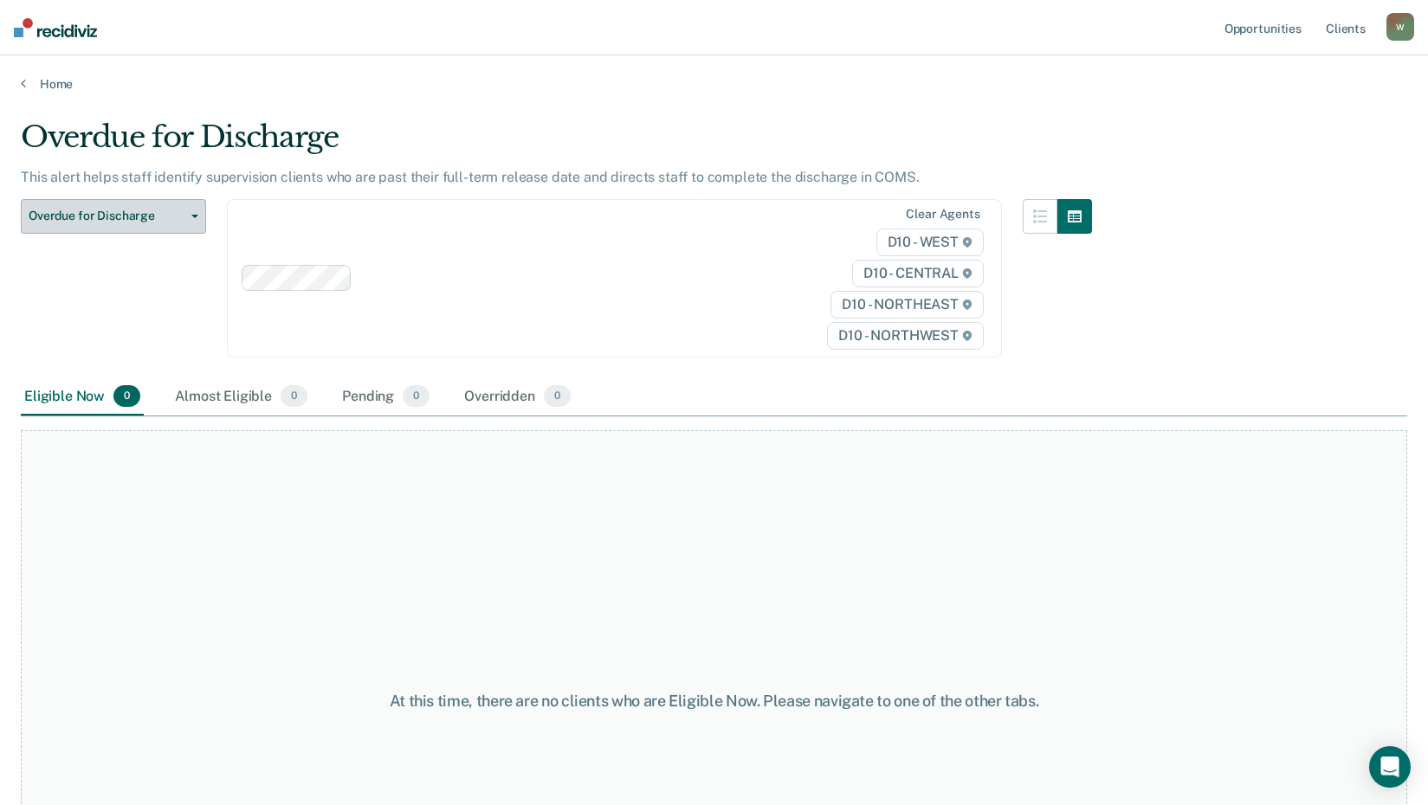
click at [189, 223] on button "Overdue for Discharge" at bounding box center [113, 216] width 185 height 35
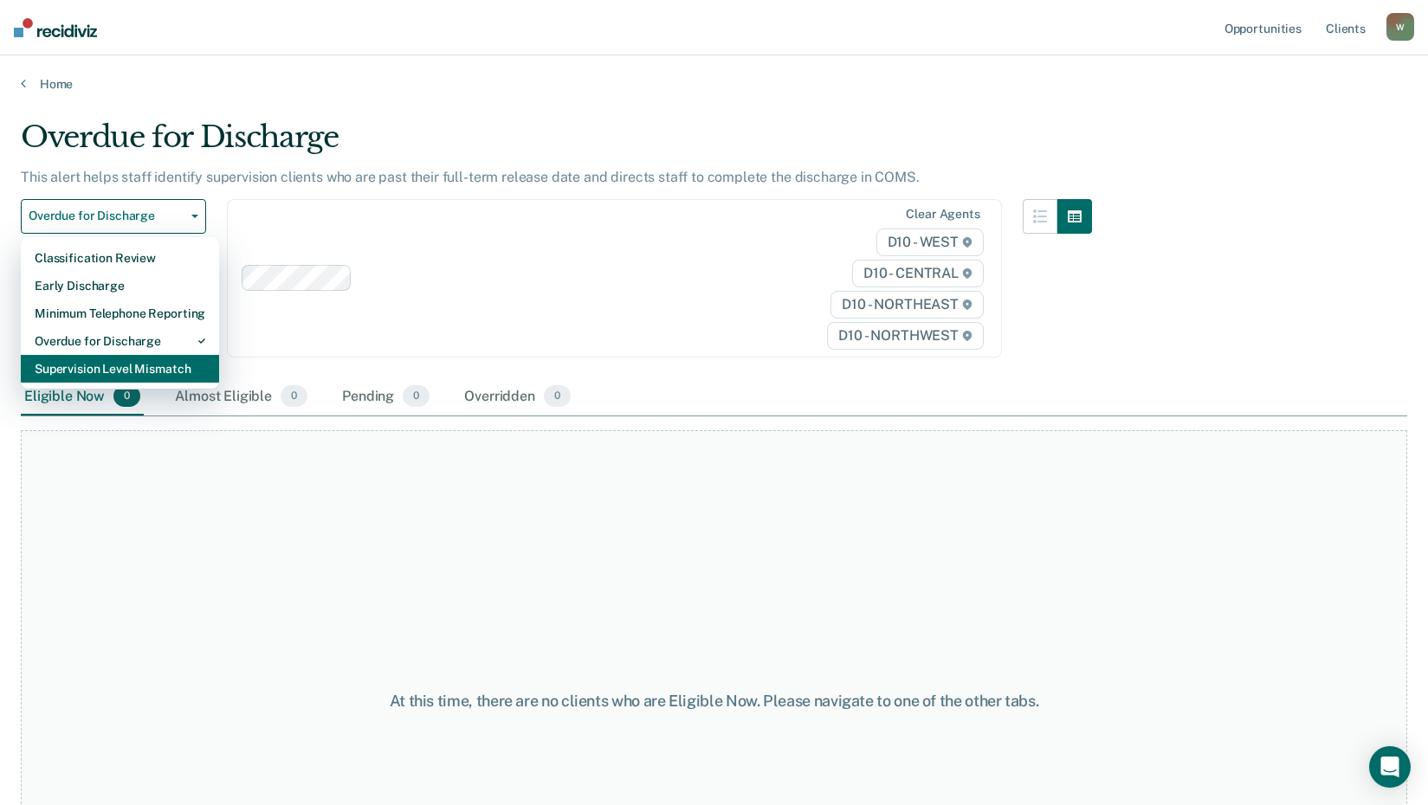
click at [155, 372] on div "Supervision Level Mismatch" at bounding box center [120, 369] width 171 height 28
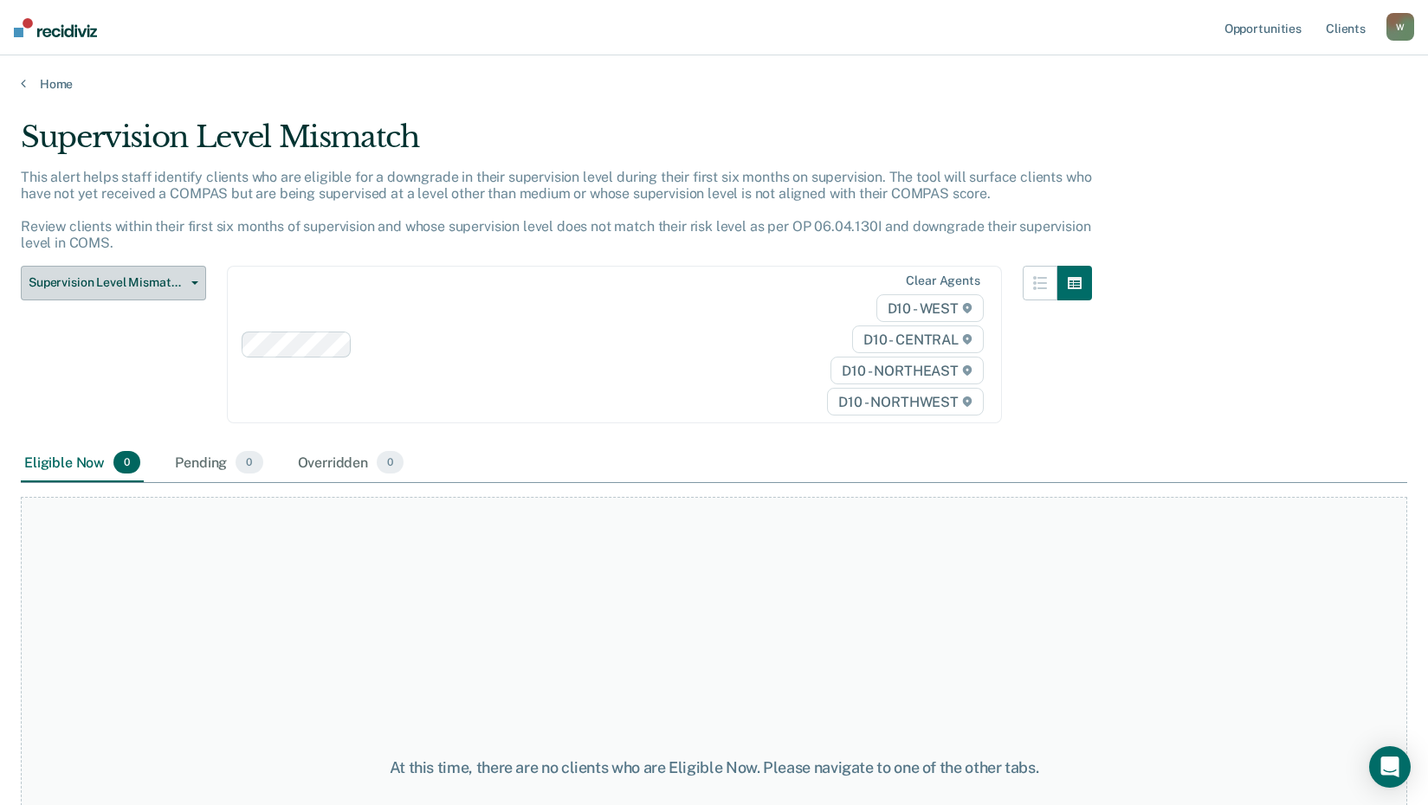
click at [180, 278] on span "Supervision Level Mismatch" at bounding box center [107, 282] width 156 height 15
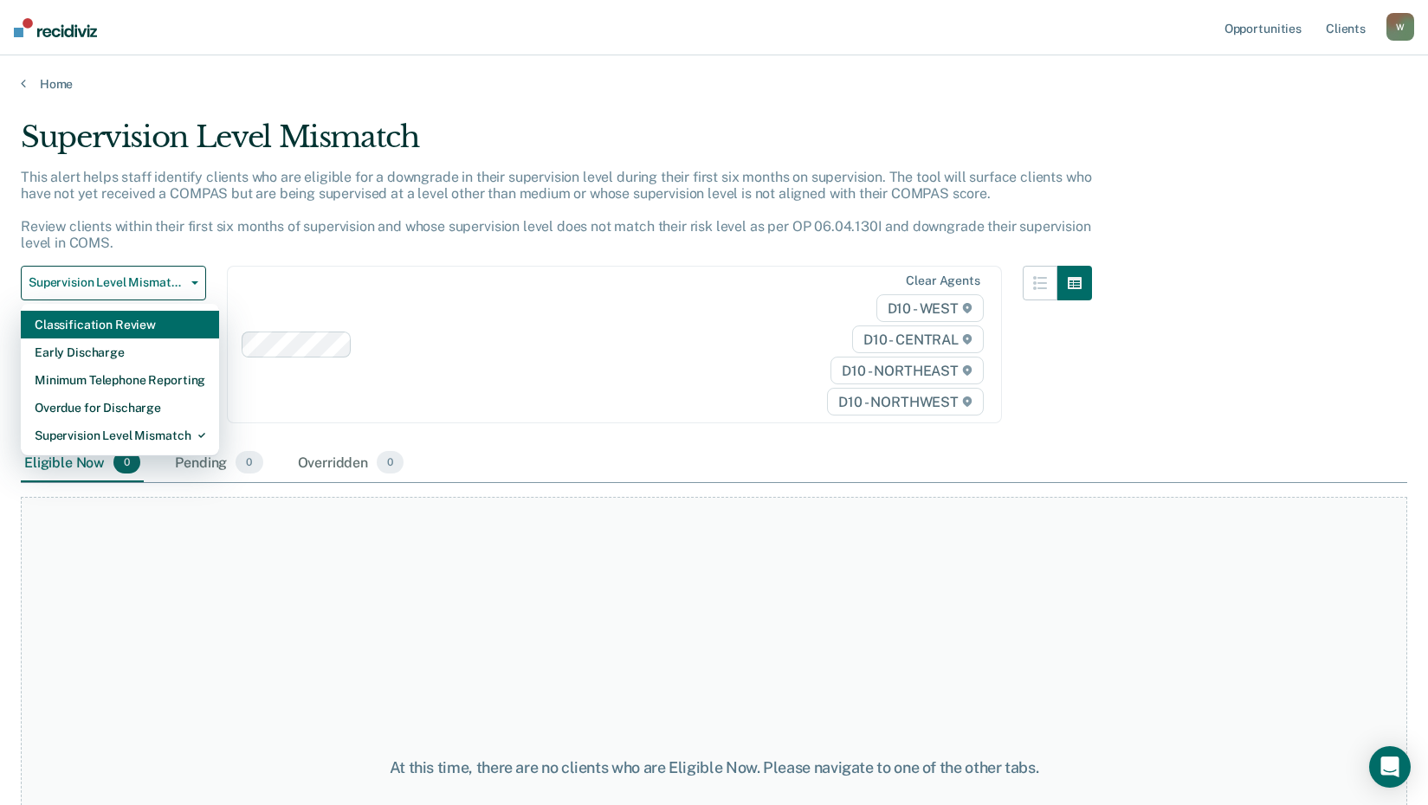
click at [142, 329] on div "Classification Review" at bounding box center [120, 325] width 171 height 28
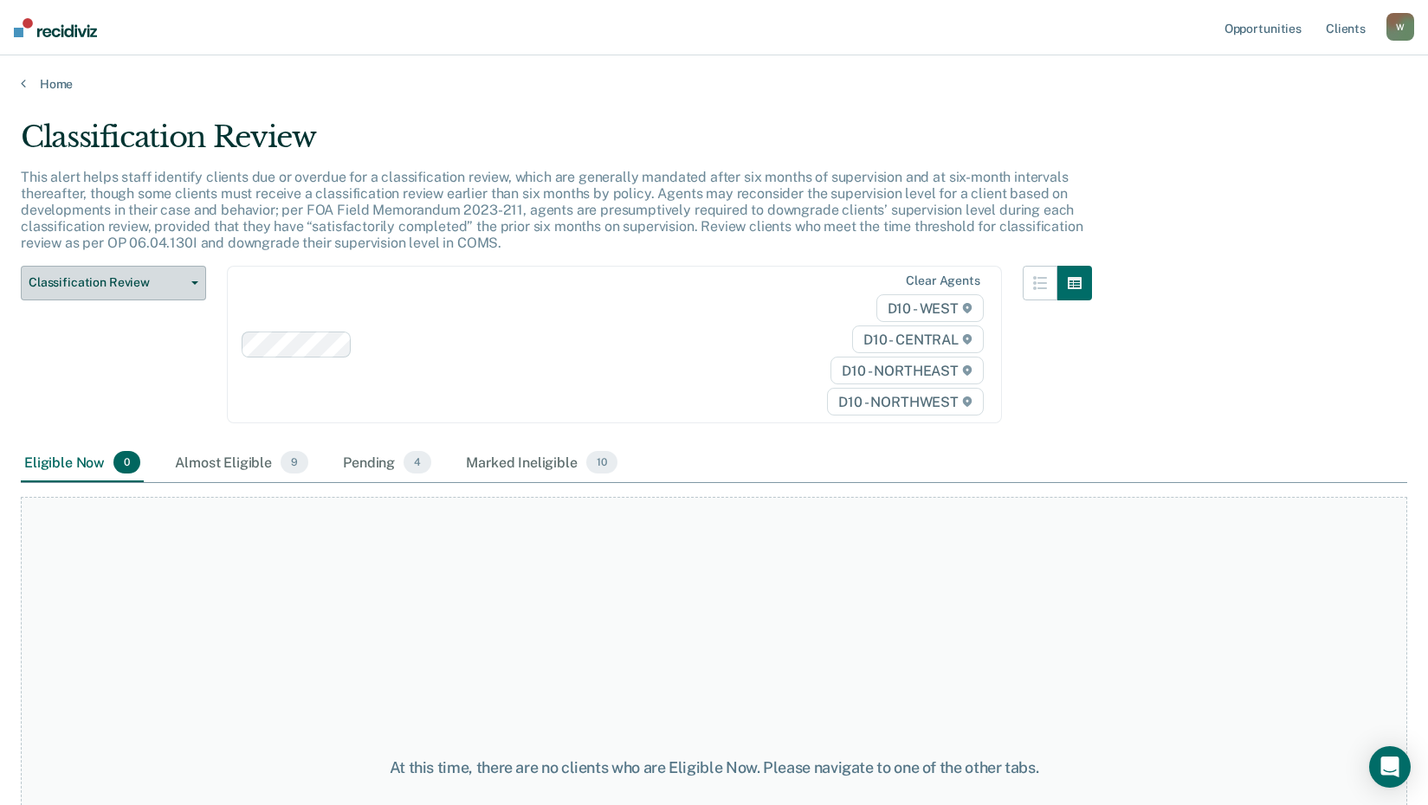
click at [173, 280] on span "Classification Review" at bounding box center [107, 282] width 156 height 15
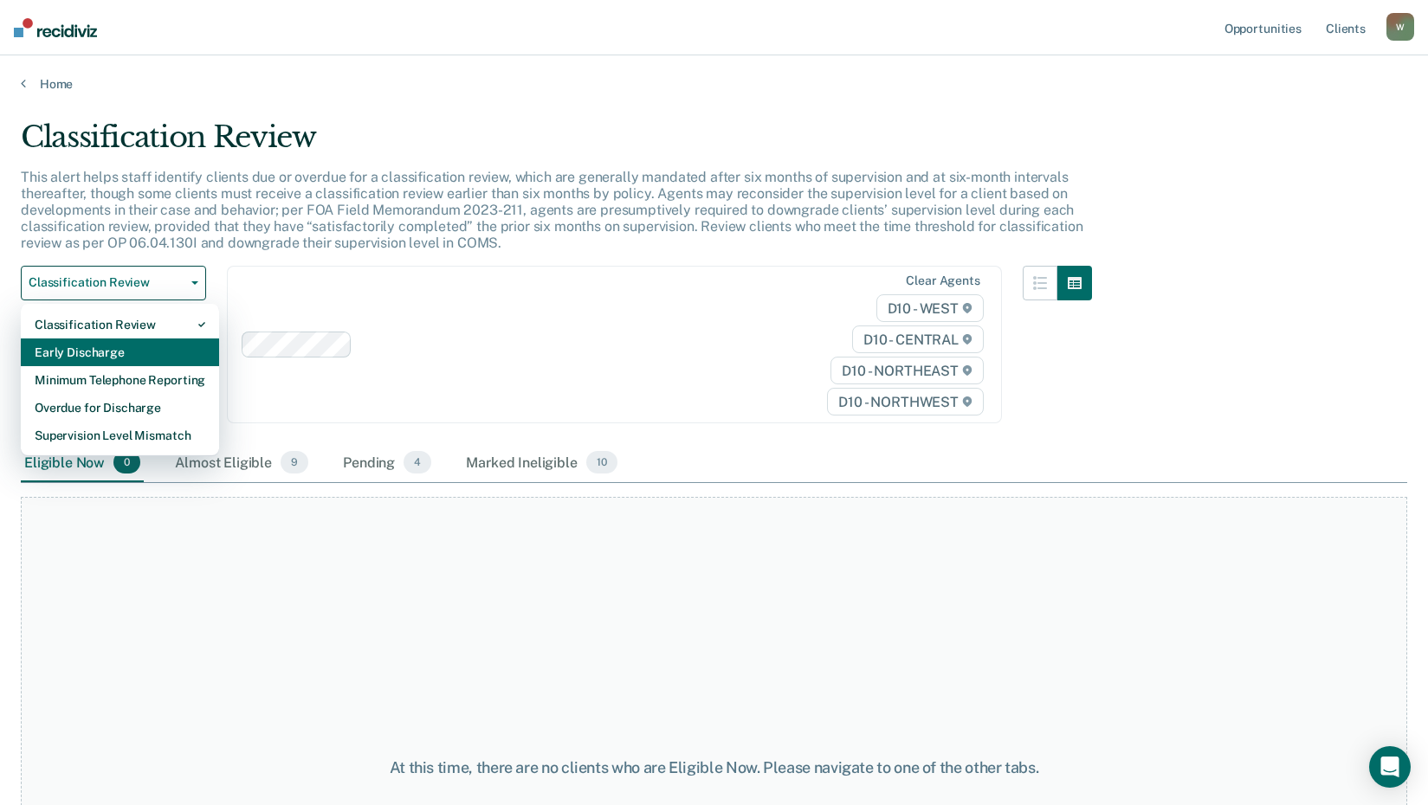
click at [133, 347] on div "Early Discharge" at bounding box center [120, 353] width 171 height 28
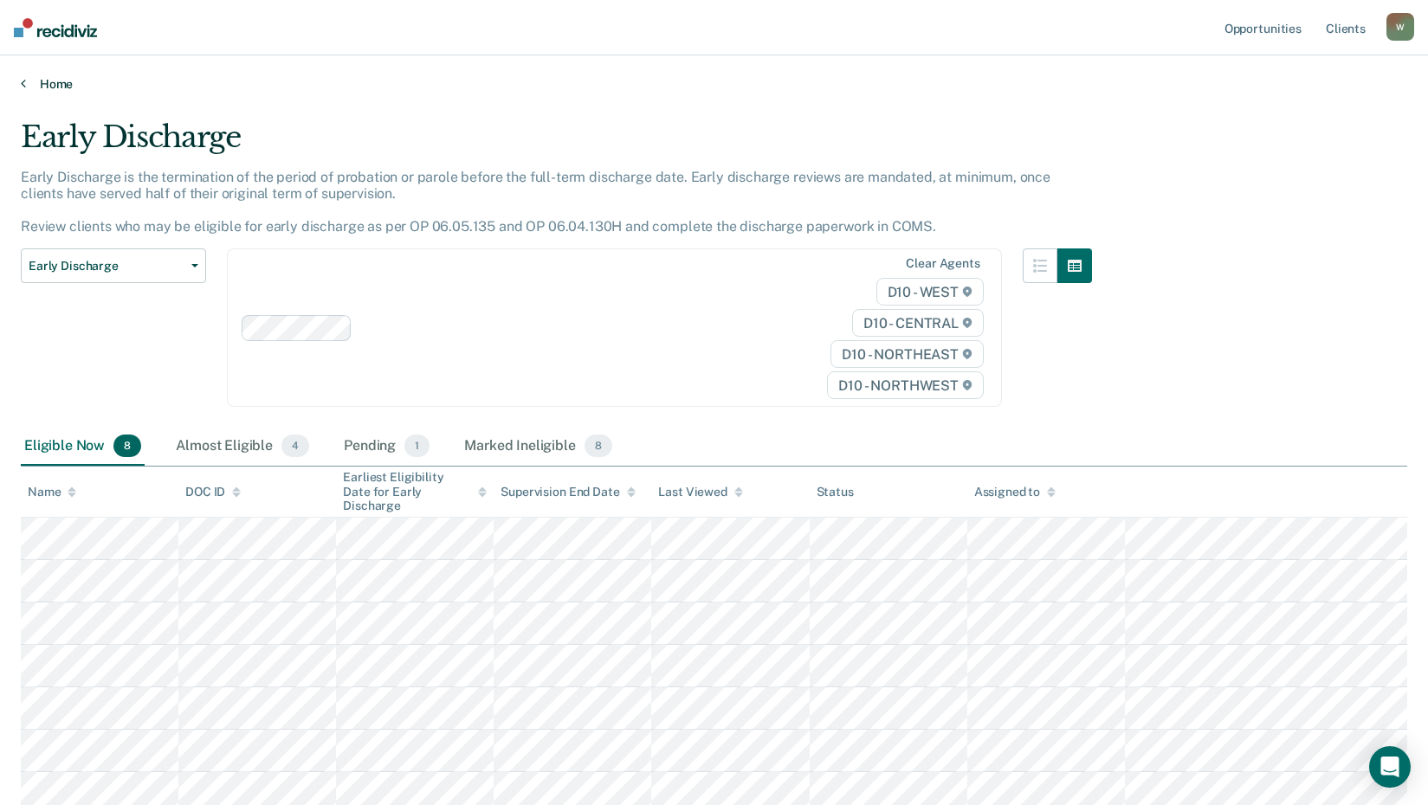
click at [42, 85] on link "Home" at bounding box center [714, 84] width 1387 height 16
